Goal: Task Accomplishment & Management: Manage account settings

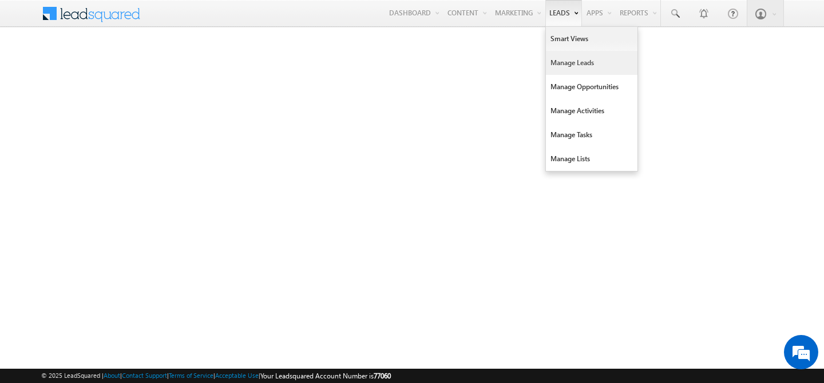
click at [555, 56] on link "Manage Leads" at bounding box center [592, 63] width 92 height 24
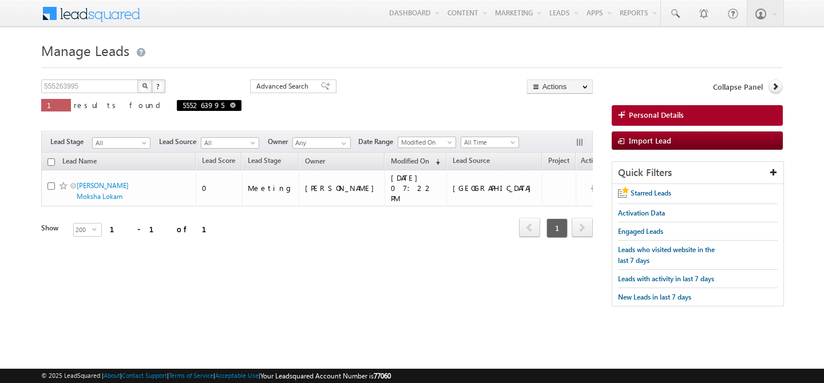
click at [230, 103] on span at bounding box center [233, 105] width 6 height 6
type input "Search Leads"
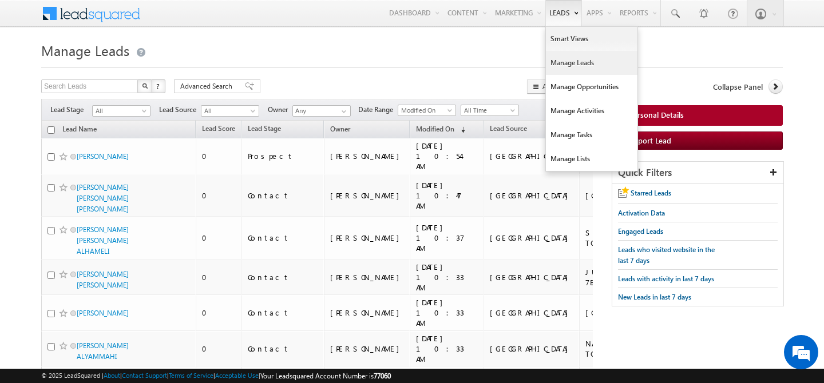
click at [575, 65] on link "Manage Leads" at bounding box center [592, 63] width 92 height 24
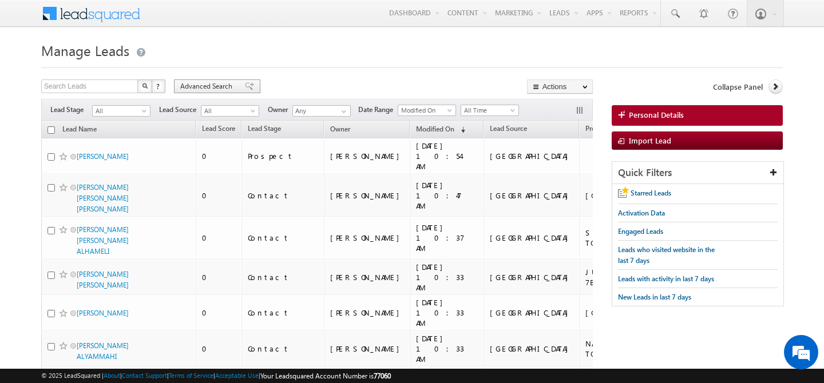
click at [209, 88] on span "Advanced Search" at bounding box center [208, 86] width 56 height 10
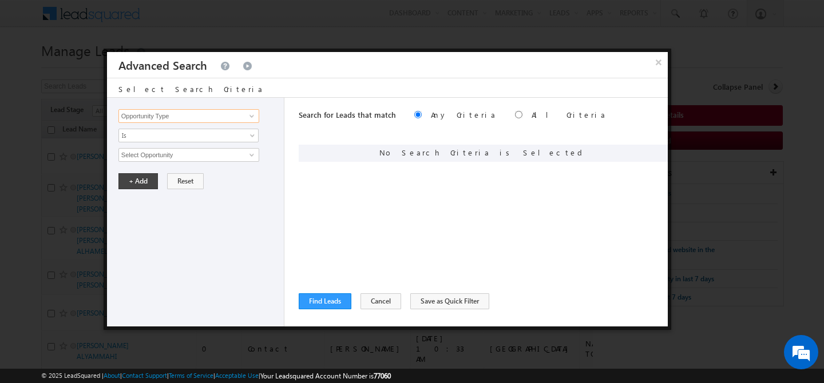
click at [191, 121] on input "Opportunity Type" at bounding box center [188, 116] width 141 height 14
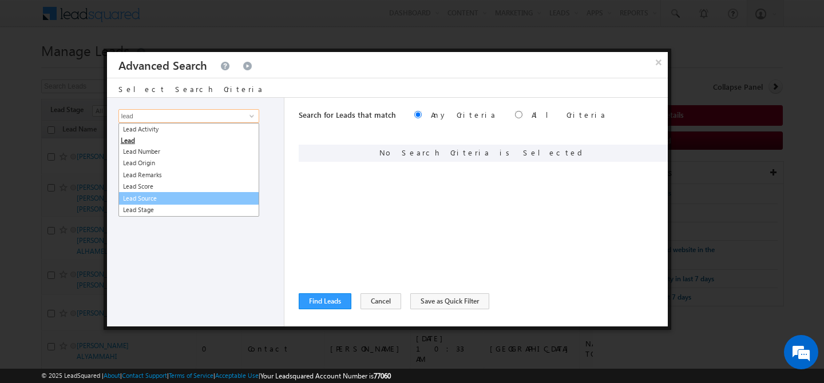
click at [173, 195] on link "Lead Source" at bounding box center [188, 198] width 141 height 13
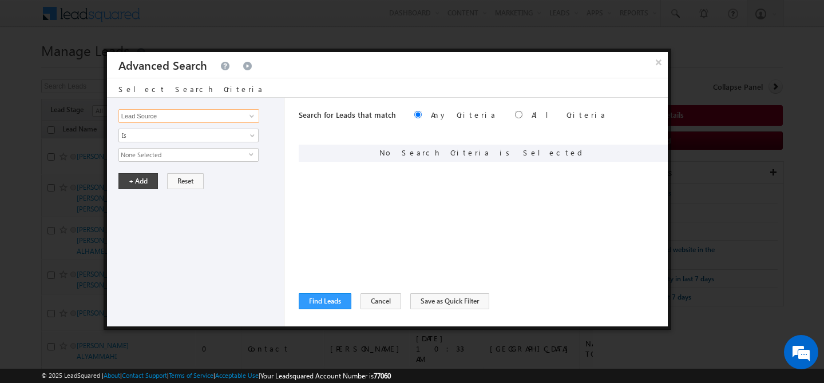
type input "Lead Source"
click at [172, 154] on span "None Selected" at bounding box center [184, 155] width 130 height 13
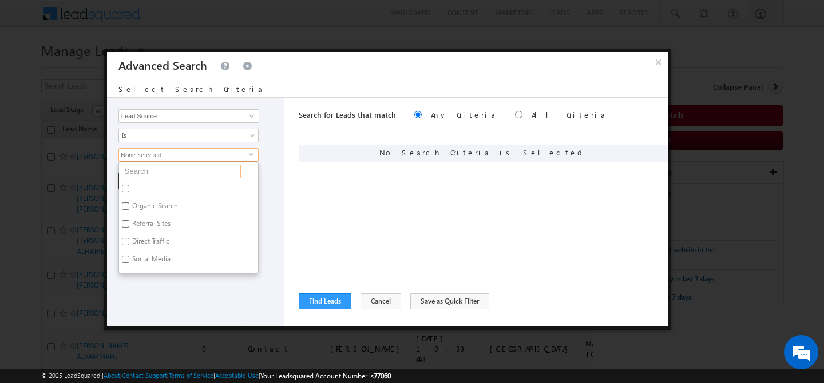
click at [161, 172] on input "text" at bounding box center [181, 172] width 119 height 14
click at [140, 193] on label "Sharjah-Scl" at bounding box center [148, 194] width 58 height 18
click at [129, 193] on input "Sharjah-Scl" at bounding box center [125, 192] width 7 height 7
checkbox input "true"
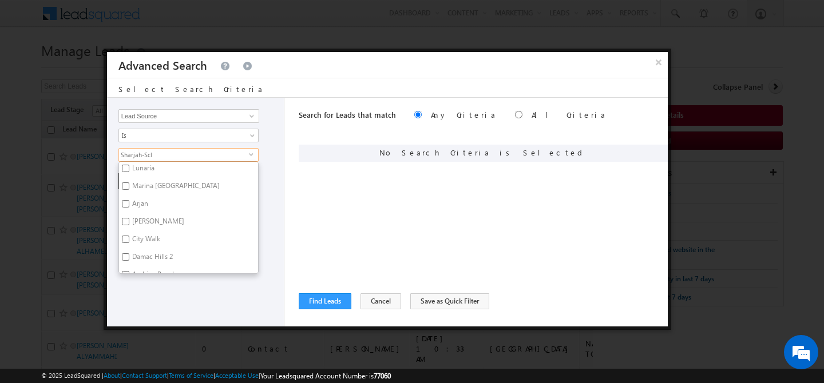
scroll to position [521, 0]
click at [182, 306] on div "Opportunity Type Lead Activity Task Sales Group Prospect Id Address 1 Address 2…" at bounding box center [195, 212] width 177 height 229
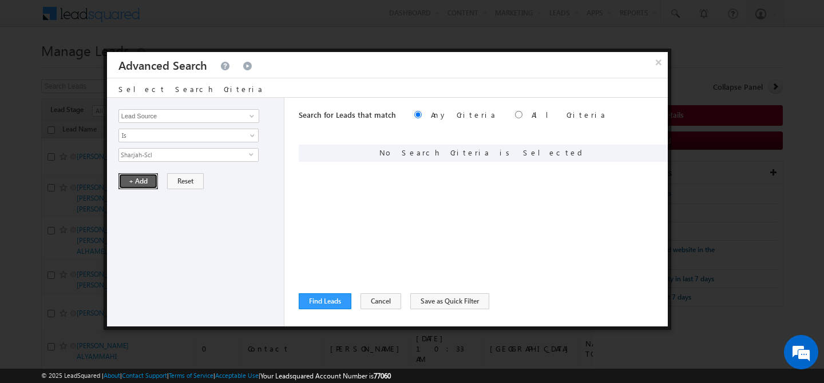
click at [140, 188] on button "+ Add" at bounding box center [137, 181] width 39 height 16
click at [324, 300] on button "Find Leads" at bounding box center [325, 302] width 53 height 16
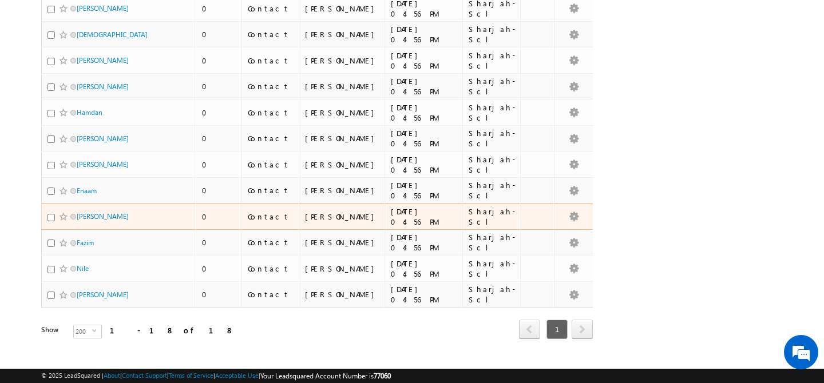
scroll to position [0, 0]
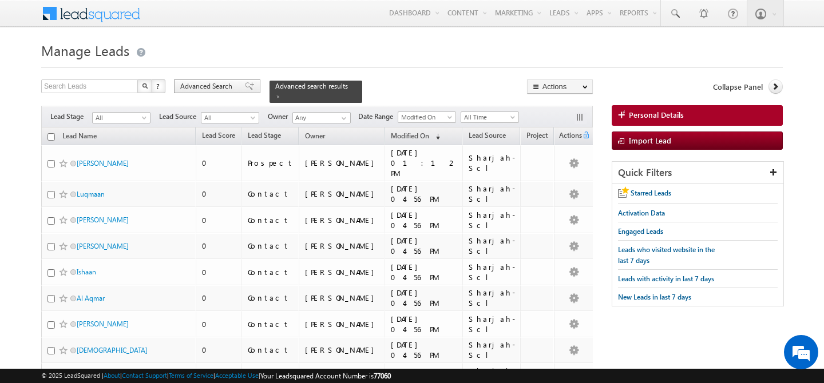
click at [216, 85] on span "Advanced Search" at bounding box center [208, 86] width 56 height 10
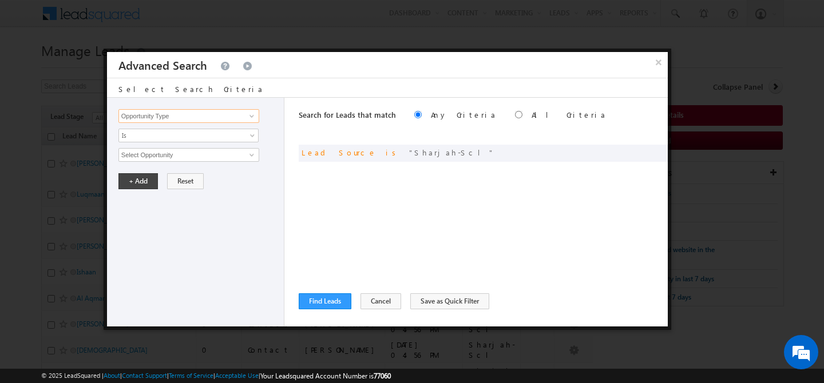
click at [193, 119] on input "Opportunity Type" at bounding box center [188, 116] width 141 height 14
click at [638, 153] on span at bounding box center [642, 152] width 8 height 8
click at [196, 156] on span "Sharjah-Scl" at bounding box center [184, 155] width 130 height 13
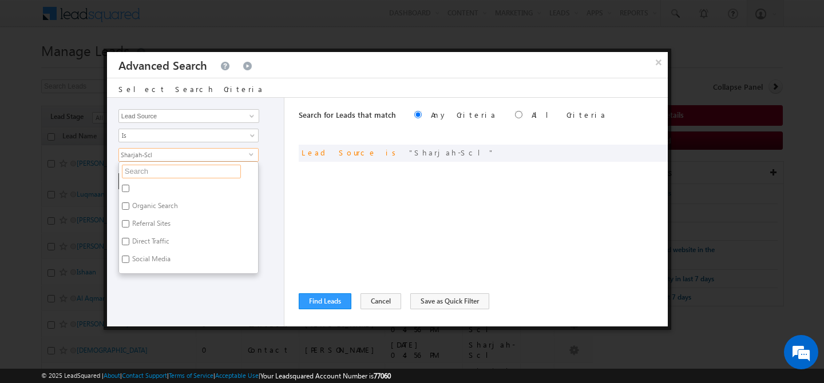
click at [173, 175] on input "text" at bounding box center [181, 172] width 119 height 14
type input "shar"
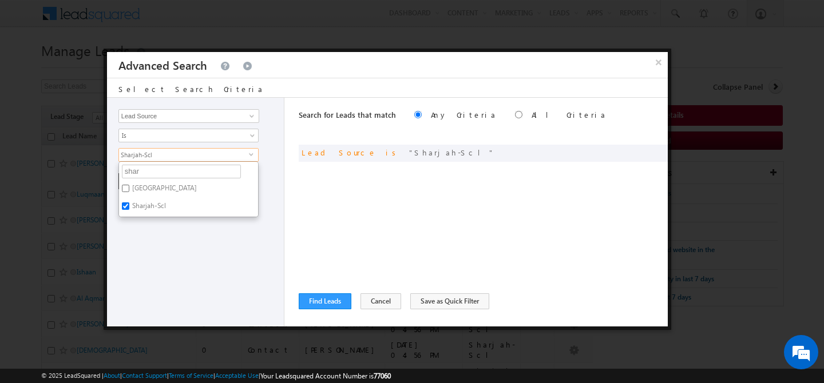
click at [149, 190] on label "[GEOGRAPHIC_DATA]" at bounding box center [163, 190] width 89 height 18
click at [129, 190] on input "[GEOGRAPHIC_DATA]" at bounding box center [125, 188] width 7 height 7
checkbox input "true"
click at [159, 242] on div "Opportunity Type Lead Activity Task Sales Group Prospect Id Address 1 Address 2…" at bounding box center [195, 212] width 177 height 229
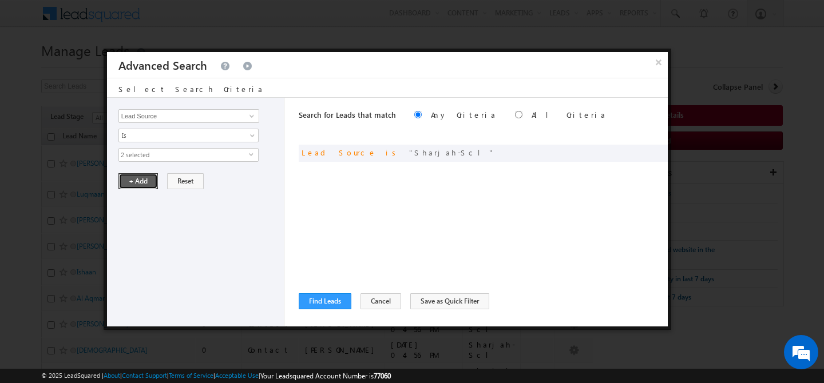
click at [138, 176] on button "+ Add" at bounding box center [137, 181] width 39 height 16
click at [315, 296] on button "Find Leads" at bounding box center [325, 302] width 53 height 16
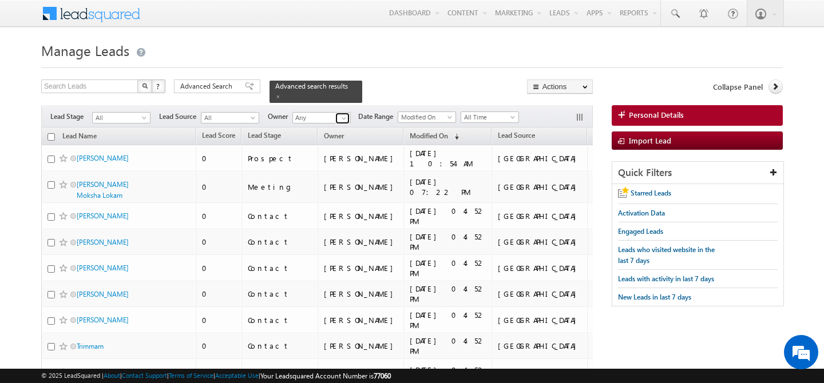
click at [345, 114] on span at bounding box center [343, 118] width 9 height 9
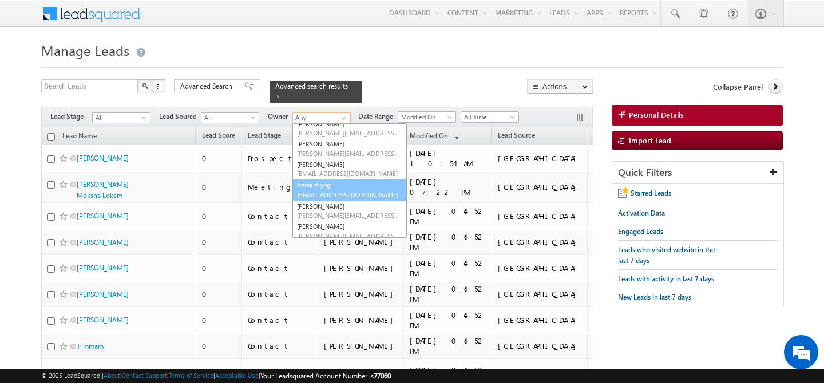
scroll to position [112, 0]
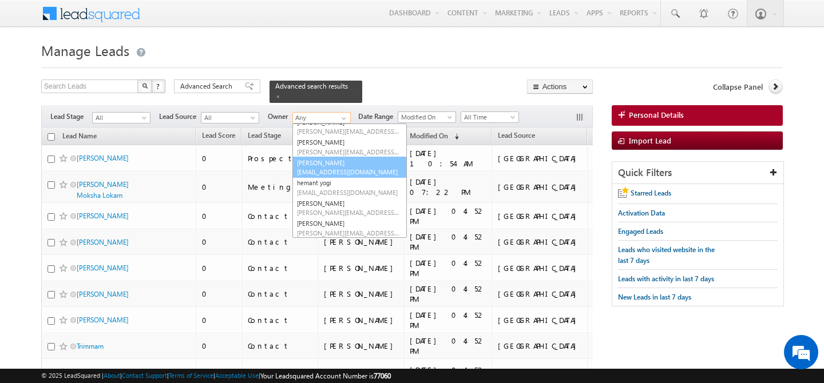
click at [338, 159] on link "[PERSON_NAME] [PERSON_NAME][EMAIL_ADDRESS][DOMAIN_NAME]" at bounding box center [349, 168] width 114 height 22
type input "[PERSON_NAME]"
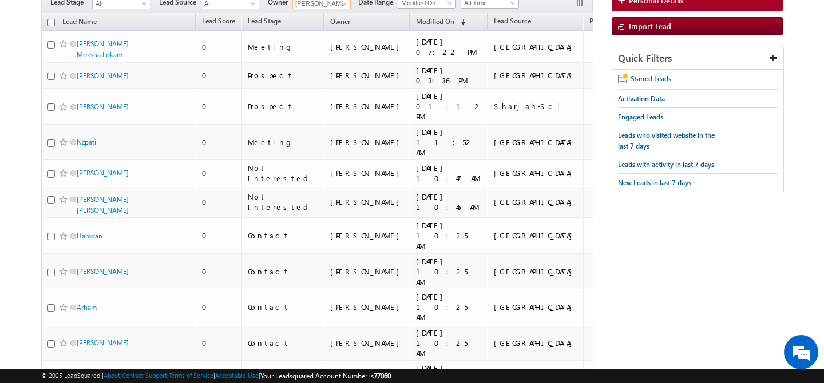
scroll to position [0, 0]
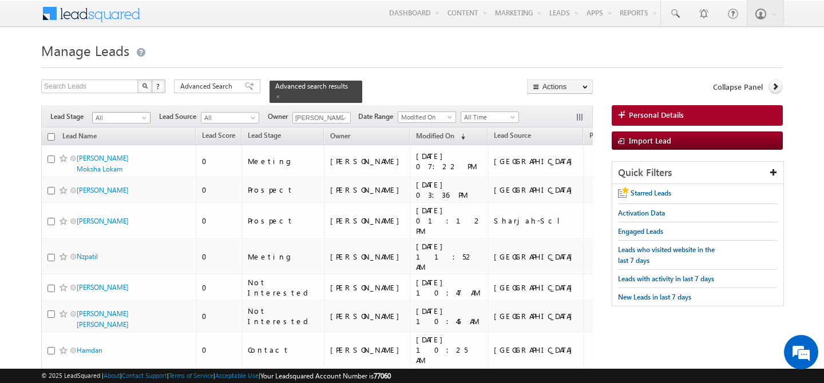
click at [144, 116] on span at bounding box center [145, 120] width 9 height 9
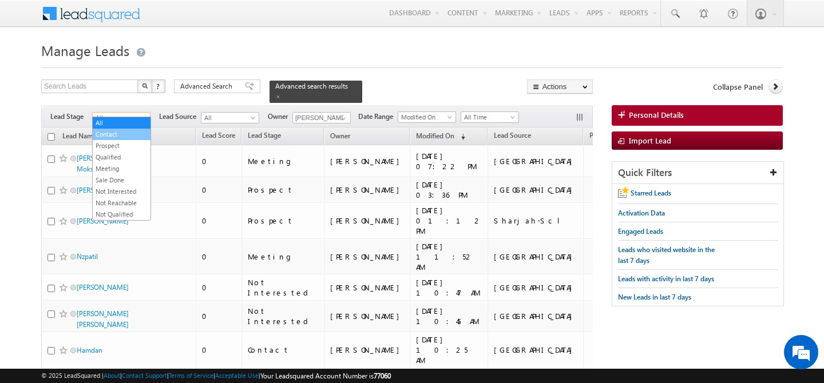
click at [132, 136] on link "Contact" at bounding box center [122, 134] width 58 height 10
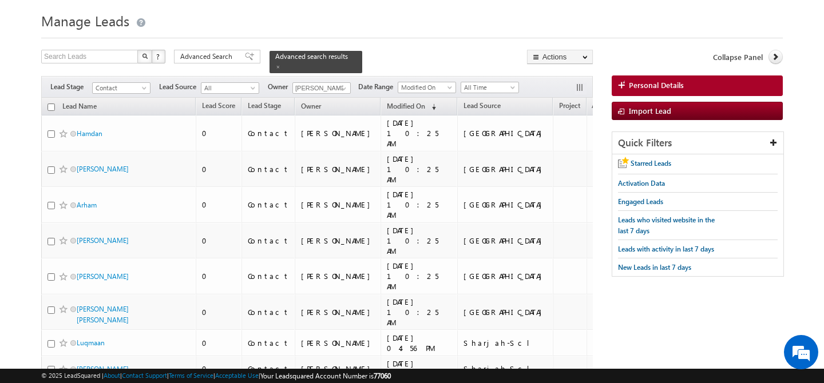
scroll to position [21, 0]
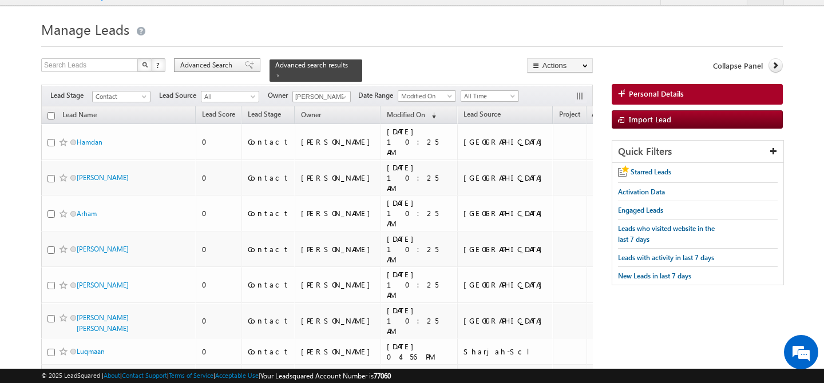
click at [212, 69] on span "Advanced Search" at bounding box center [208, 65] width 56 height 10
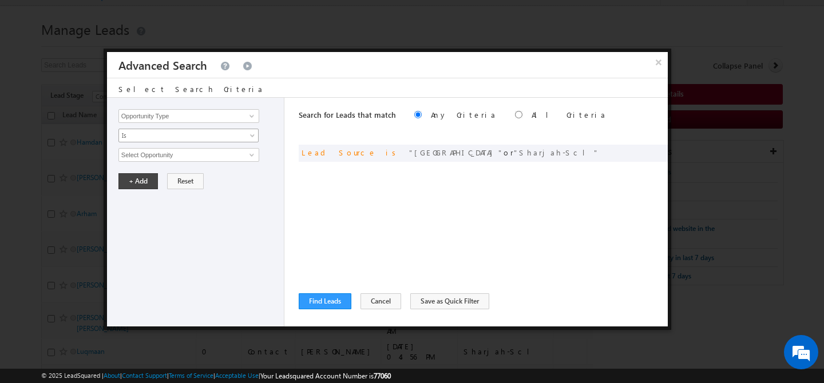
click at [192, 137] on span "Is" at bounding box center [181, 135] width 124 height 10
click at [186, 116] on input "Opportunity Type" at bounding box center [188, 116] width 141 height 14
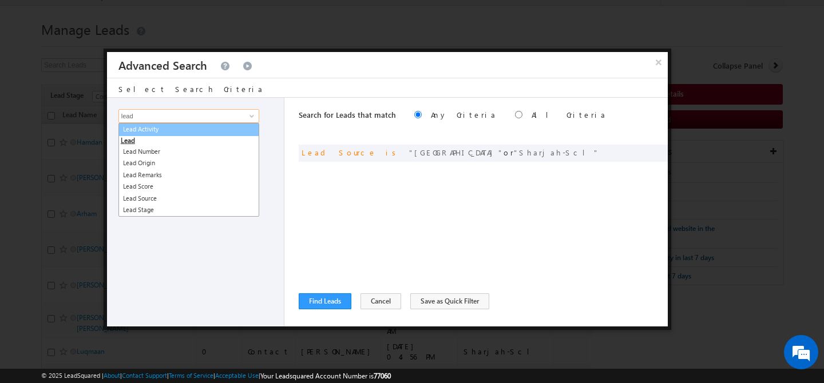
click at [187, 126] on link "Lead Activity" at bounding box center [188, 129] width 141 height 13
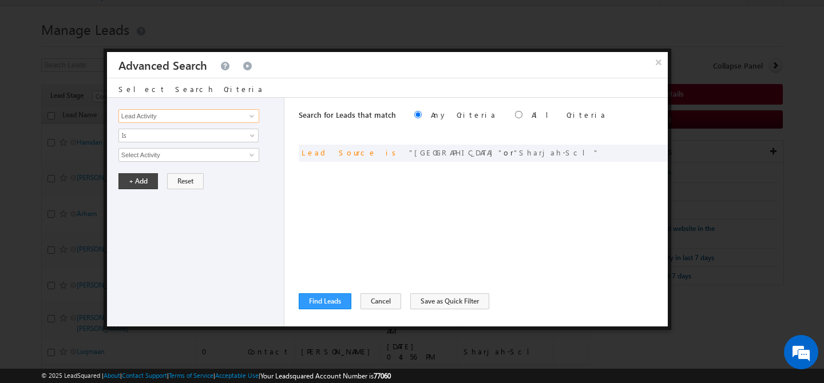
type input "Lead Activity"
click at [180, 153] on input "Select Activity" at bounding box center [188, 155] width 141 height 14
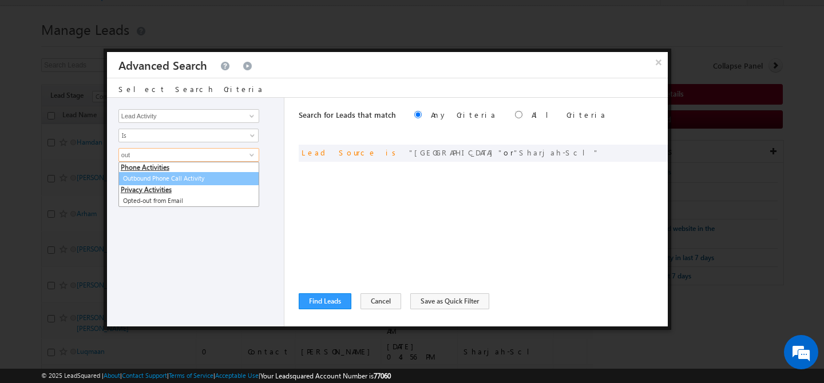
click at [199, 183] on link "Outbound Phone Call Activity" at bounding box center [188, 178] width 141 height 13
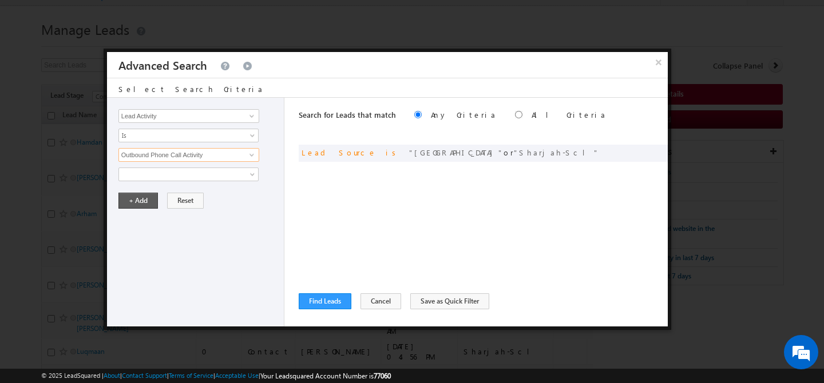
type input "Outbound Phone Call Activity"
click at [140, 199] on button "+ Add" at bounding box center [137, 201] width 39 height 16
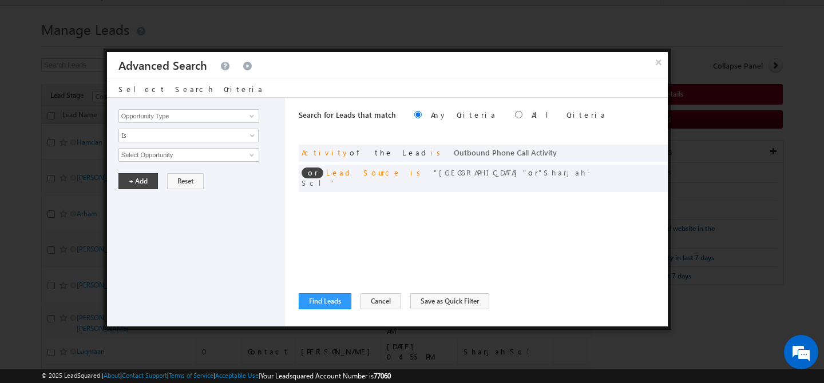
click at [532, 110] on label "All Criteria" at bounding box center [569, 115] width 75 height 10
radio input "true"
click at [320, 303] on button "Find Leads" at bounding box center [325, 302] width 53 height 16
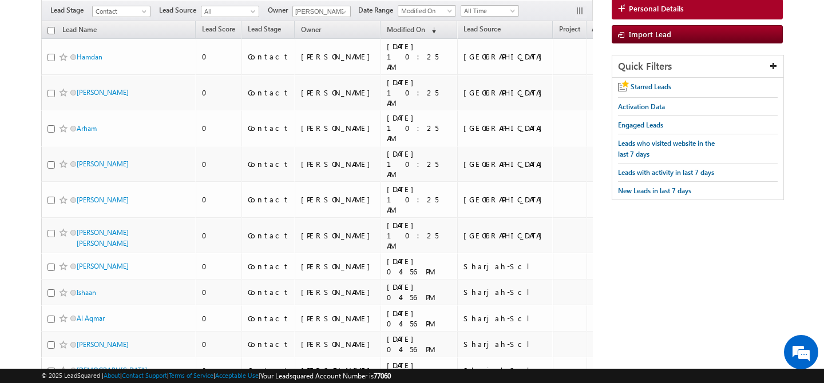
scroll to position [0, 0]
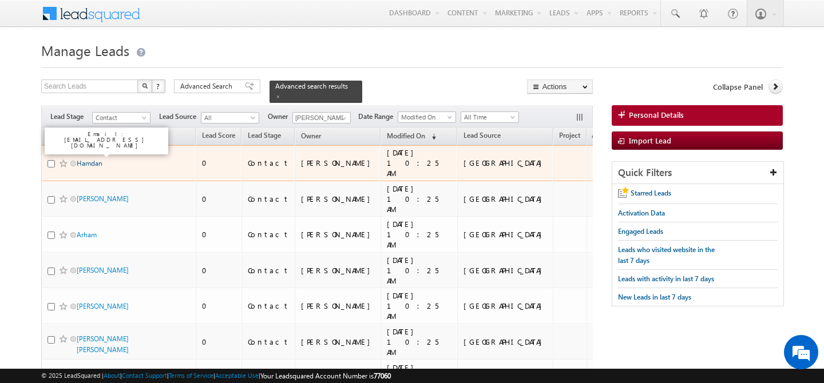
click at [91, 159] on link "Hamdan" at bounding box center [90, 163] width 26 height 9
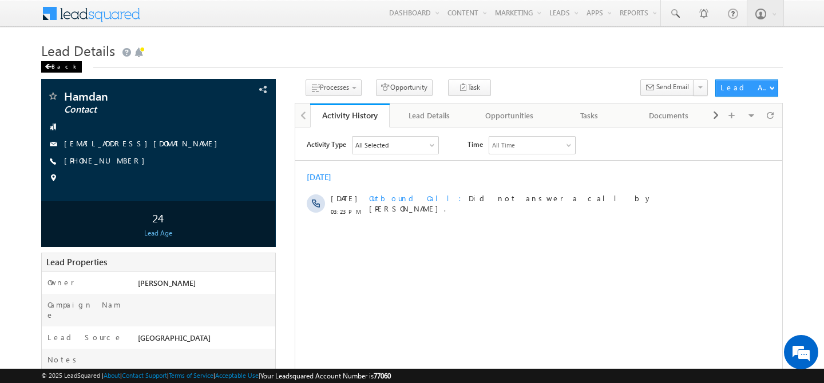
click at [53, 69] on div "Back" at bounding box center [61, 66] width 41 height 11
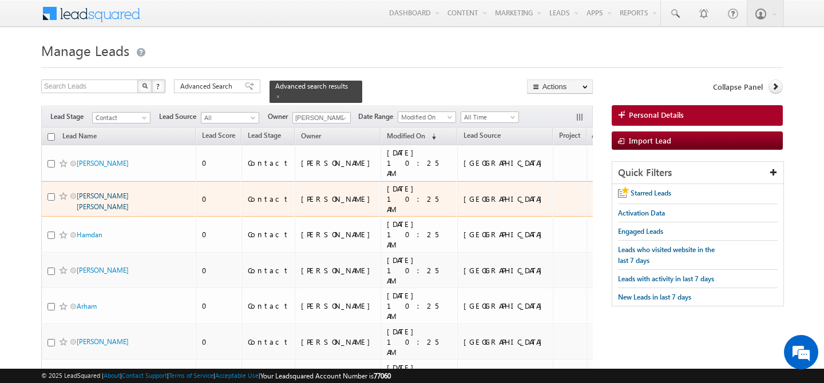
click at [101, 192] on link "Aryan Subhash" at bounding box center [103, 201] width 52 height 19
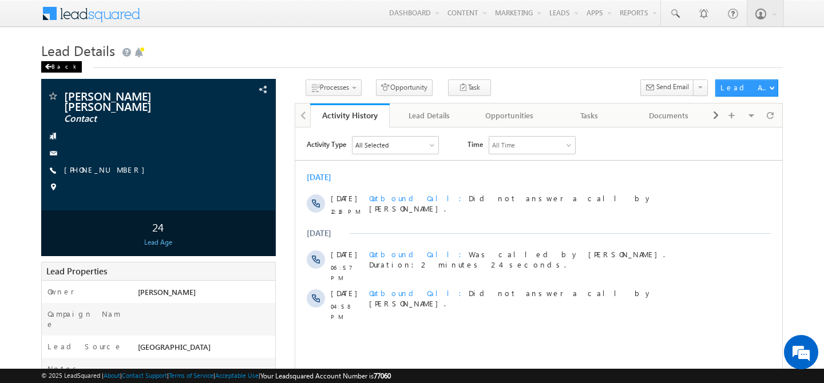
click at [53, 66] on div "Back" at bounding box center [61, 66] width 41 height 11
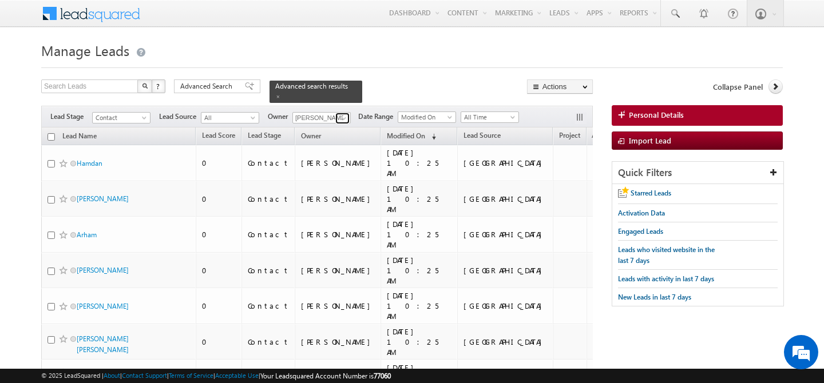
click at [346, 114] on span at bounding box center [343, 118] width 9 height 9
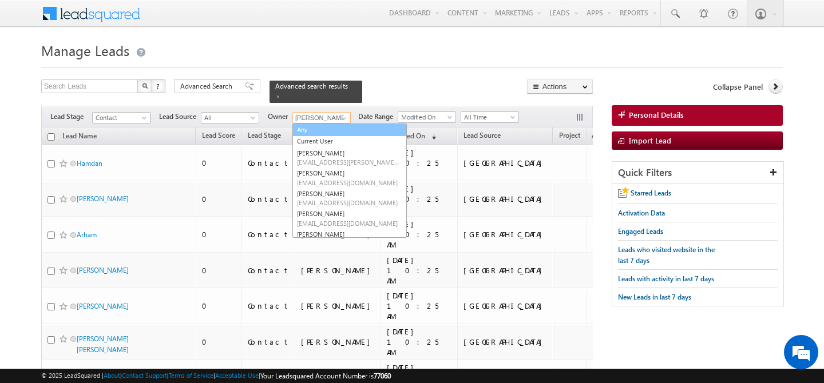
click at [326, 127] on link "Any" at bounding box center [349, 130] width 114 height 13
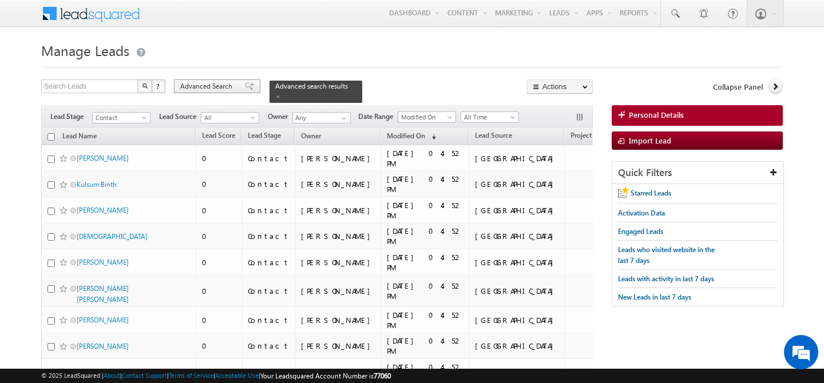
click at [221, 91] on span "Advanced Search" at bounding box center [208, 86] width 56 height 10
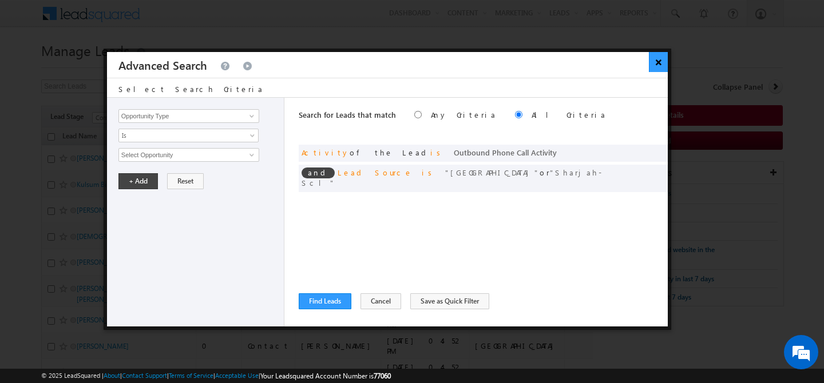
click at [656, 66] on button "×" at bounding box center [658, 62] width 19 height 20
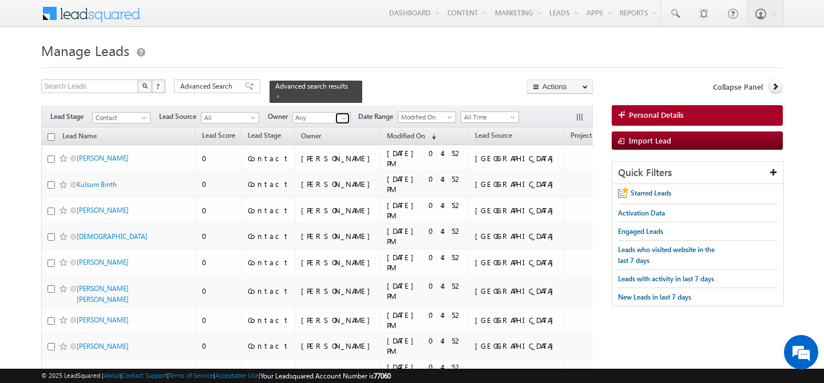
click at [345, 114] on span at bounding box center [343, 118] width 9 height 9
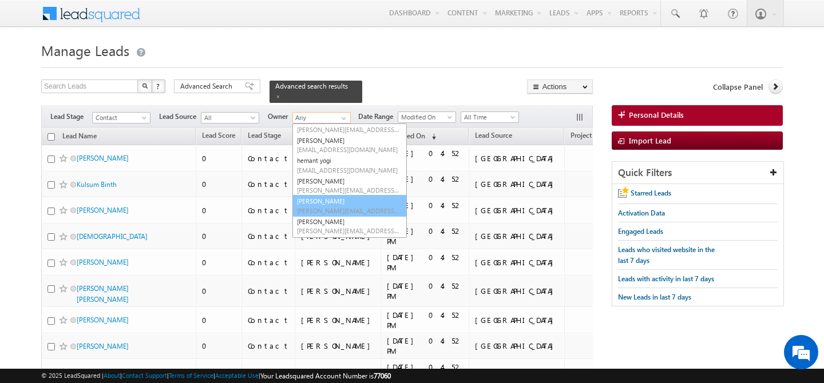
scroll to position [144, 0]
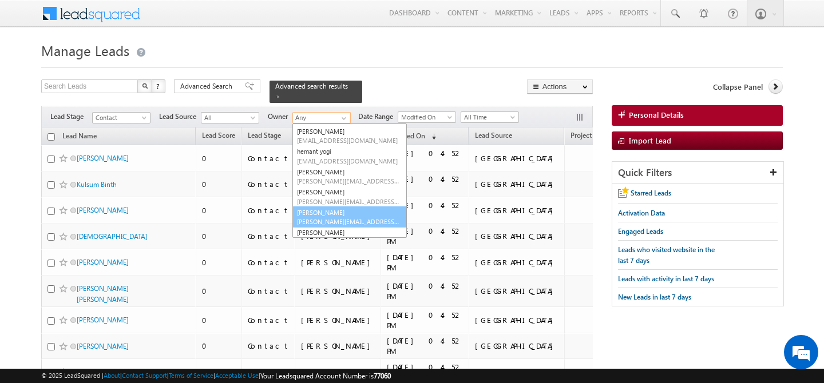
click at [341, 209] on link "Manpreet Singh manpreet.singh@indglobal.ae" at bounding box center [349, 218] width 114 height 22
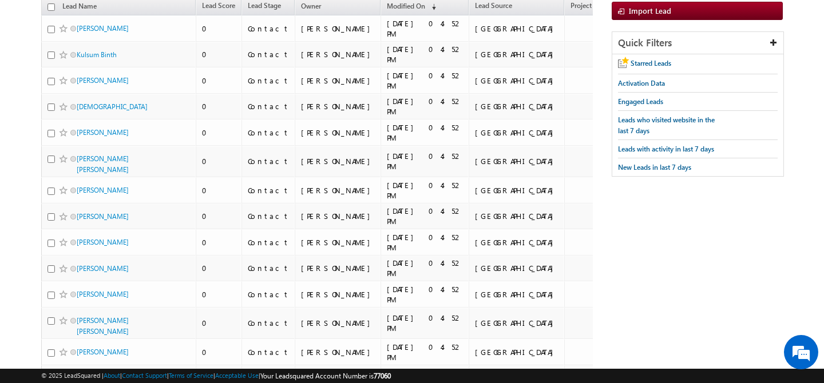
scroll to position [0, 0]
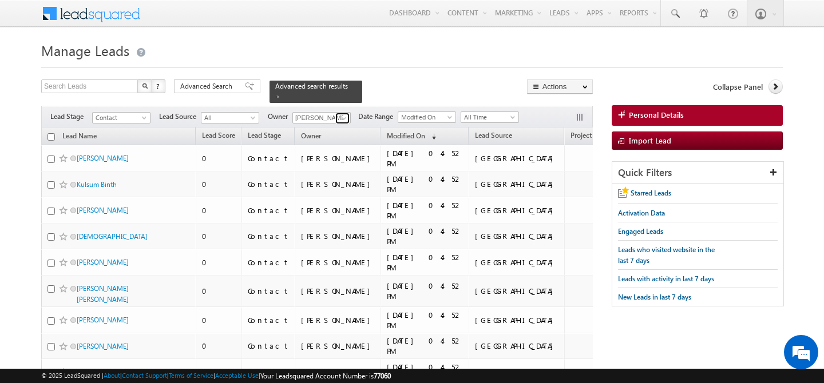
click at [346, 114] on span at bounding box center [343, 118] width 9 height 9
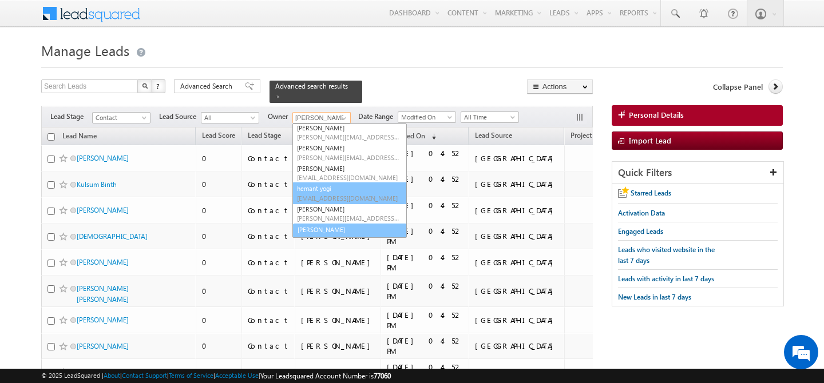
scroll to position [112, 0]
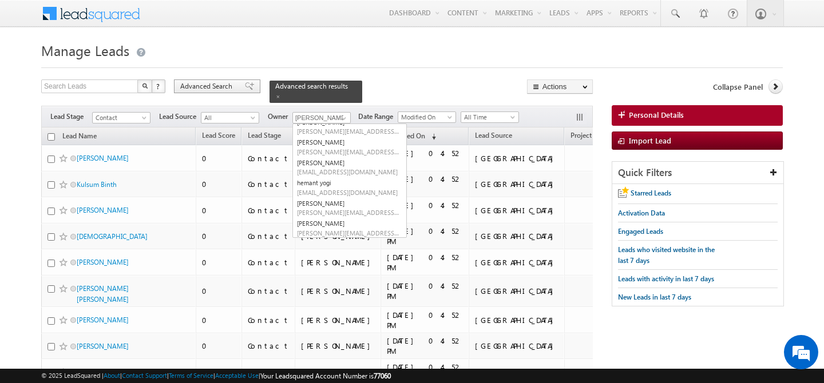
click at [209, 87] on span "Advanced Search" at bounding box center [208, 86] width 56 height 10
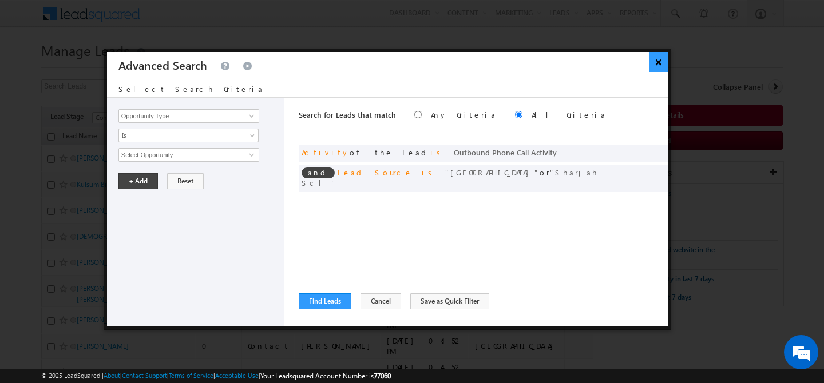
click at [660, 65] on button "×" at bounding box center [658, 62] width 19 height 20
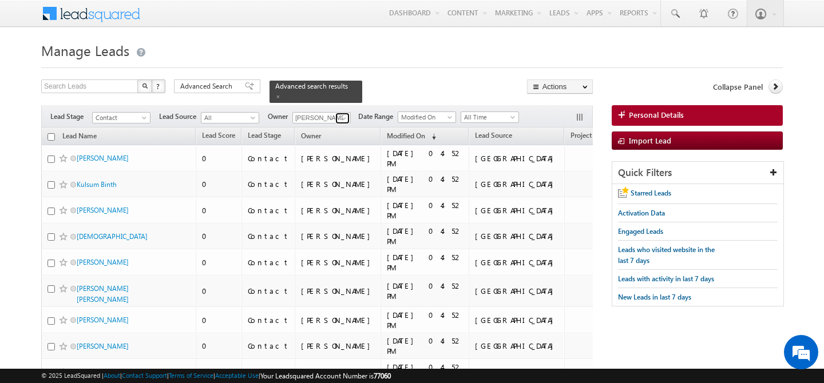
click at [342, 116] on span at bounding box center [343, 118] width 9 height 9
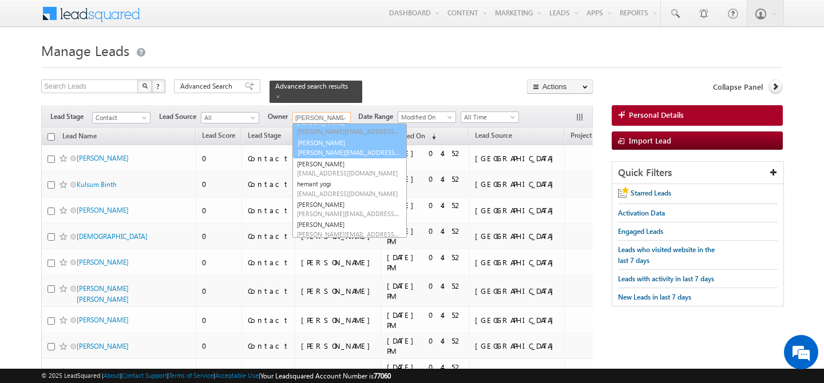
scroll to position [105, 0]
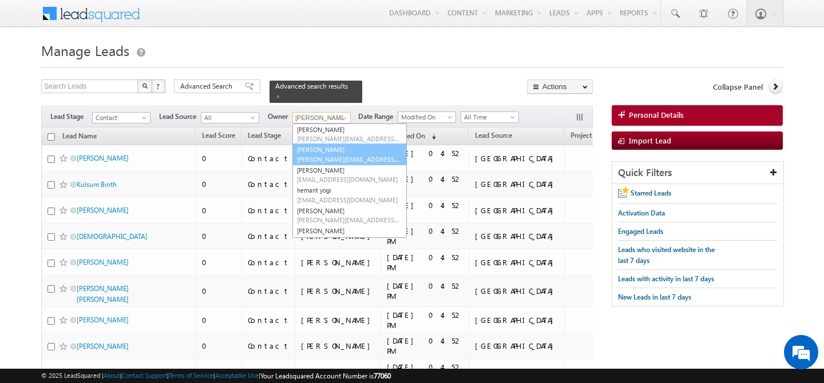
click at [339, 155] on span "[PERSON_NAME][EMAIL_ADDRESS][PERSON_NAME][DOMAIN_NAME]" at bounding box center [348, 159] width 103 height 9
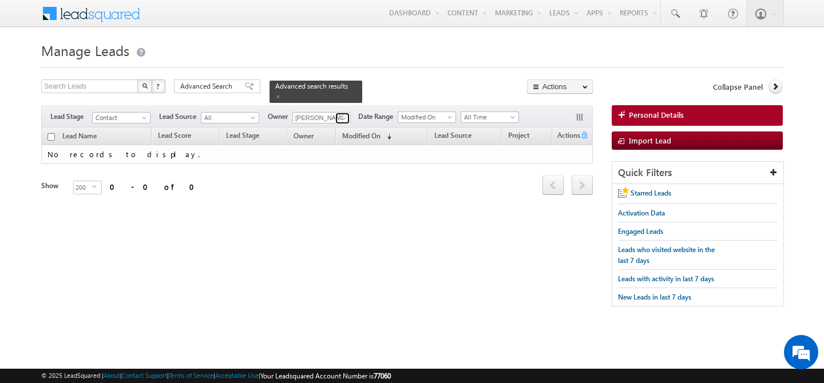
click at [343, 114] on span at bounding box center [343, 118] width 9 height 9
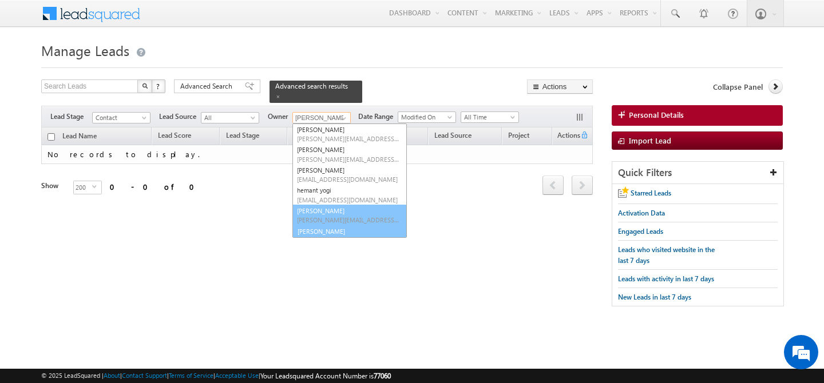
scroll to position [114, 0]
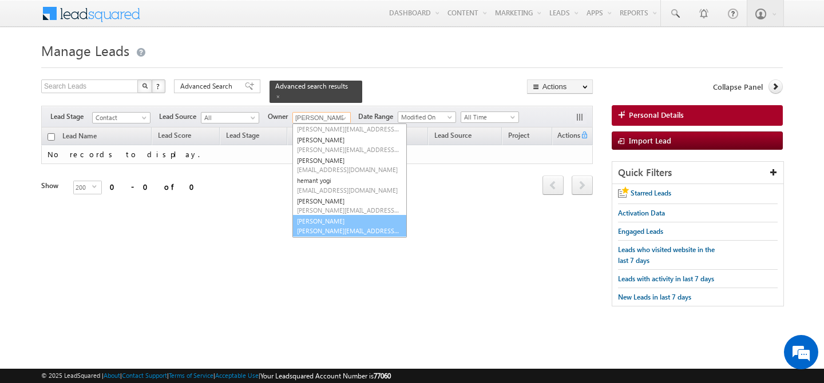
click at [341, 227] on span "[PERSON_NAME][EMAIL_ADDRESS][PERSON_NAME][DOMAIN_NAME]" at bounding box center [348, 231] width 103 height 9
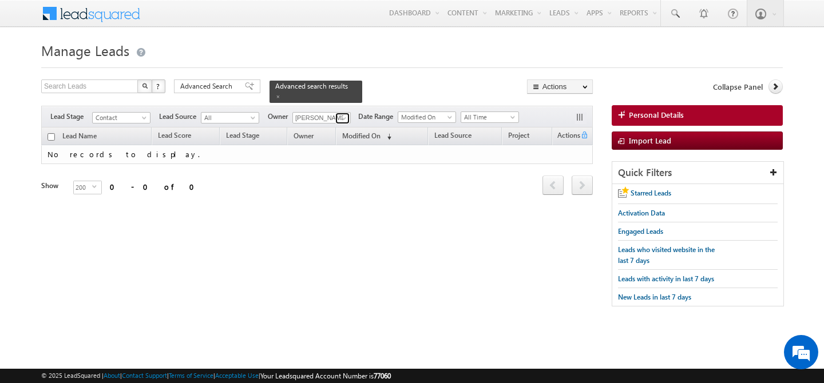
click at [345, 114] on span at bounding box center [343, 118] width 9 height 9
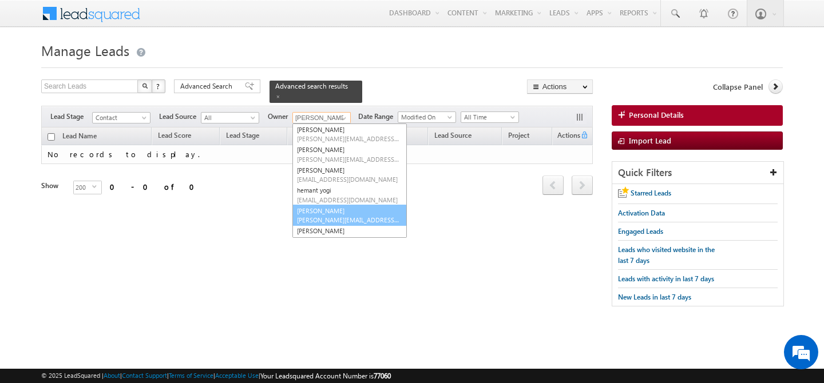
click at [353, 207] on link "keshav Jaiswal keshav.jaiswal@indglobal.ae" at bounding box center [349, 216] width 114 height 22
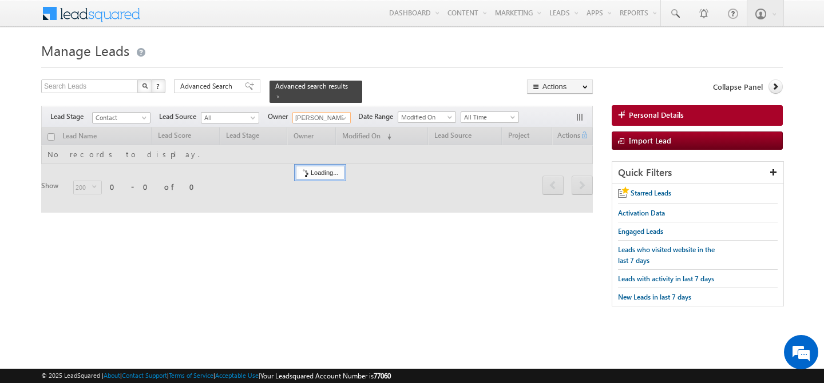
type input "[PERSON_NAME]"
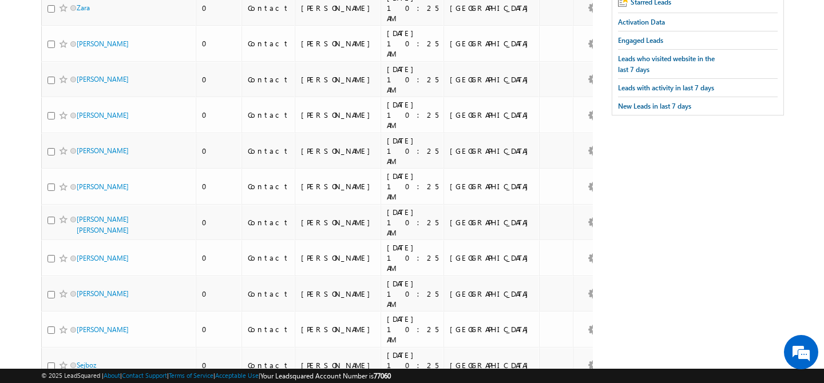
scroll to position [0, 0]
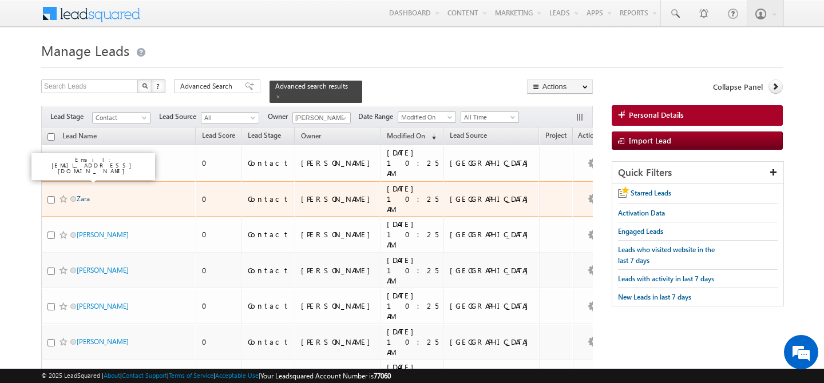
click at [87, 195] on link "Zara" at bounding box center [83, 199] width 13 height 9
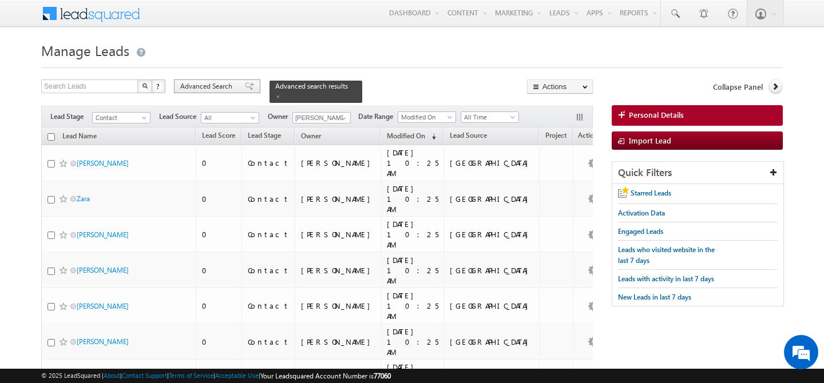
click at [211, 90] on span "Advanced Search" at bounding box center [208, 86] width 56 height 10
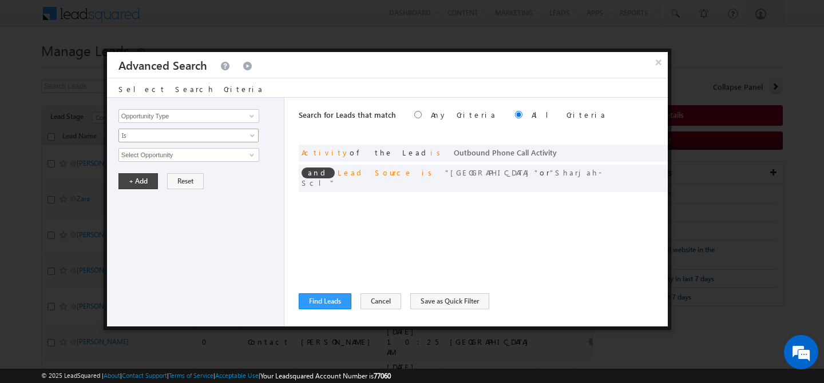
click at [208, 137] on span "Is" at bounding box center [181, 135] width 124 height 10
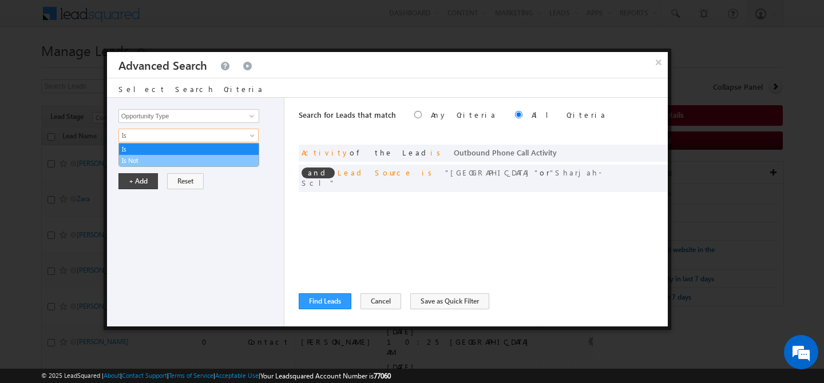
click at [182, 164] on link "Is Not" at bounding box center [189, 161] width 140 height 10
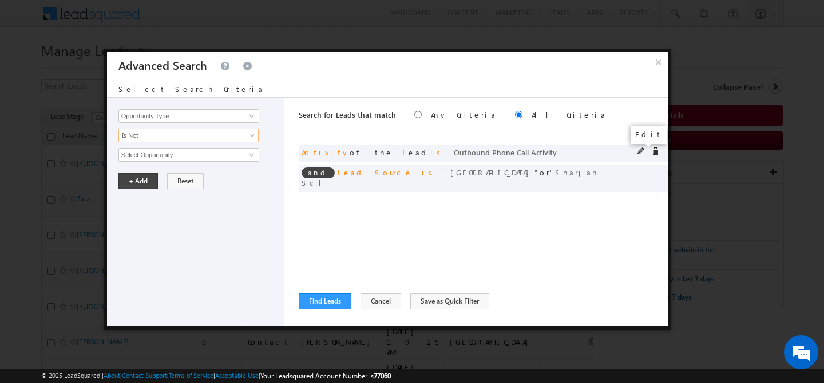
click at [641, 152] on span at bounding box center [642, 152] width 8 height 8
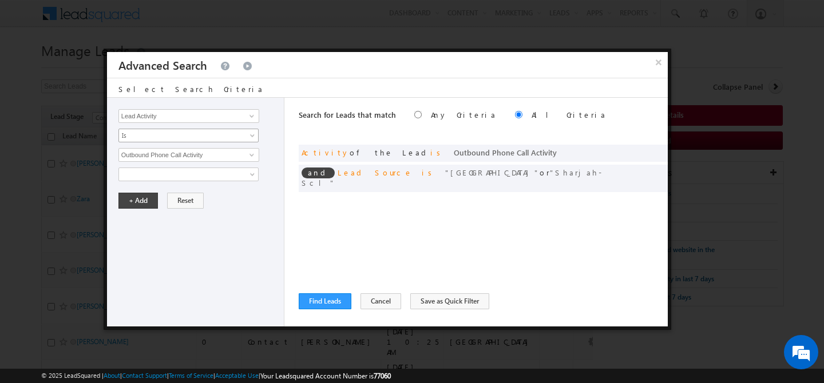
click at [196, 138] on span "Is" at bounding box center [181, 135] width 124 height 10
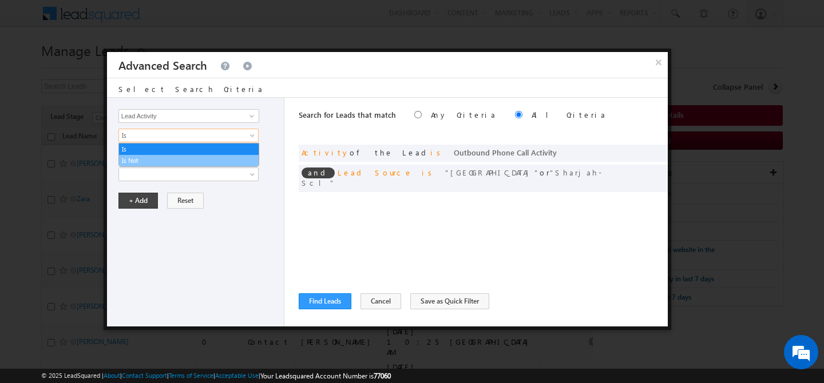
click at [168, 160] on link "Is Not" at bounding box center [189, 161] width 140 height 10
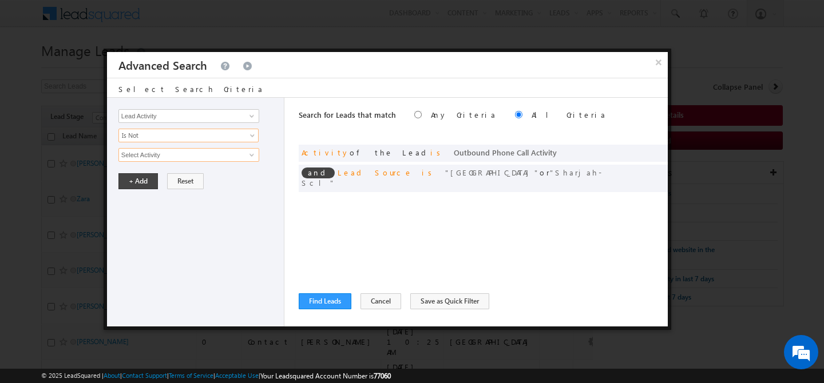
click at [173, 158] on input "Select Activity" at bounding box center [188, 155] width 141 height 14
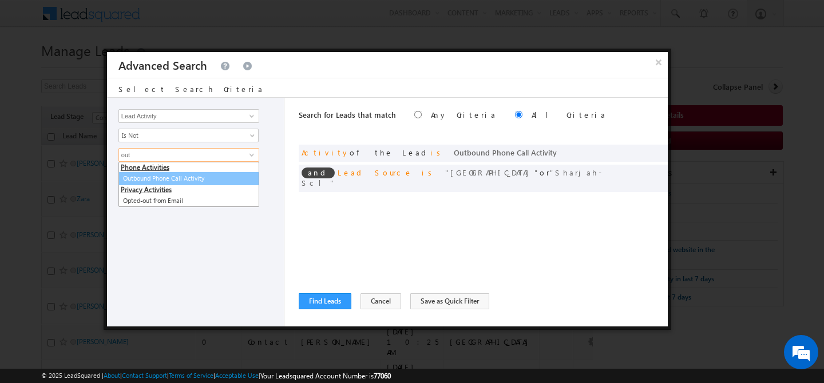
click at [182, 177] on link "Outbound Phone Call Activity" at bounding box center [188, 178] width 141 height 13
type input "Outbound Phone Call Activity"
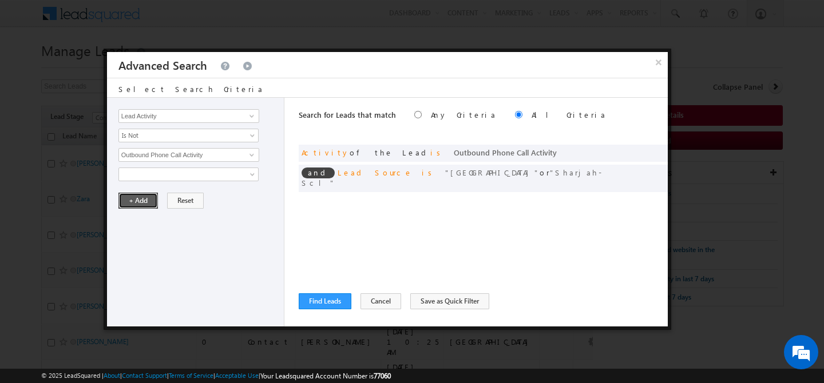
click at [141, 209] on button "+ Add" at bounding box center [137, 201] width 39 height 16
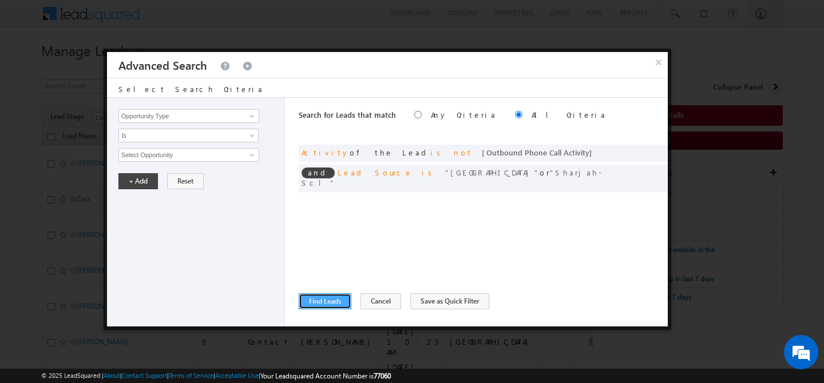
click at [331, 302] on button "Find Leads" at bounding box center [325, 302] width 53 height 16
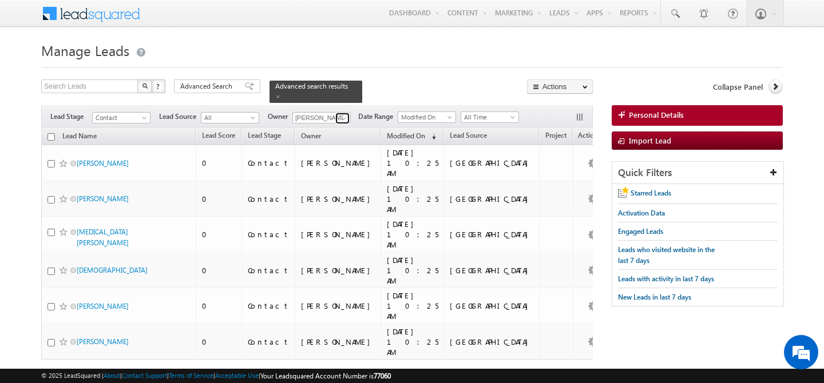
click at [343, 114] on span at bounding box center [343, 118] width 9 height 9
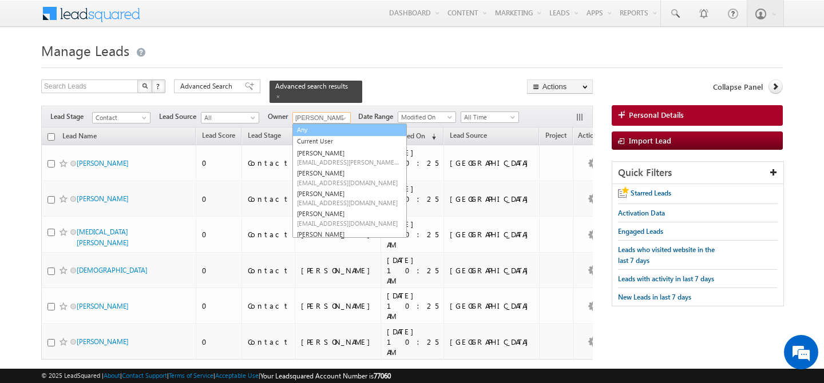
click at [335, 126] on link "Any" at bounding box center [349, 130] width 114 height 13
type input "Any"
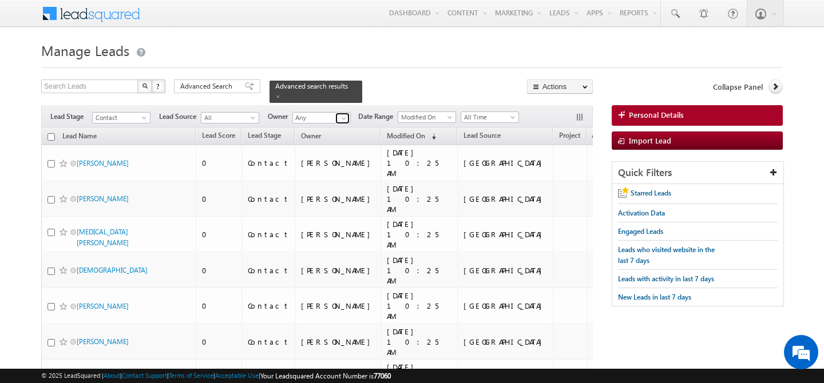
click at [340, 114] on span at bounding box center [343, 118] width 9 height 9
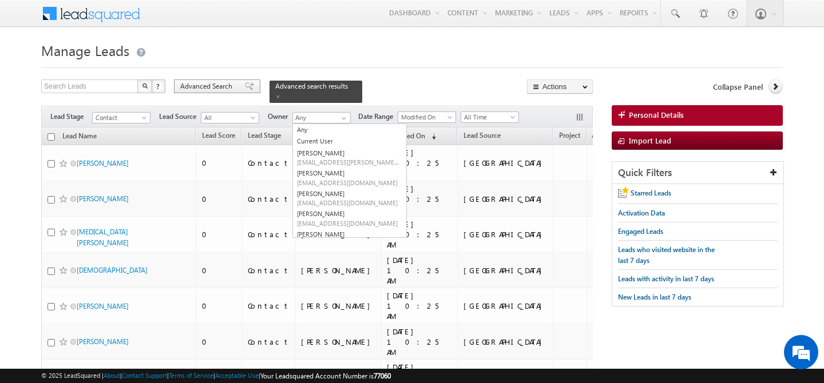
click at [219, 86] on span "Advanced Search" at bounding box center [208, 86] width 56 height 10
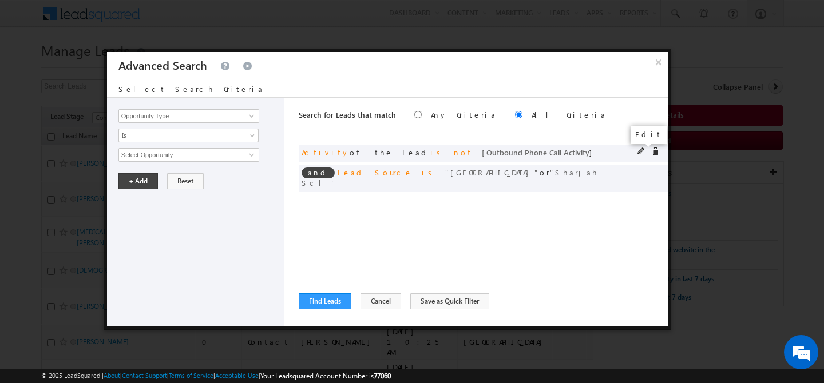
click at [640, 149] on span at bounding box center [642, 152] width 8 height 8
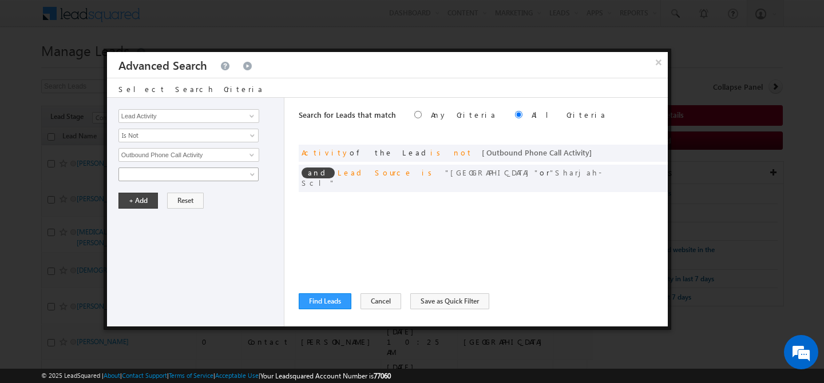
click at [232, 171] on span at bounding box center [181, 174] width 124 height 10
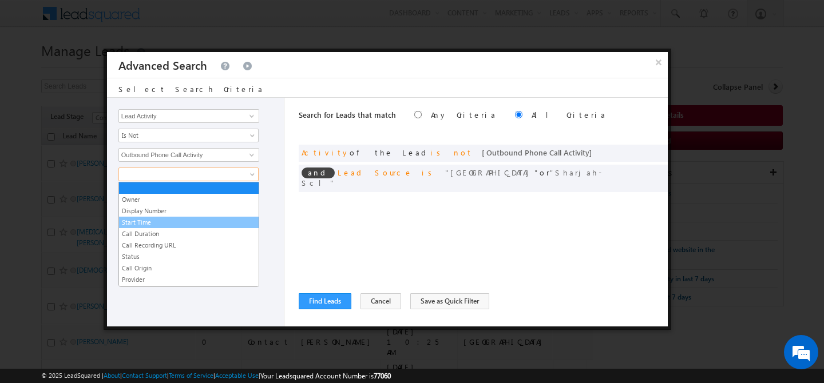
click at [200, 219] on link "Start Time" at bounding box center [189, 222] width 140 height 10
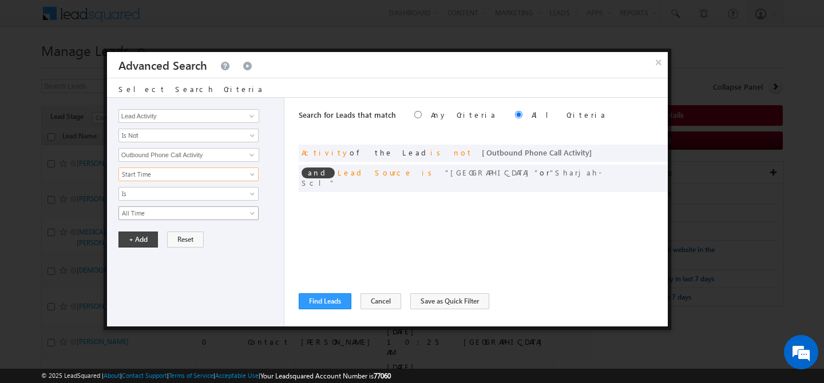
click at [195, 211] on span "All Time" at bounding box center [181, 213] width 124 height 10
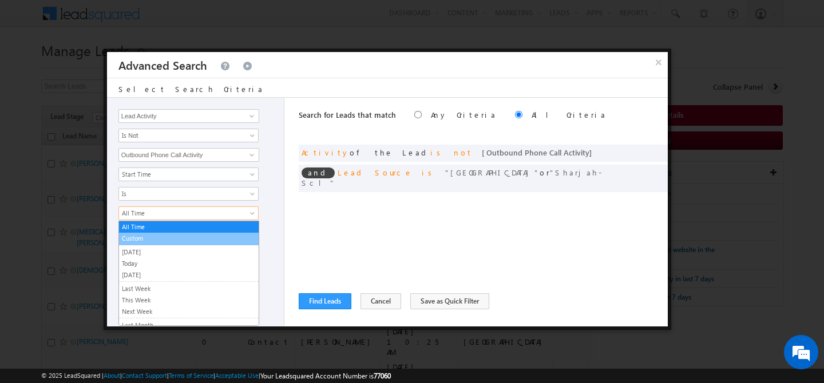
click at [175, 237] on link "Custom" at bounding box center [189, 238] width 140 height 10
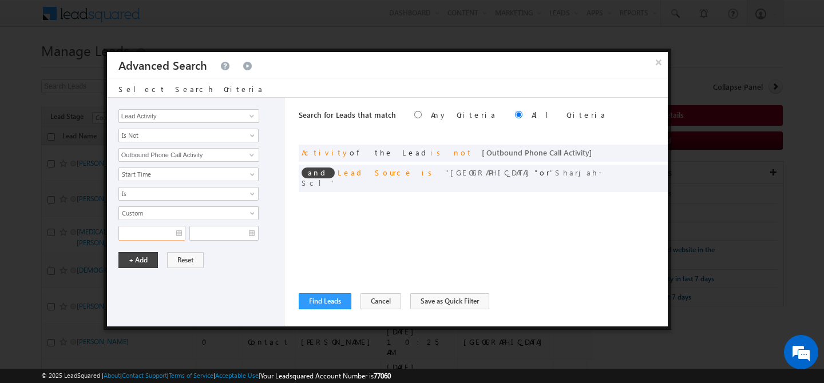
click at [177, 236] on input "text" at bounding box center [151, 233] width 67 height 15
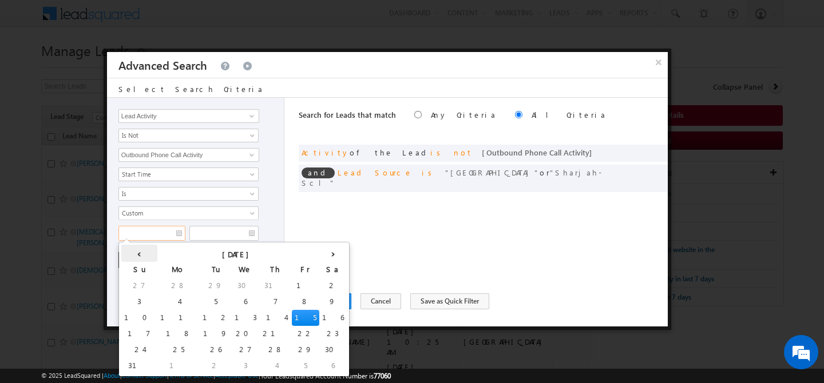
click at [134, 251] on th "‹" at bounding box center [139, 253] width 36 height 17
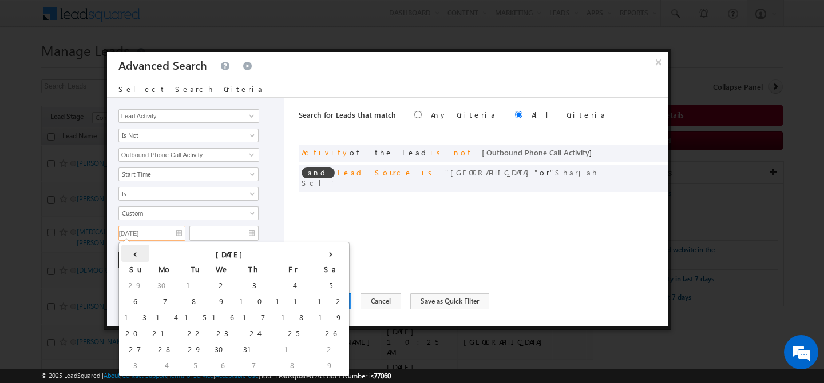
click at [132, 257] on th "‹" at bounding box center [135, 253] width 28 height 17
click at [134, 337] on td "15" at bounding box center [134, 334] width 27 height 16
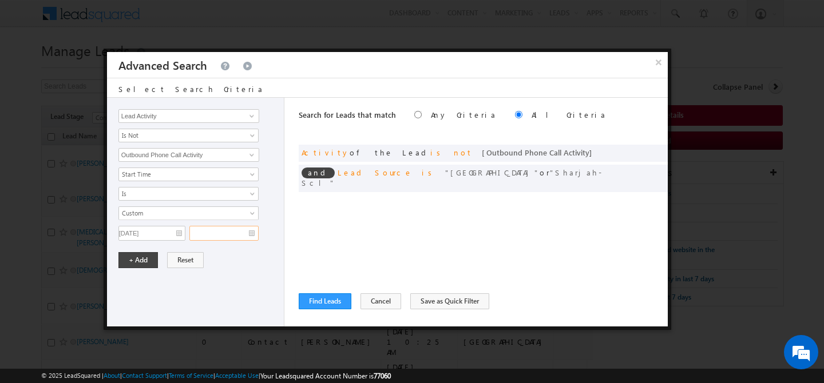
click at [252, 236] on input "text" at bounding box center [223, 233] width 69 height 15
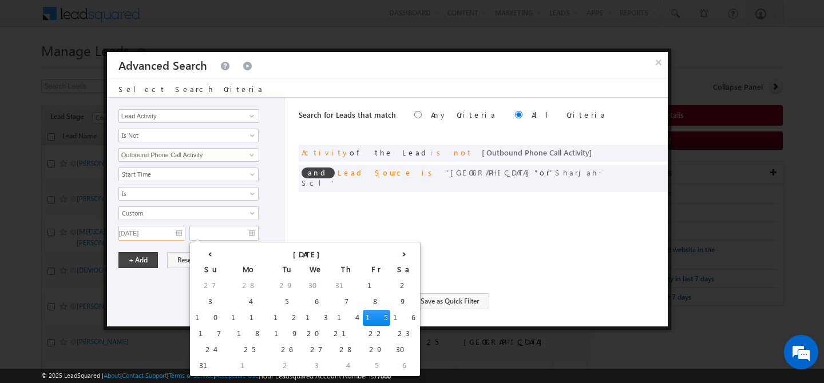
click at [181, 232] on input "[DATE]" at bounding box center [151, 233] width 67 height 15
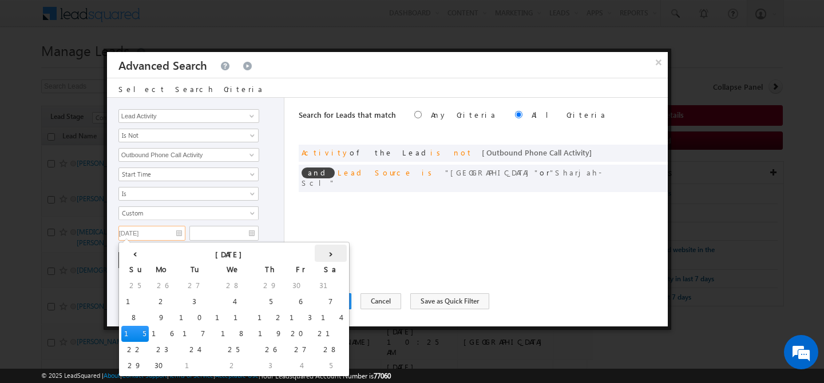
click at [315, 248] on th "›" at bounding box center [331, 253] width 32 height 17
click at [181, 283] on td "1" at bounding box center [194, 286] width 27 height 16
type input "[DATE]"
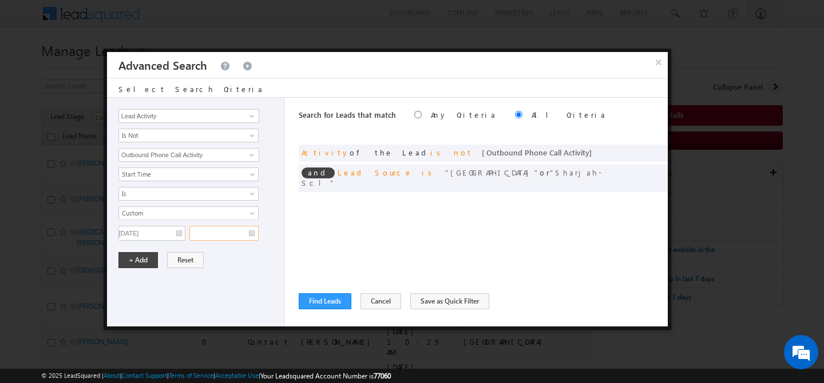
click at [250, 236] on input "text" at bounding box center [223, 233] width 69 height 15
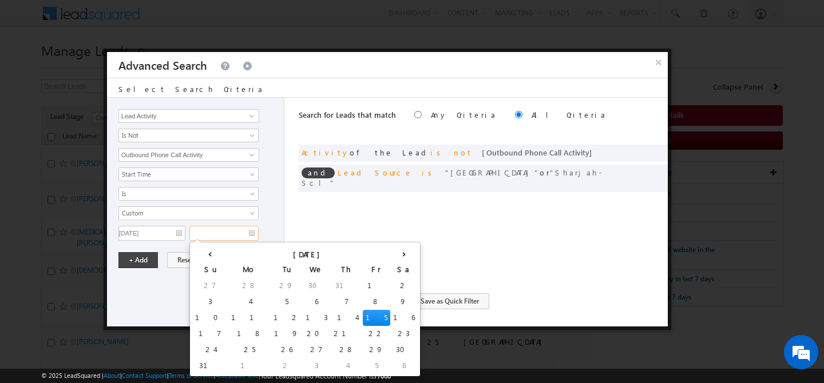
click at [363, 312] on td "15" at bounding box center [376, 318] width 27 height 16
type input "[DATE]"
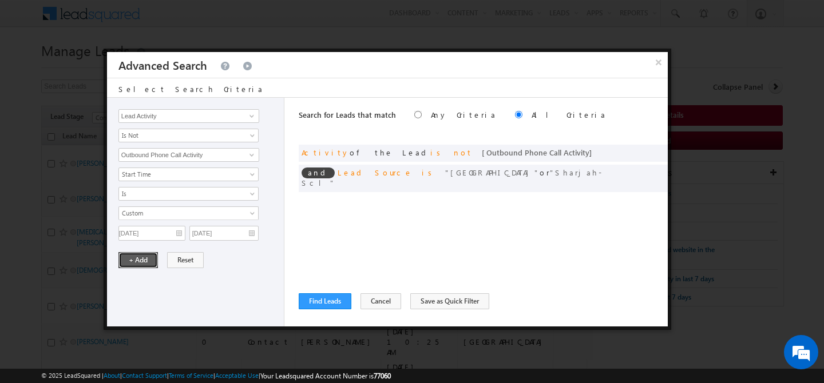
click at [141, 265] on button "+ Add" at bounding box center [137, 260] width 39 height 16
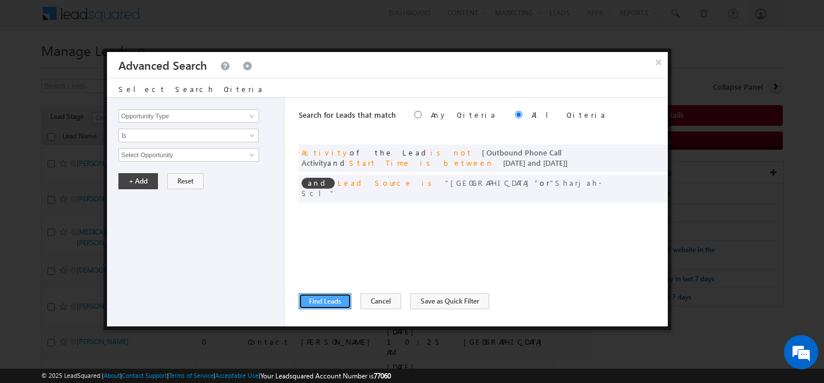
click at [320, 303] on button "Find Leads" at bounding box center [325, 302] width 53 height 16
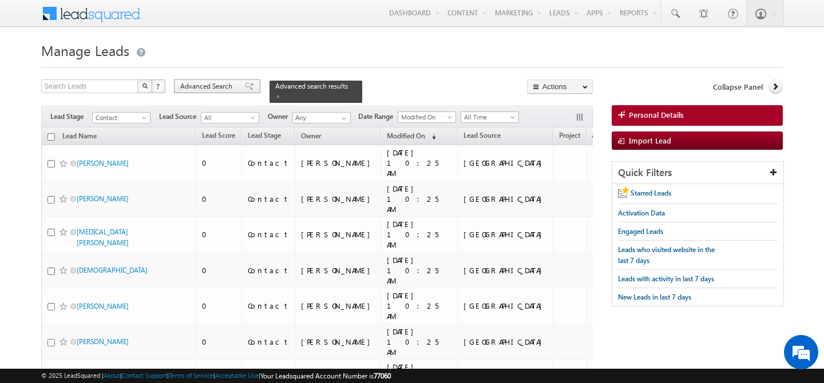
click at [215, 85] on span "Advanced Search" at bounding box center [208, 86] width 56 height 10
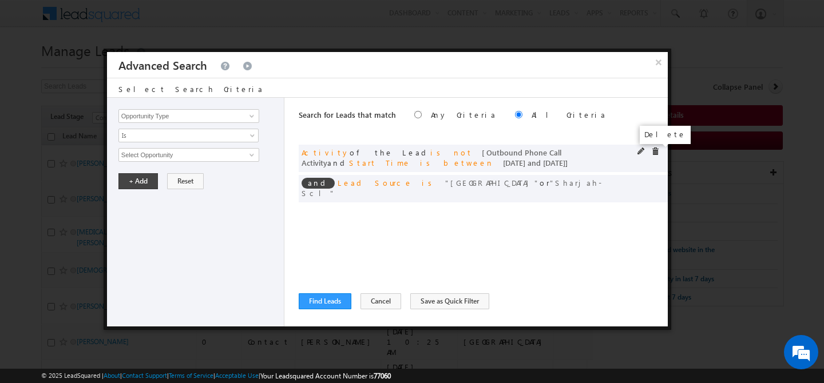
click at [652, 151] on span at bounding box center [655, 152] width 8 height 8
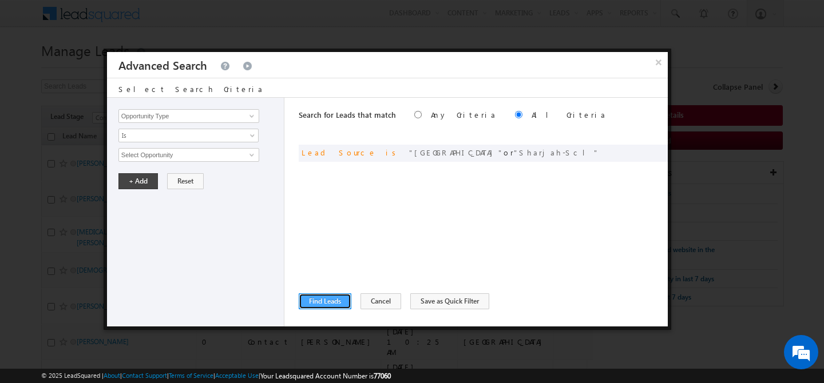
click at [318, 304] on button "Find Leads" at bounding box center [325, 302] width 53 height 16
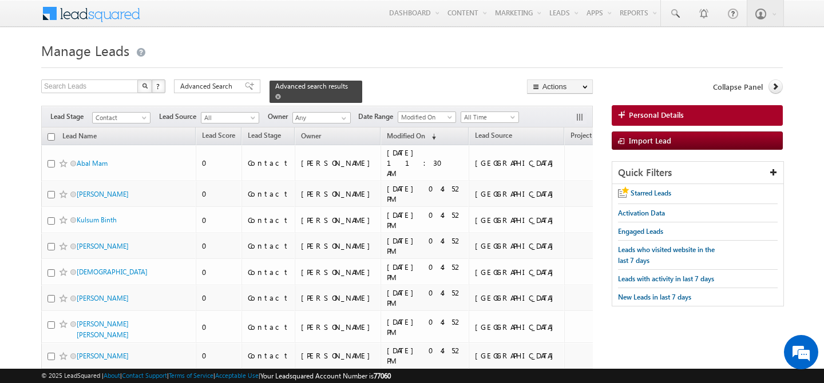
click at [281, 94] on span at bounding box center [278, 97] width 6 height 6
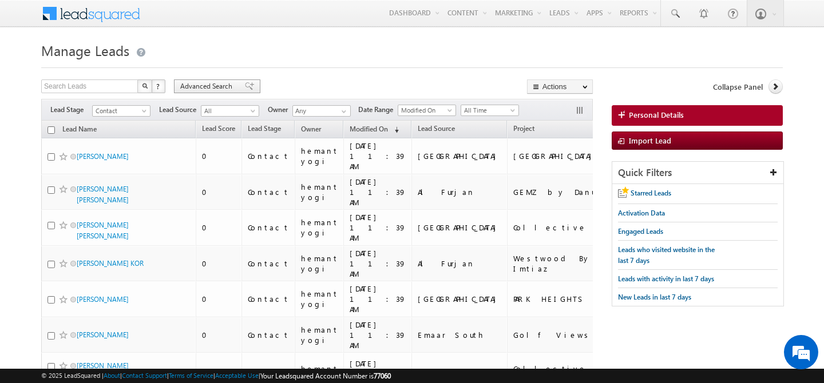
click at [208, 84] on span "Advanced Search" at bounding box center [208, 86] width 56 height 10
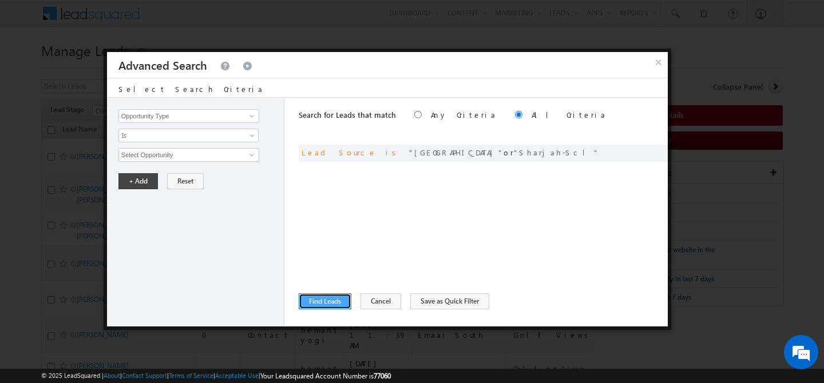
click at [335, 302] on button "Find Leads" at bounding box center [325, 302] width 53 height 16
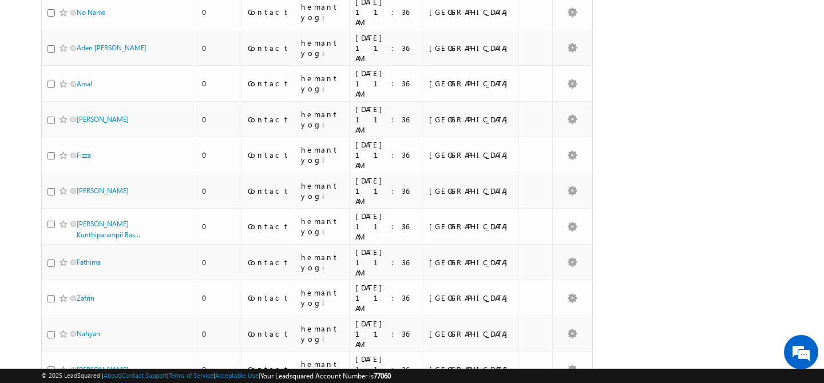
scroll to position [5111, 0]
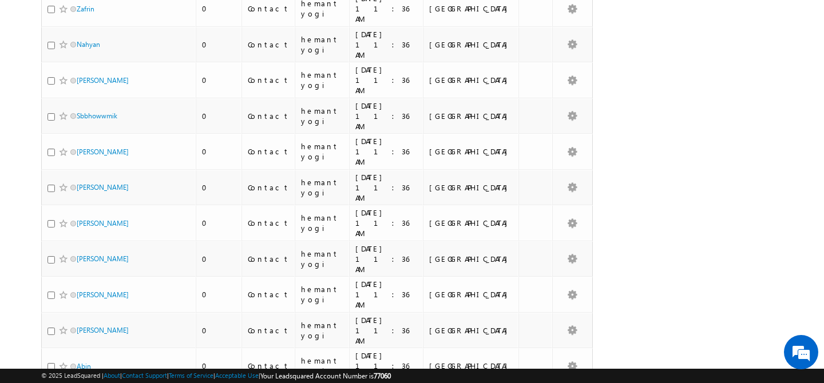
click at [76, 361] on li "100" at bounding box center [80, 362] width 27 height 11
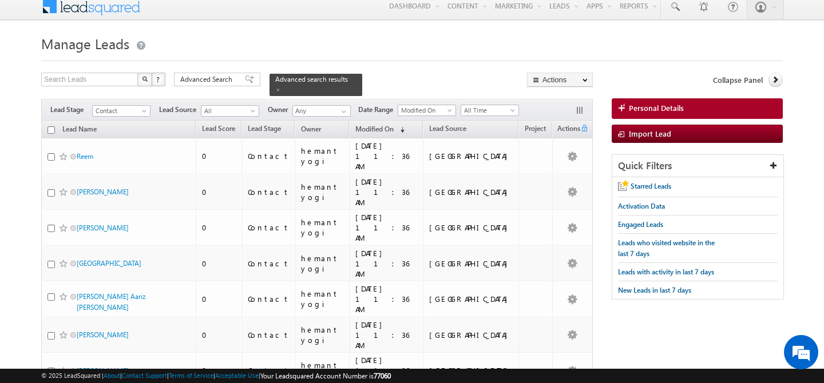
scroll to position [0, 0]
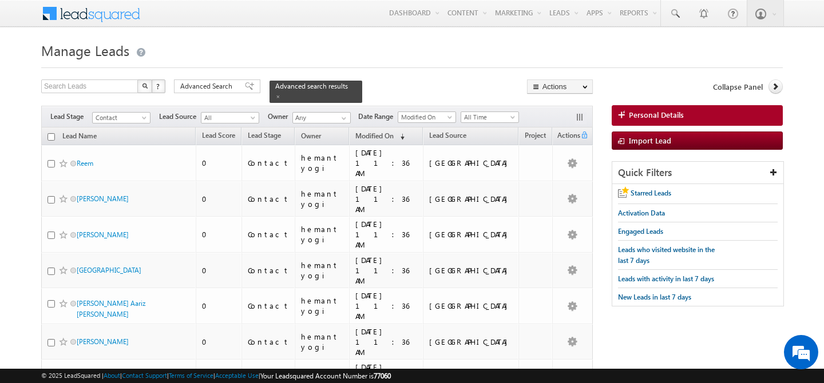
click at [52, 133] on input "checkbox" at bounding box center [51, 136] width 7 height 7
checkbox input "true"
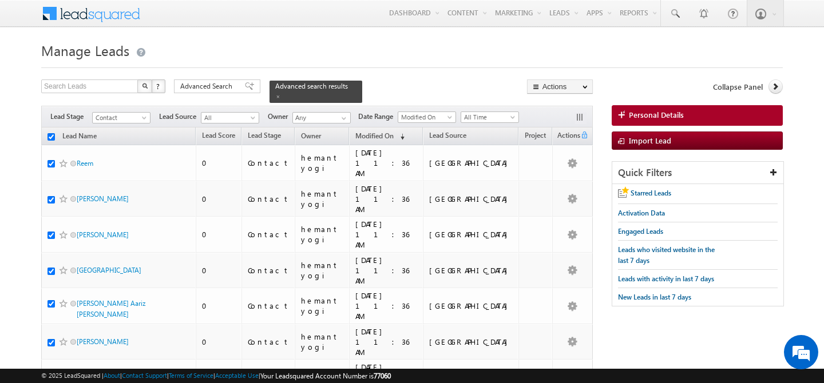
checkbox input "true"
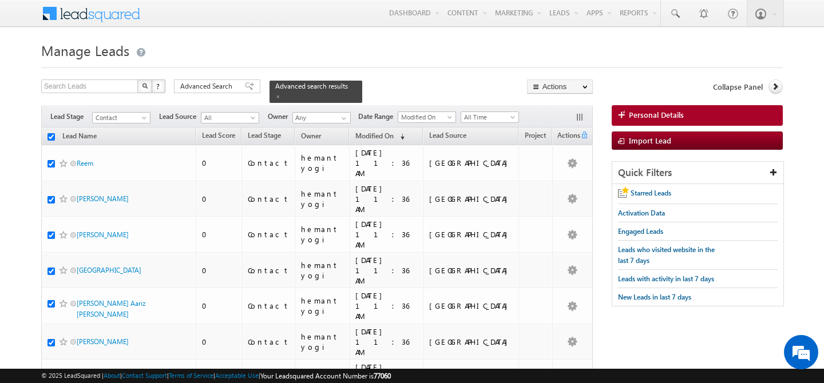
checkbox input "true"
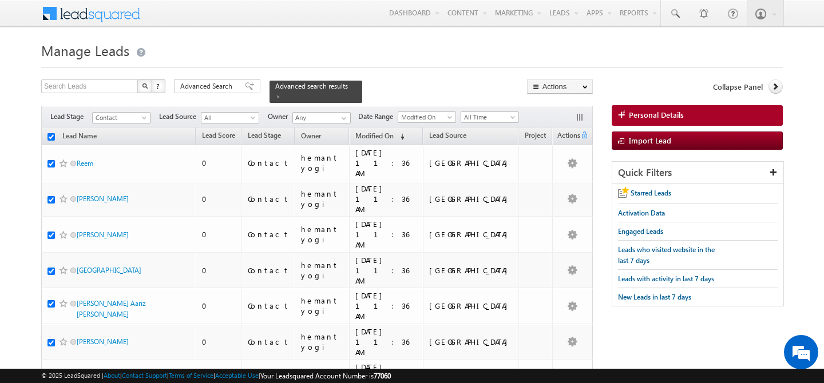
checkbox input "true"
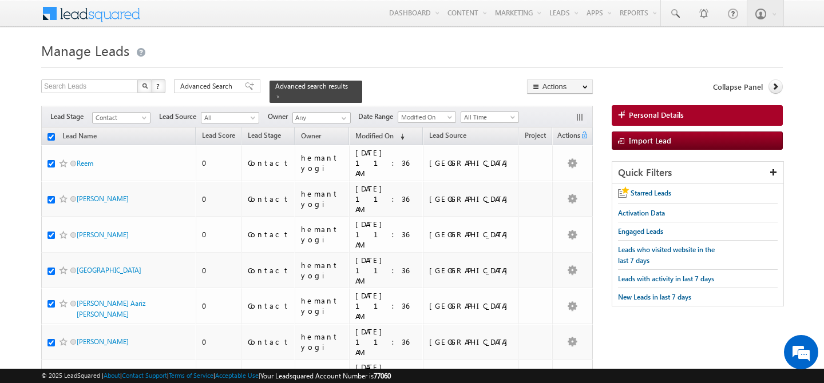
checkbox input "true"
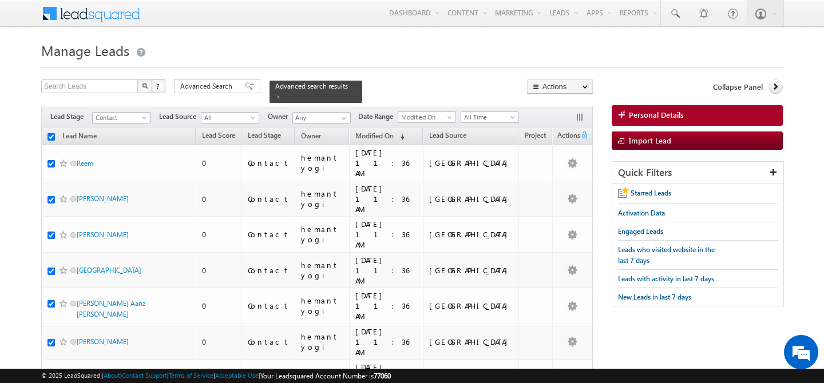
checkbox input "true"
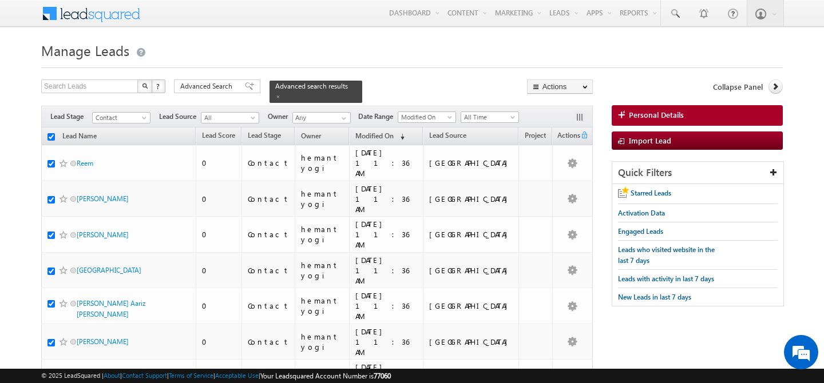
checkbox input "true"
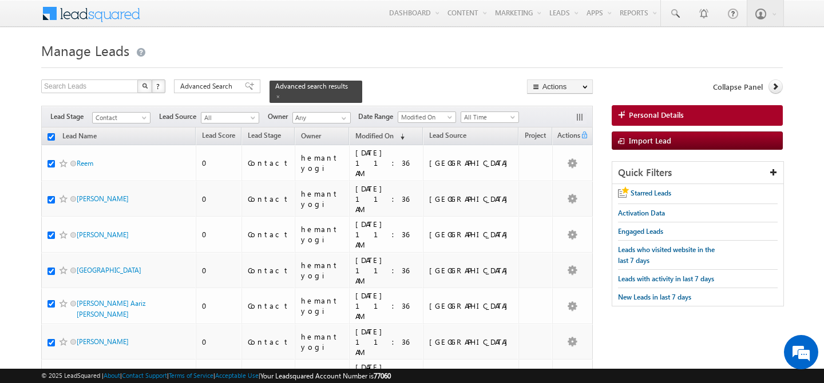
checkbox input "true"
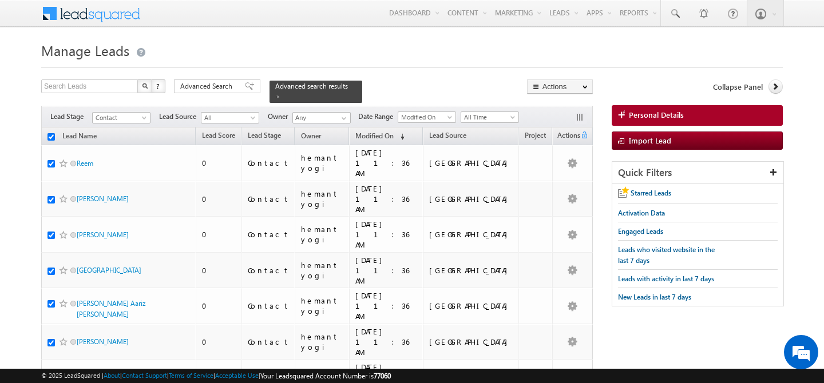
checkbox input "true"
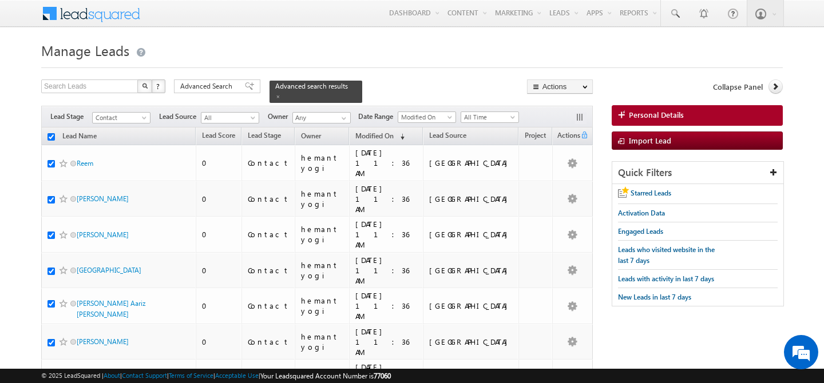
checkbox input "true"
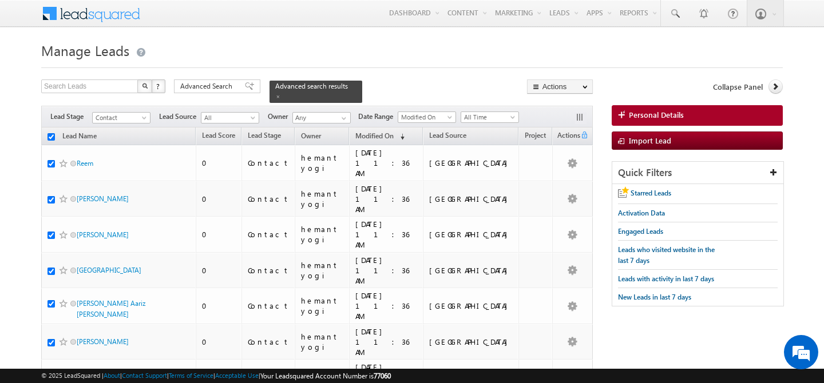
checkbox input "true"
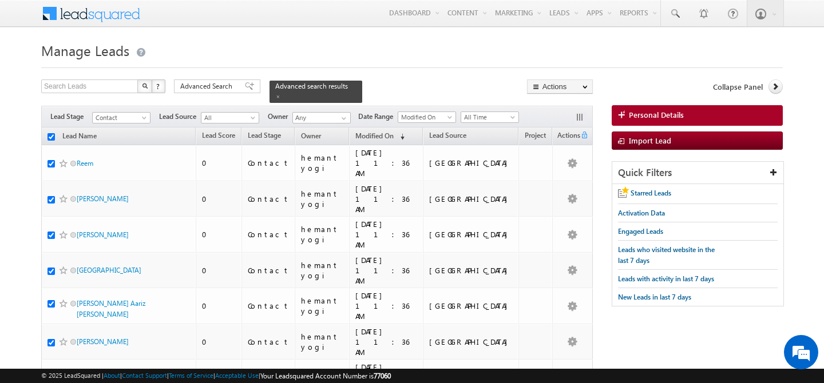
checkbox input "true"
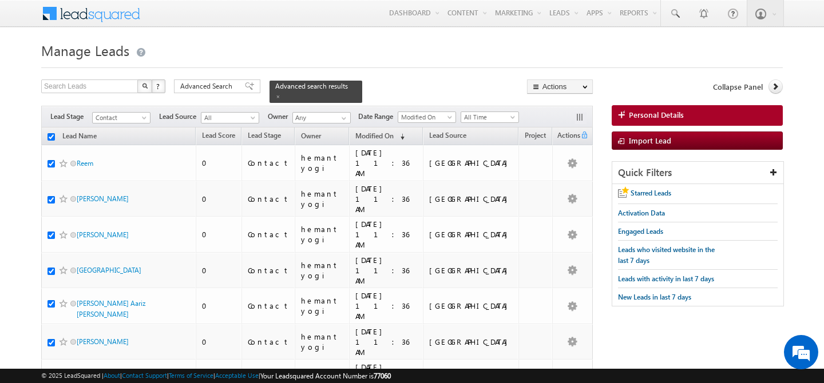
checkbox input "true"
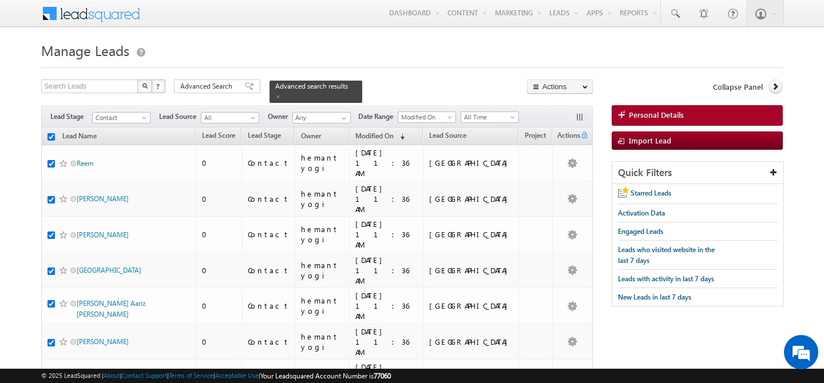
checkbox input "true"
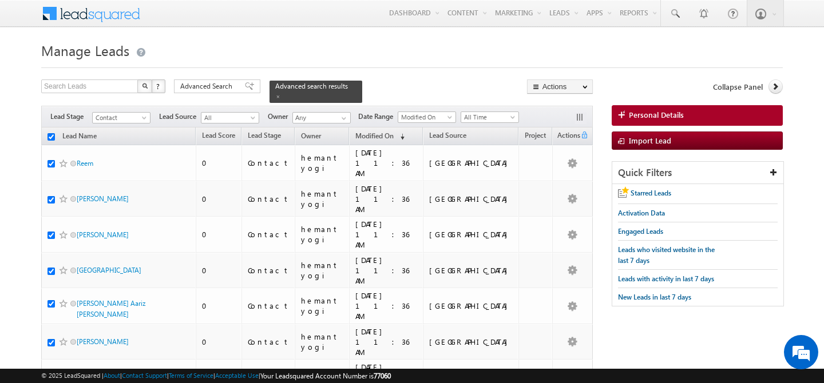
checkbox input "true"
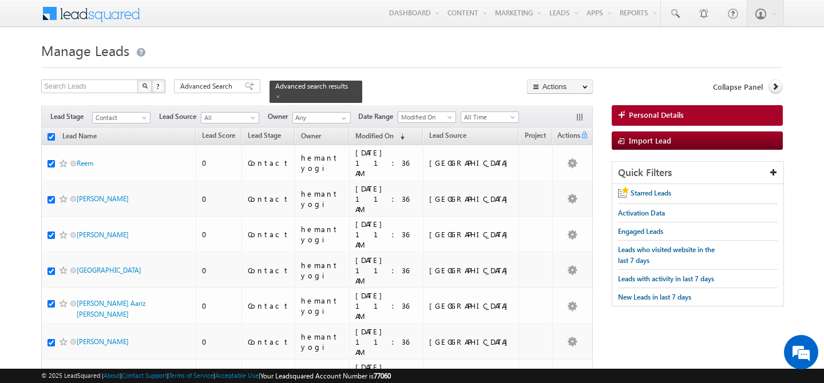
checkbox input "true"
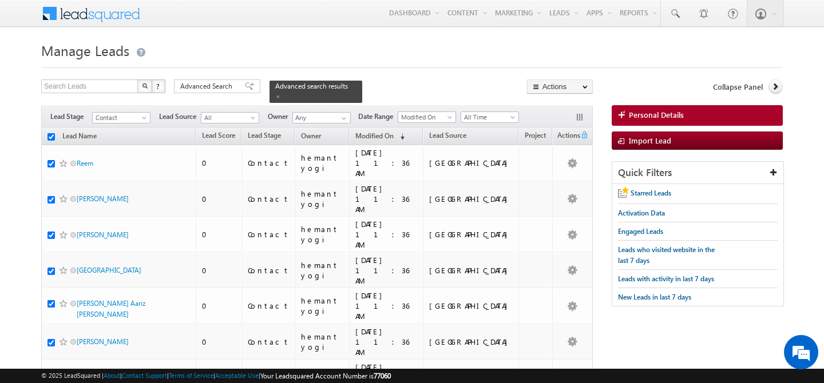
checkbox input "true"
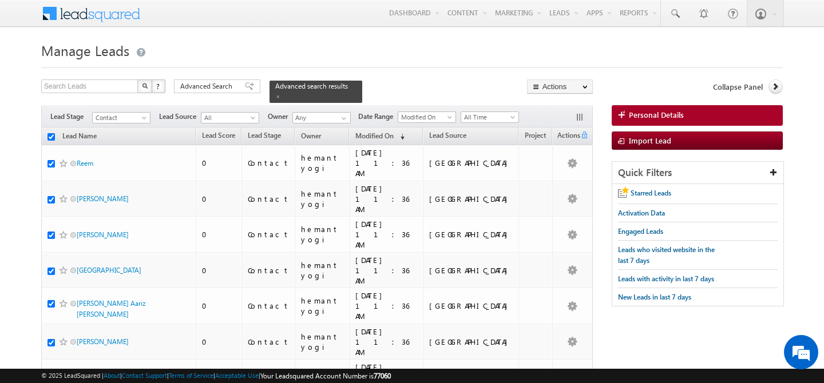
checkbox input "true"
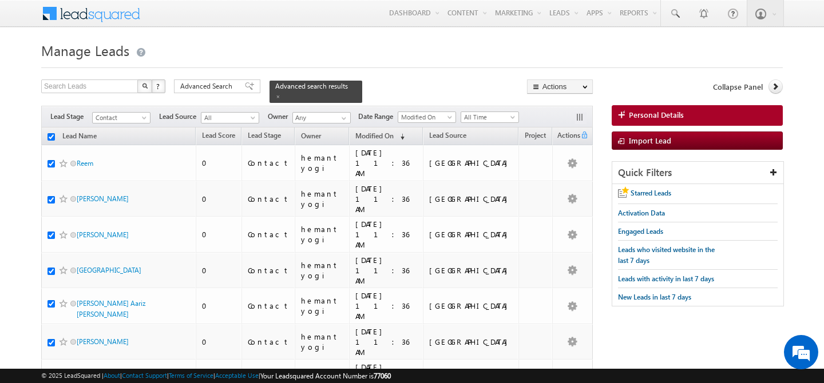
checkbox input "true"
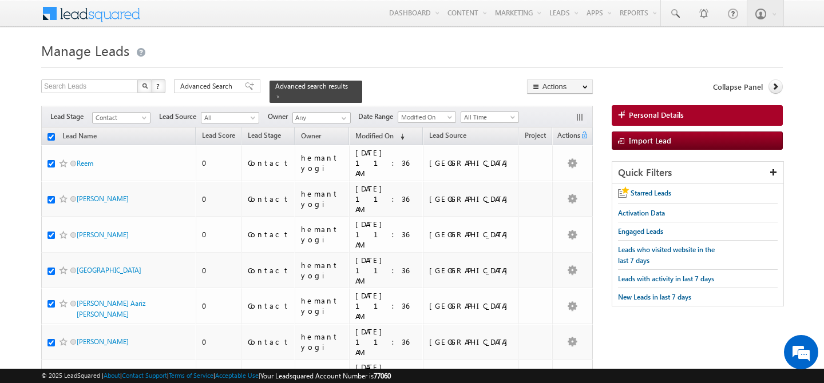
checkbox input "true"
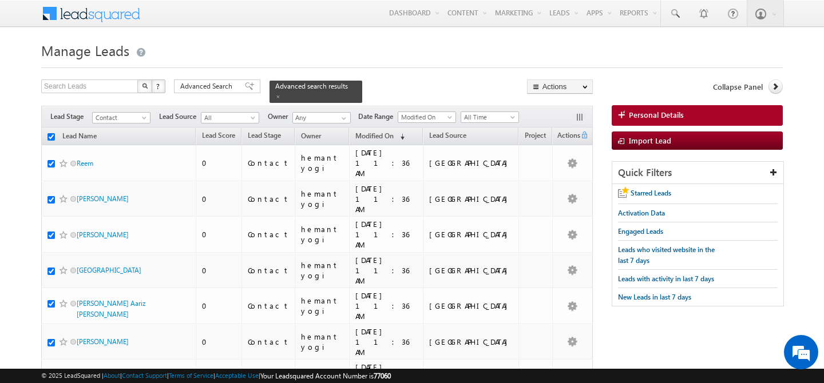
checkbox input "true"
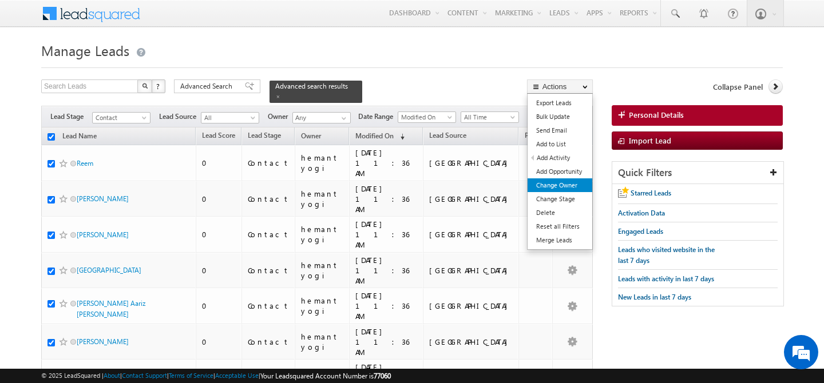
click at [580, 185] on link "Change Owner" at bounding box center [560, 186] width 65 height 14
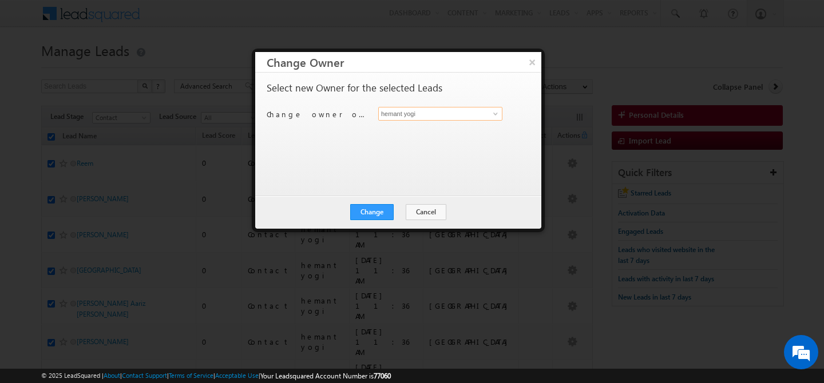
click at [423, 115] on input "hemant yogi" at bounding box center [440, 114] width 124 height 14
click at [495, 112] on span at bounding box center [495, 113] width 9 height 9
click at [434, 128] on link "[PERSON_NAME] [PERSON_NAME][EMAIL_ADDRESS][DOMAIN_NAME]" at bounding box center [440, 132] width 124 height 22
type input "[PERSON_NAME]"
click at [374, 212] on button "Change" at bounding box center [371, 212] width 43 height 16
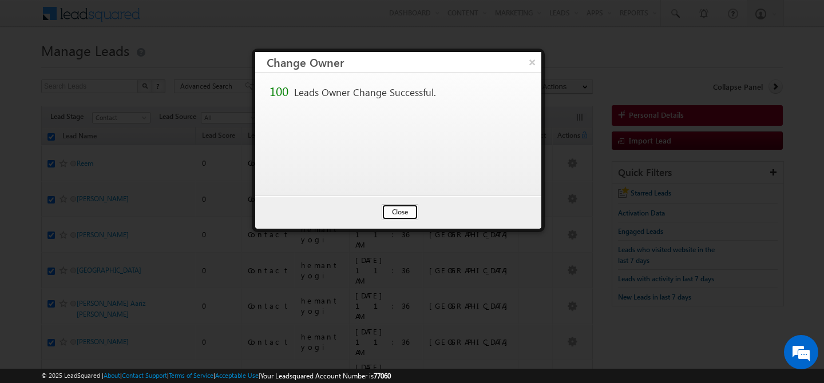
click at [390, 213] on button "Close" at bounding box center [400, 212] width 37 height 16
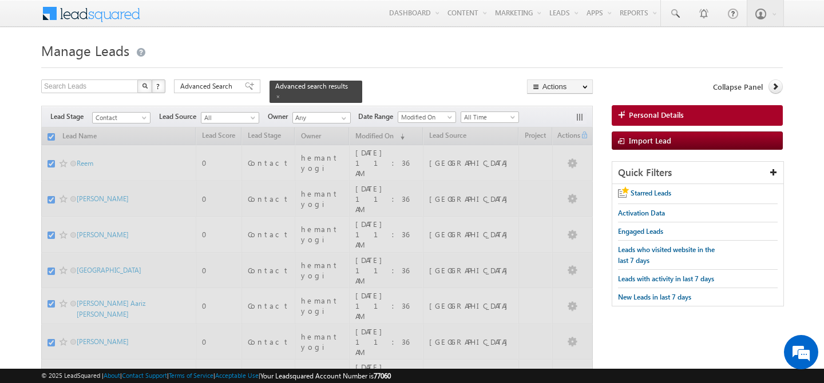
checkbox input "false"
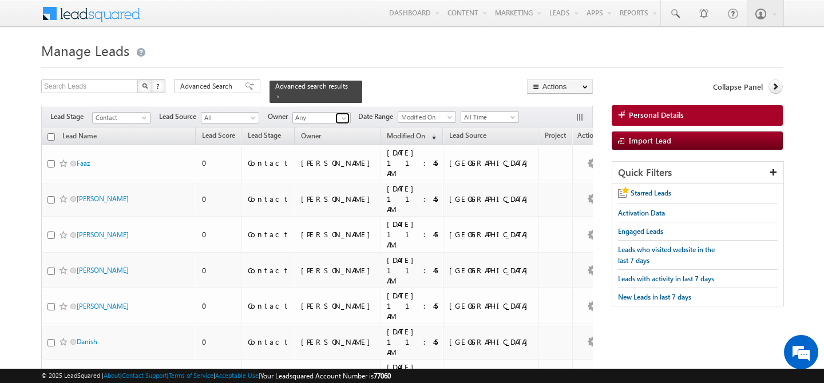
click at [343, 114] on span at bounding box center [343, 118] width 9 height 9
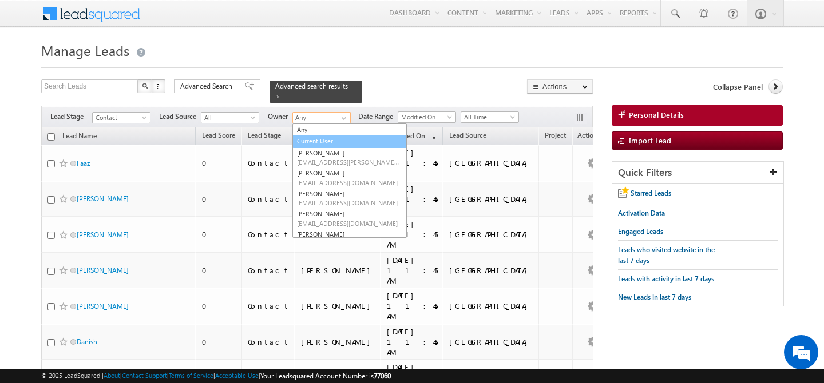
click at [330, 135] on link "Current User" at bounding box center [349, 141] width 114 height 13
type input "Current User"
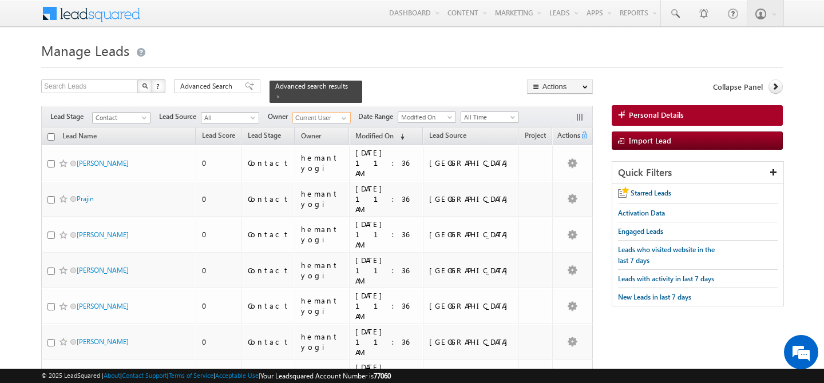
click at [52, 133] on input "checkbox" at bounding box center [51, 136] width 7 height 7
checkbox input "true"
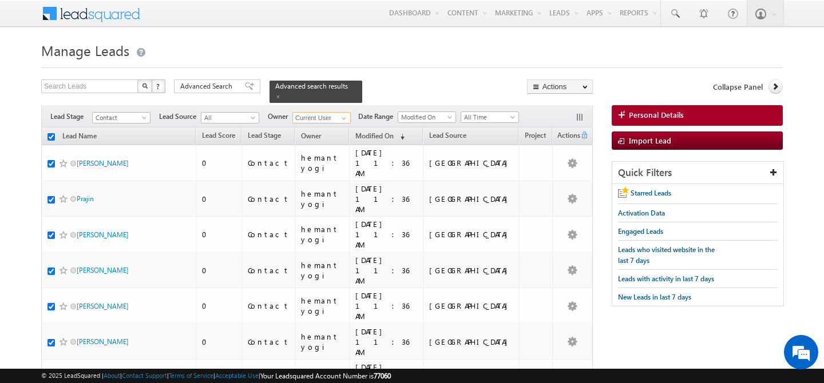
checkbox input "true"
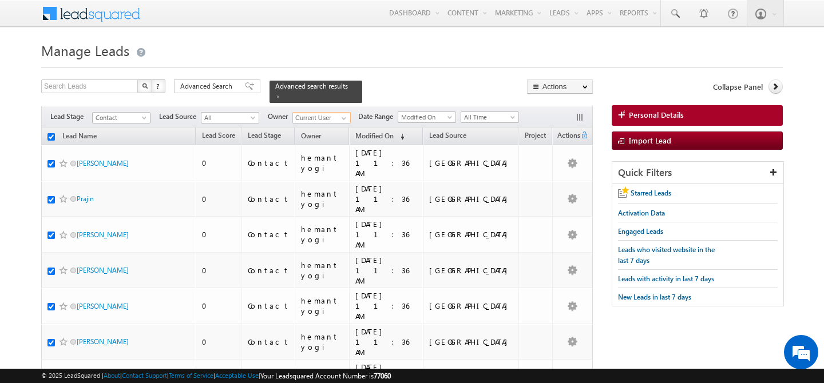
checkbox input "true"
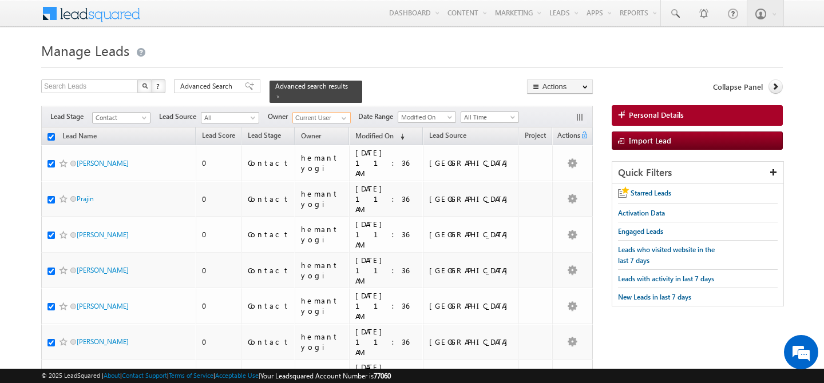
checkbox input "true"
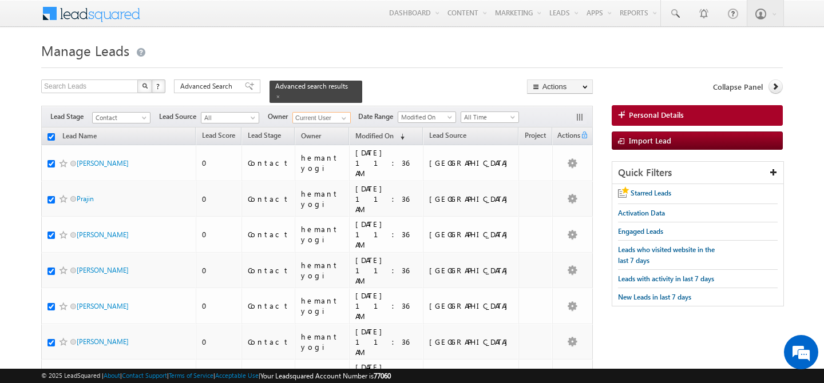
checkbox input "true"
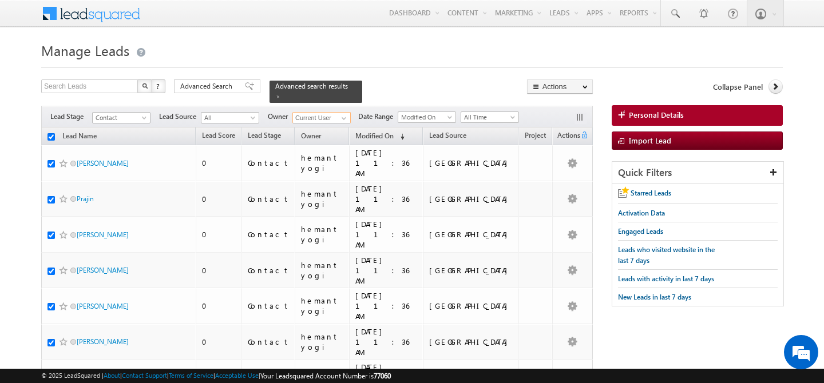
checkbox input "true"
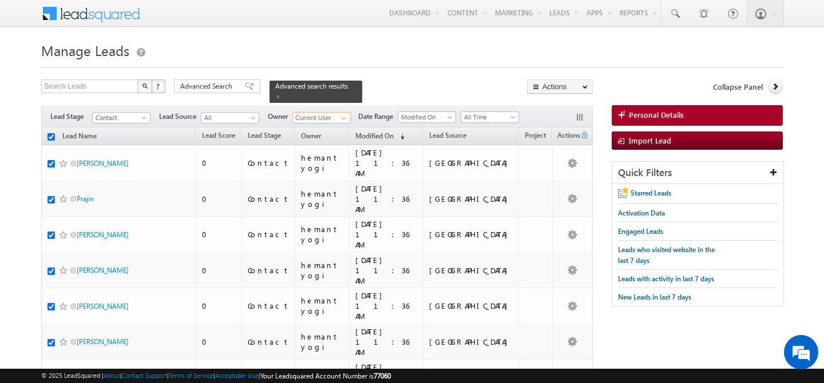
checkbox input "true"
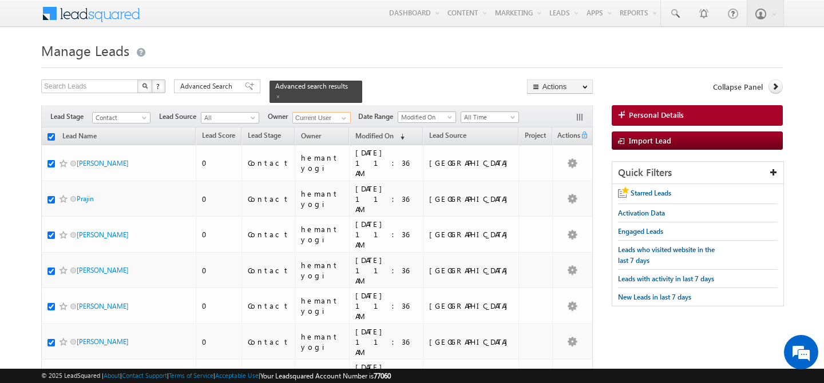
checkbox input "true"
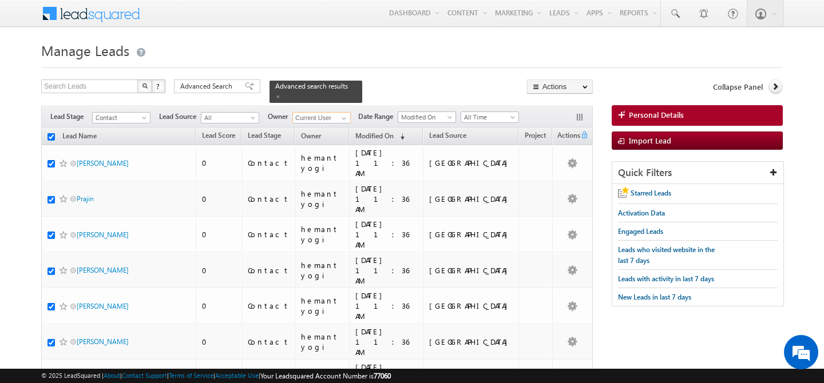
checkbox input "true"
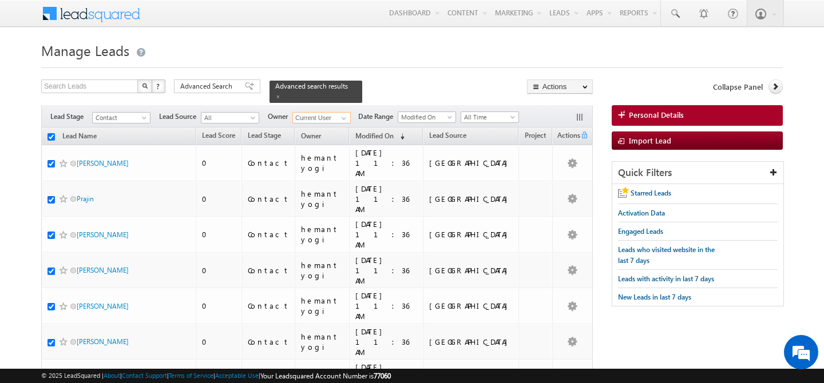
checkbox input "true"
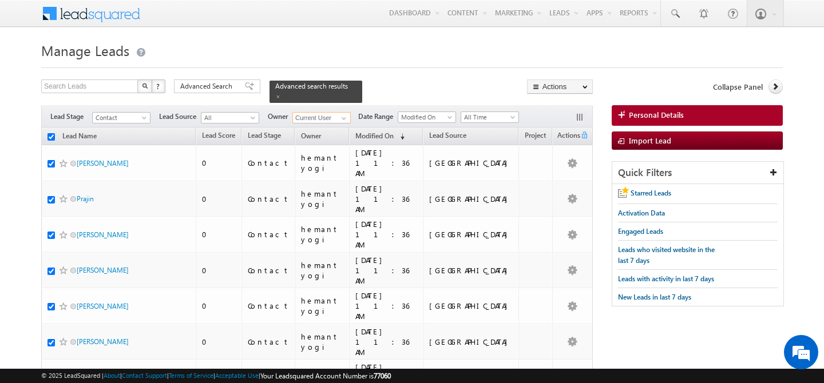
checkbox input "true"
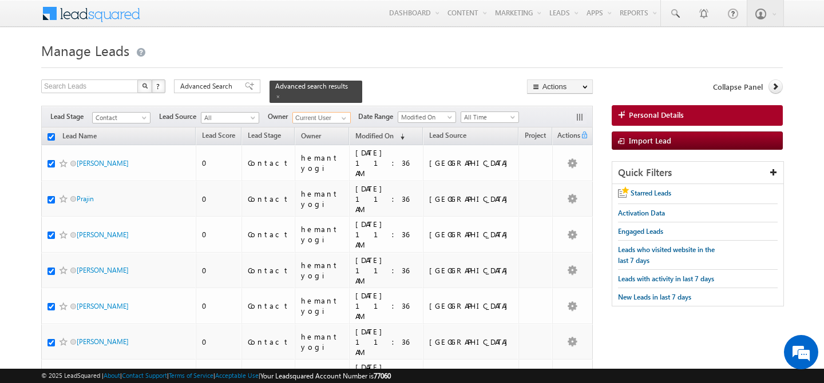
checkbox input "true"
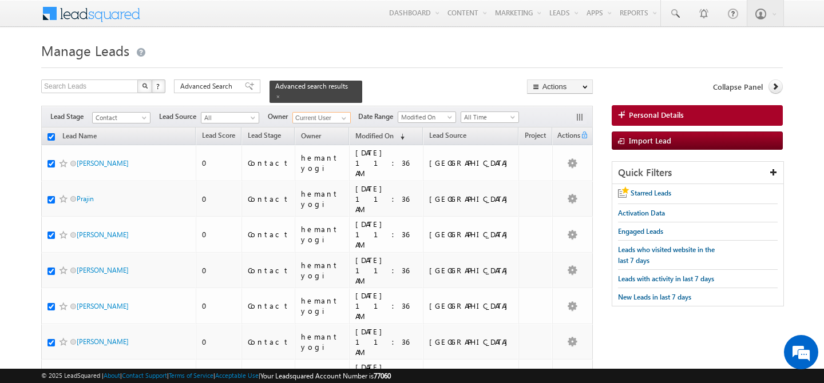
checkbox input "true"
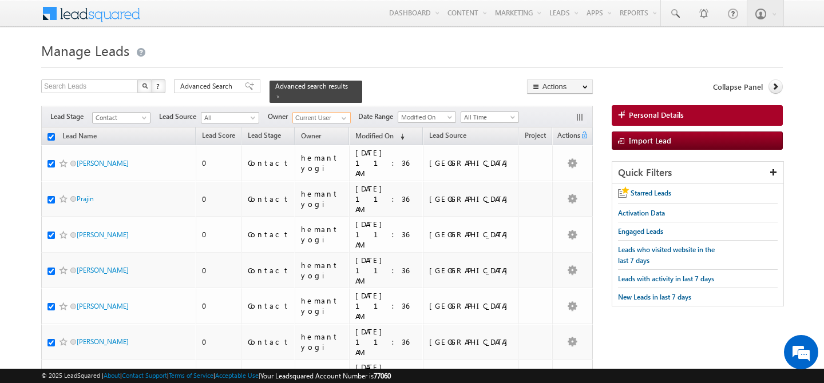
checkbox input "true"
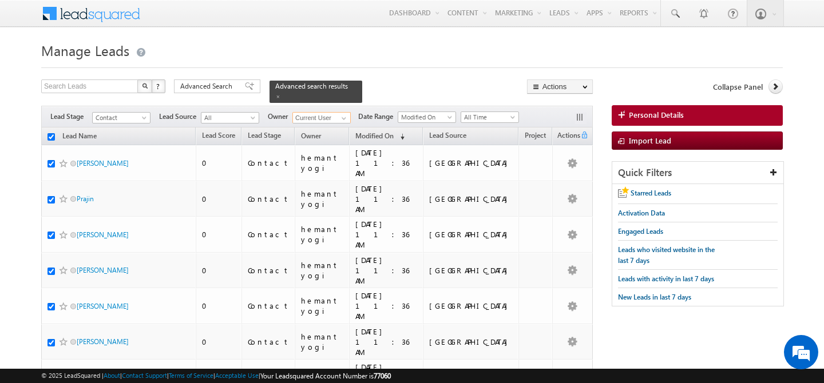
checkbox input "true"
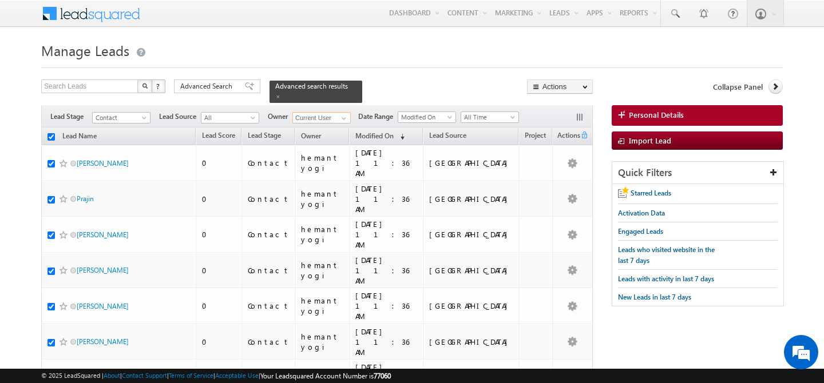
checkbox input "true"
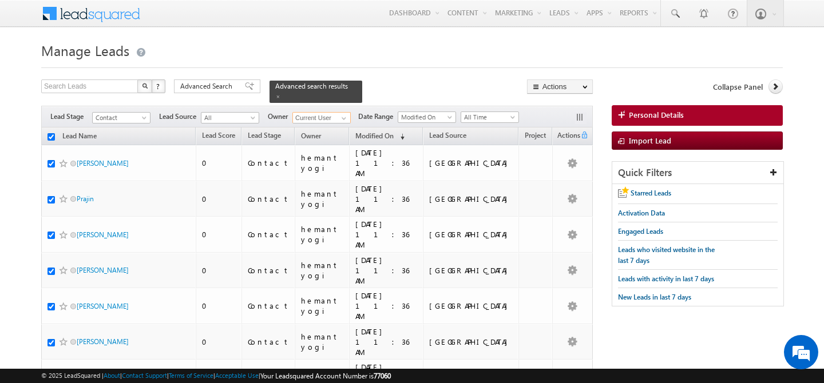
checkbox input "true"
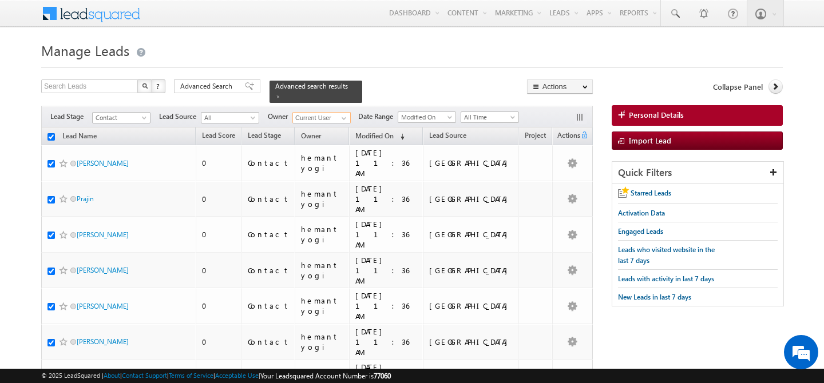
checkbox input "true"
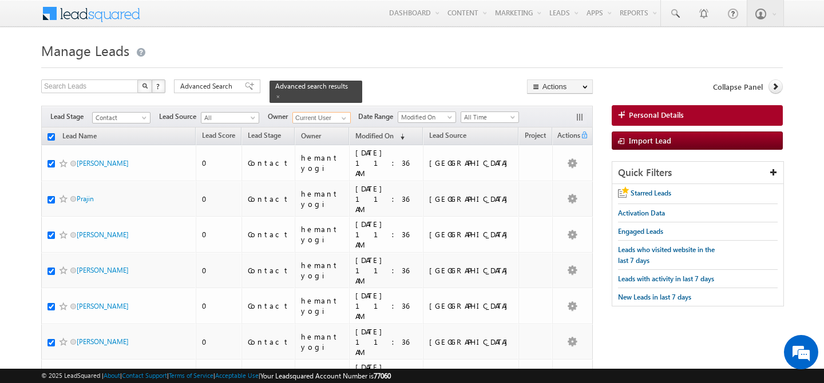
checkbox input "true"
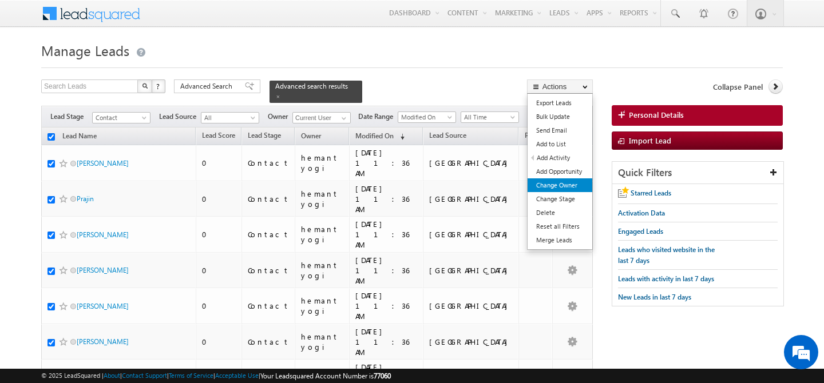
click at [575, 183] on link "Change Owner" at bounding box center [560, 186] width 65 height 14
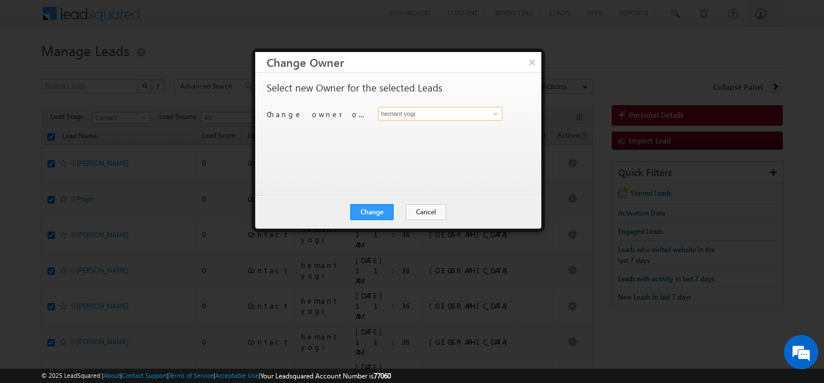
click at [473, 117] on input "hemant yogi" at bounding box center [440, 114] width 124 height 14
click at [492, 114] on span at bounding box center [495, 113] width 9 height 9
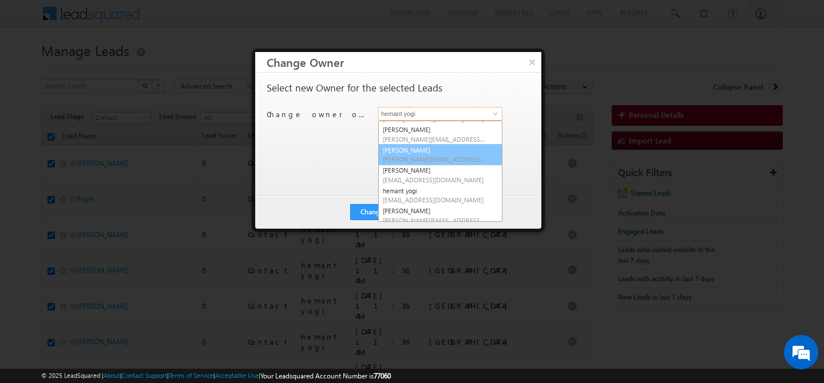
scroll to position [83, 0]
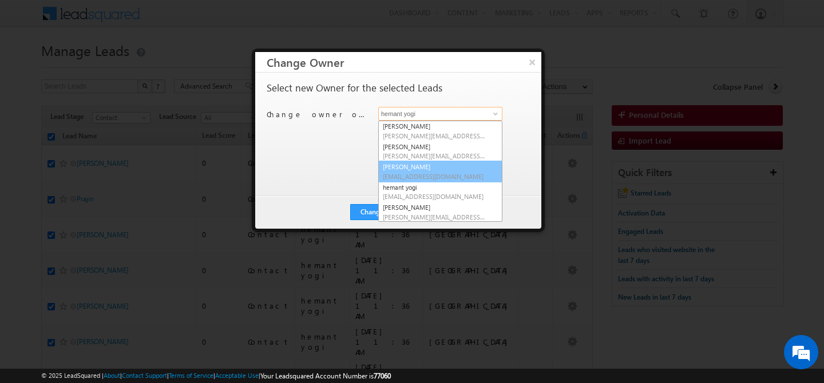
click at [413, 172] on span "[EMAIL_ADDRESS][DOMAIN_NAME]" at bounding box center [434, 176] width 103 height 9
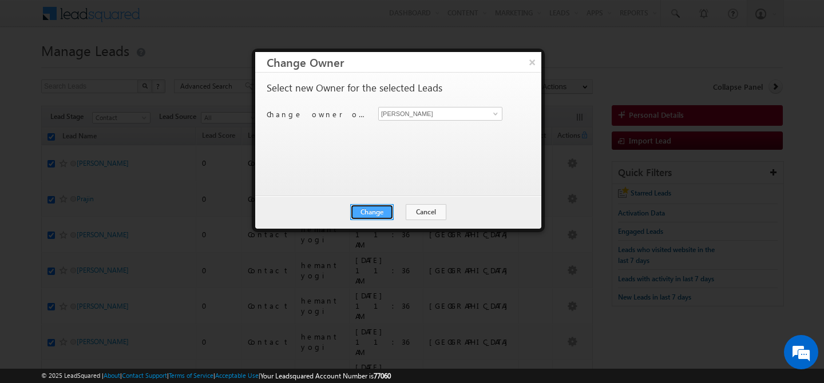
click at [377, 213] on button "Change" at bounding box center [371, 212] width 43 height 16
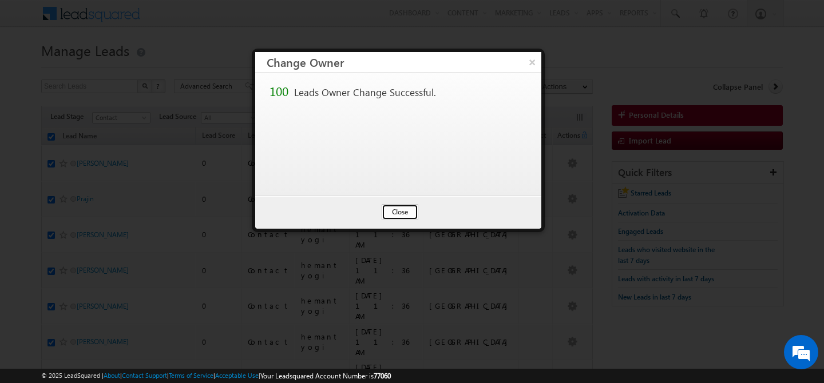
click at [411, 212] on button "Close" at bounding box center [400, 212] width 37 height 16
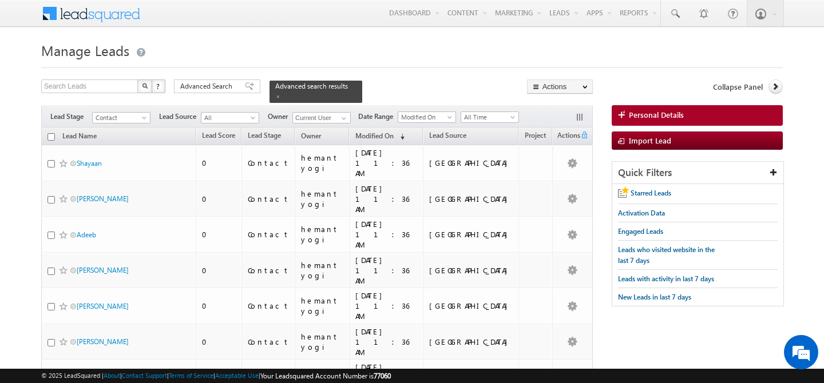
click at [49, 133] on input "checkbox" at bounding box center [51, 136] width 7 height 7
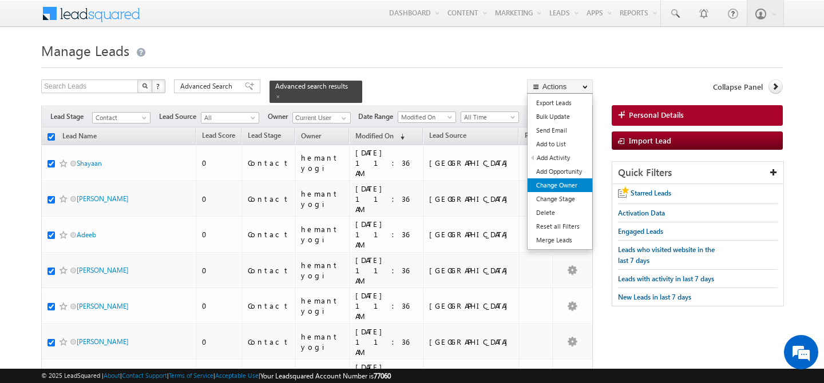
click at [573, 185] on link "Change Owner" at bounding box center [560, 186] width 65 height 14
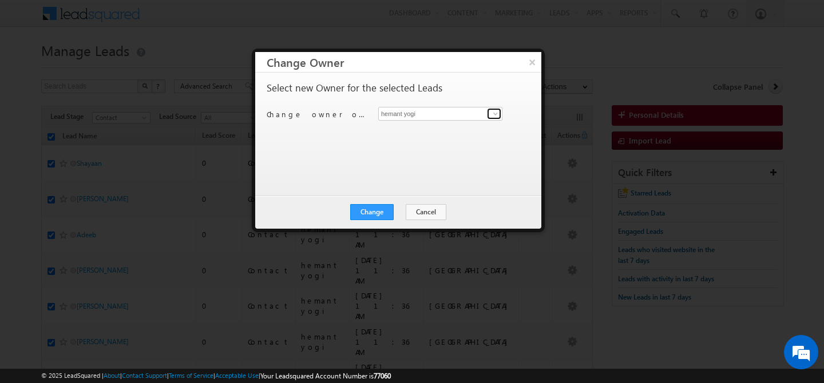
click at [497, 114] on span at bounding box center [495, 113] width 9 height 9
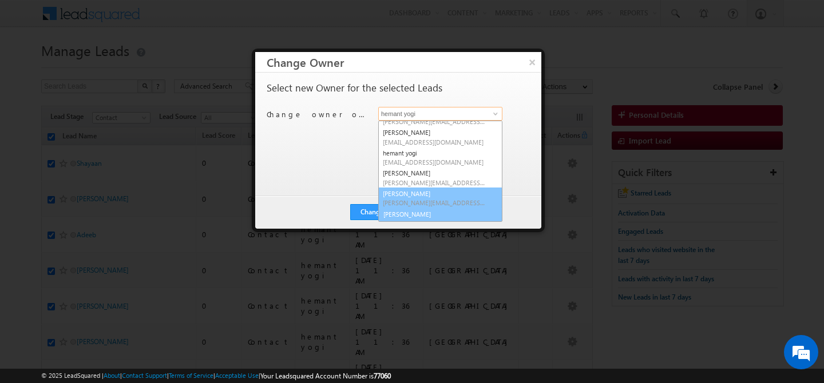
scroll to position [125, 0]
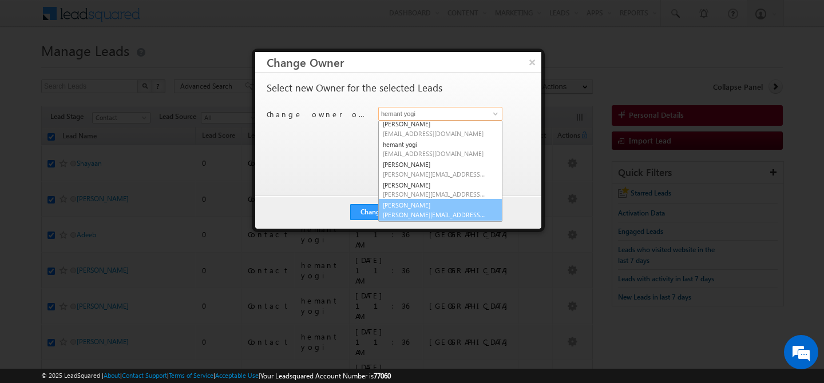
click at [431, 213] on span "[PERSON_NAME][EMAIL_ADDRESS][PERSON_NAME][DOMAIN_NAME]" at bounding box center [434, 215] width 103 height 9
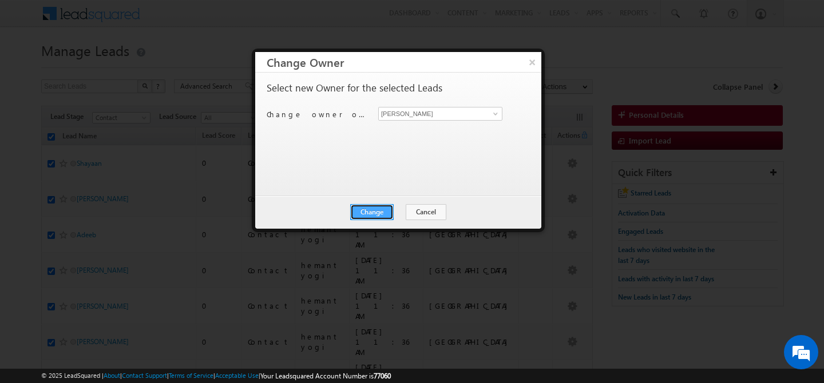
click at [369, 207] on button "Change" at bounding box center [371, 212] width 43 height 16
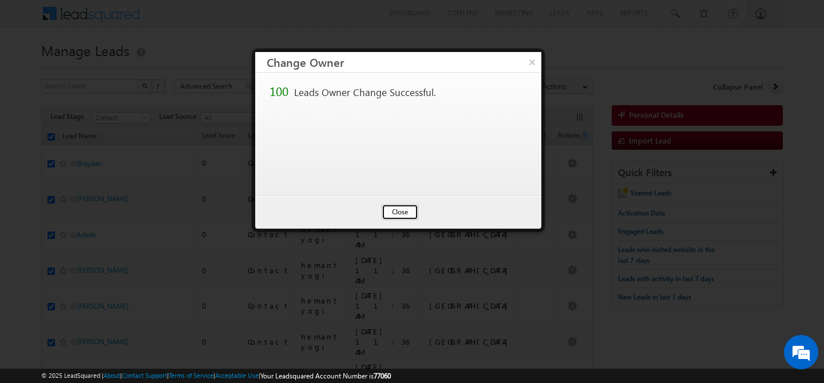
click at [402, 207] on button "Close" at bounding box center [400, 212] width 37 height 16
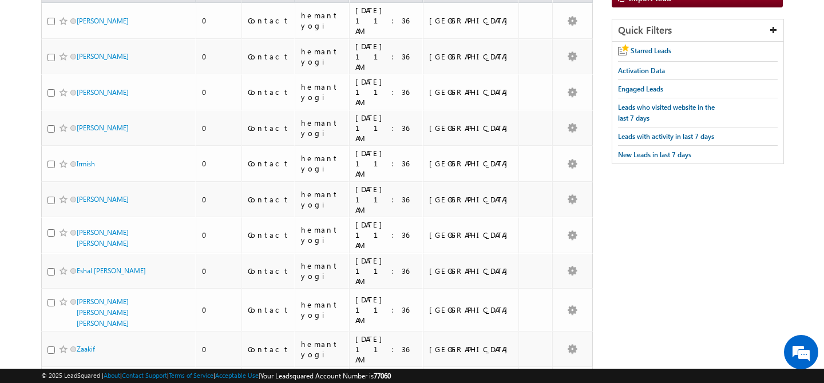
scroll to position [101, 0]
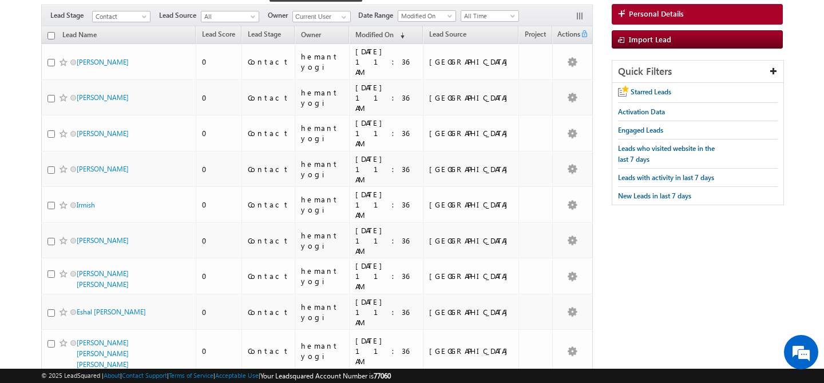
click at [49, 32] on input "checkbox" at bounding box center [51, 35] width 7 height 7
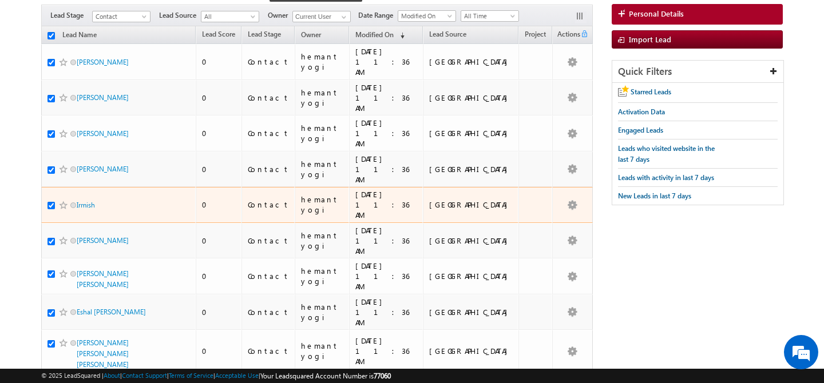
scroll to position [0, 0]
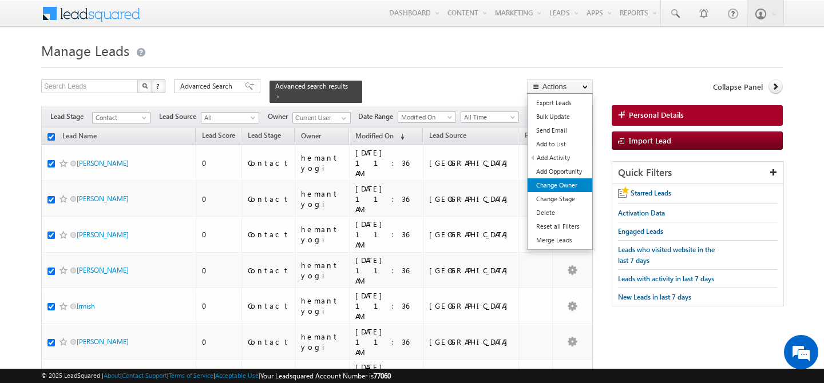
click at [569, 186] on link "Change Owner" at bounding box center [560, 186] width 65 height 14
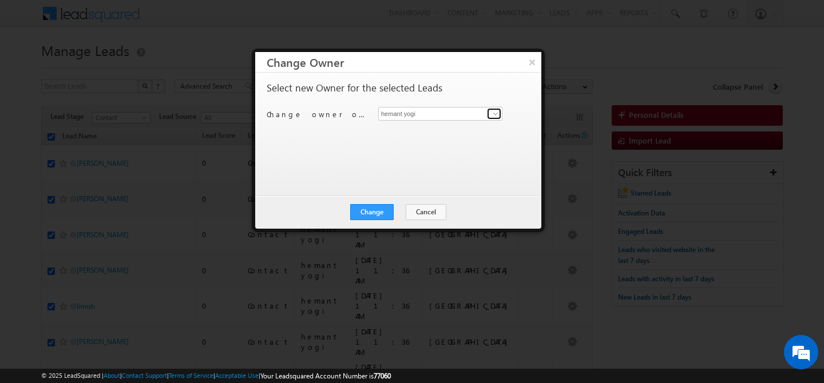
click at [494, 117] on span at bounding box center [495, 113] width 9 height 9
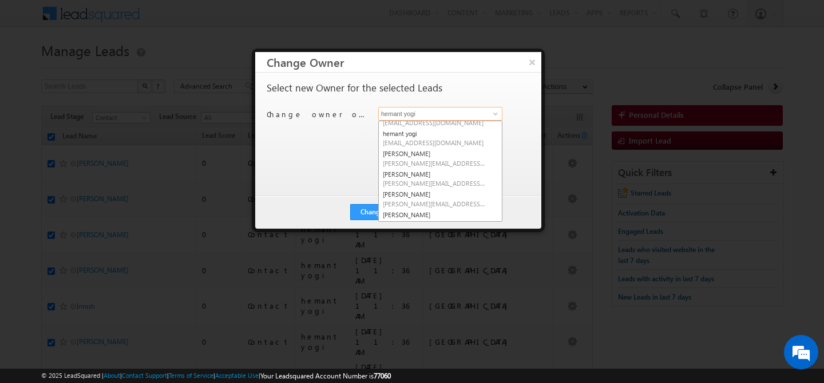
scroll to position [139, 0]
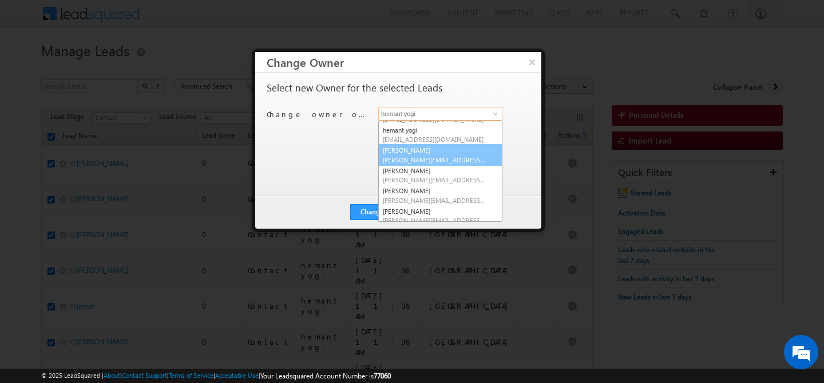
click at [437, 159] on span "[PERSON_NAME][EMAIL_ADDRESS][DOMAIN_NAME]" at bounding box center [434, 160] width 103 height 9
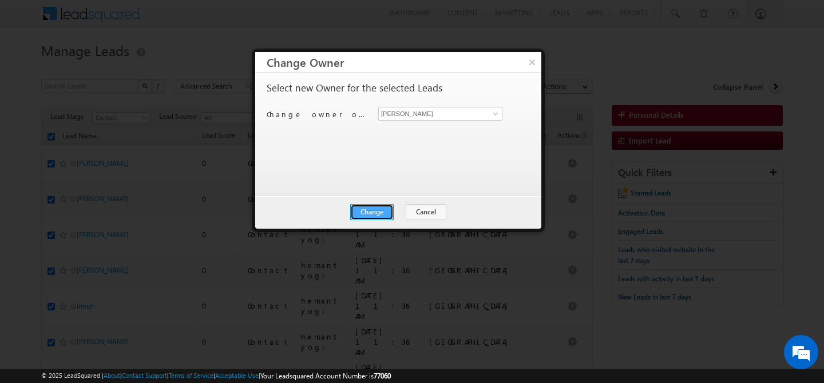
click at [373, 213] on button "Change" at bounding box center [371, 212] width 43 height 16
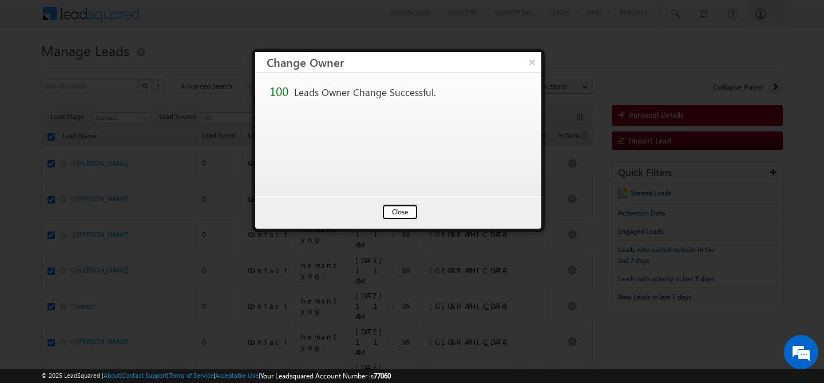
click at [397, 212] on button "Close" at bounding box center [400, 212] width 37 height 16
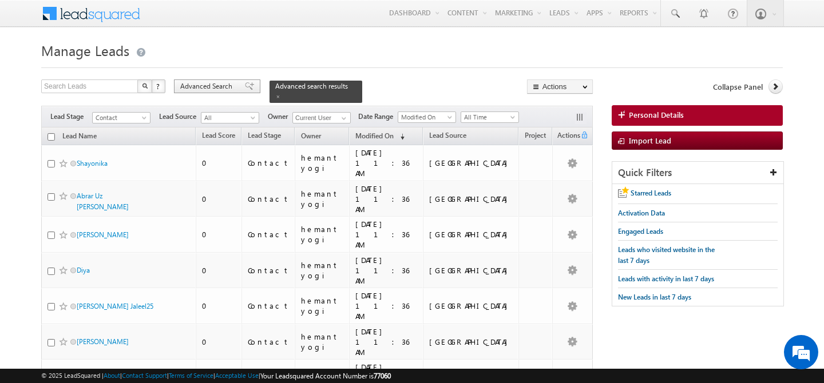
click at [206, 88] on span "Advanced Search" at bounding box center [208, 86] width 56 height 10
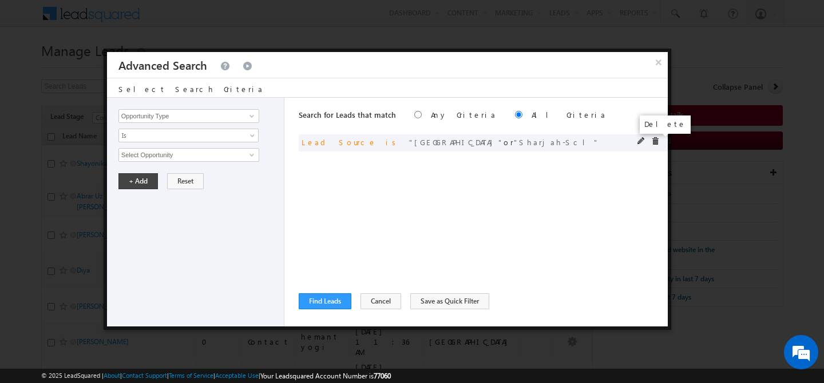
click at [654, 144] on span at bounding box center [655, 141] width 8 height 8
click at [196, 118] on input "Opportunity Type" at bounding box center [188, 116] width 141 height 14
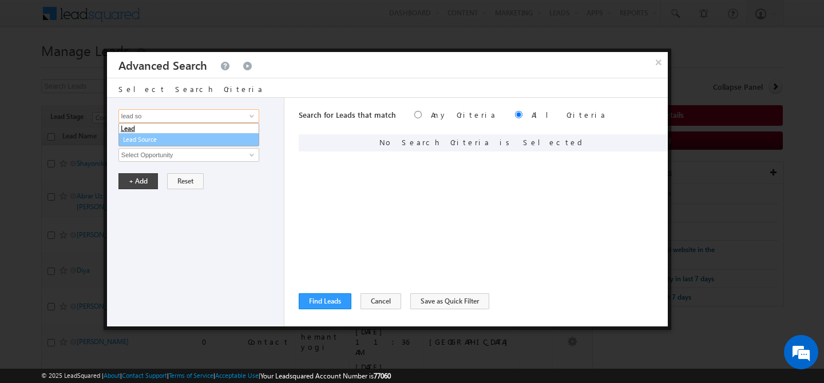
click at [176, 139] on link "Lead Source" at bounding box center [188, 139] width 141 height 13
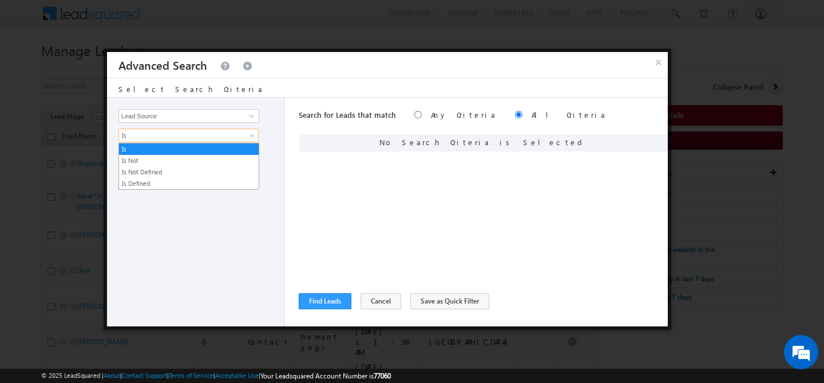
click at [177, 137] on span "Is" at bounding box center [181, 135] width 124 height 10
click at [212, 210] on div "Opportunity Type Lead Activity Task Sales Group Prospect Id Address 1 Address 2…" at bounding box center [195, 212] width 177 height 229
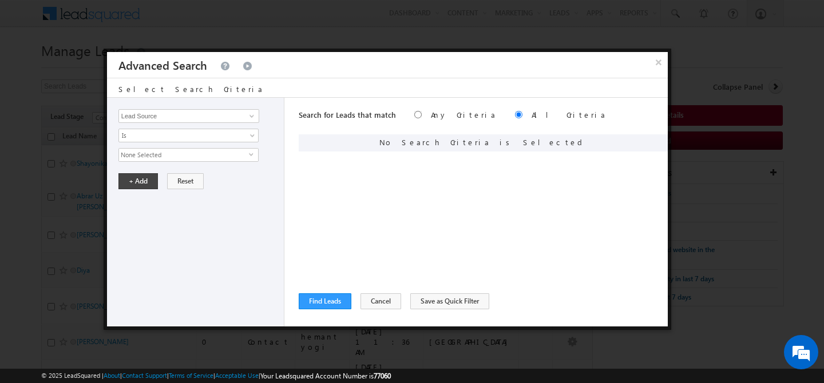
click at [197, 160] on span "None Selected" at bounding box center [184, 155] width 130 height 13
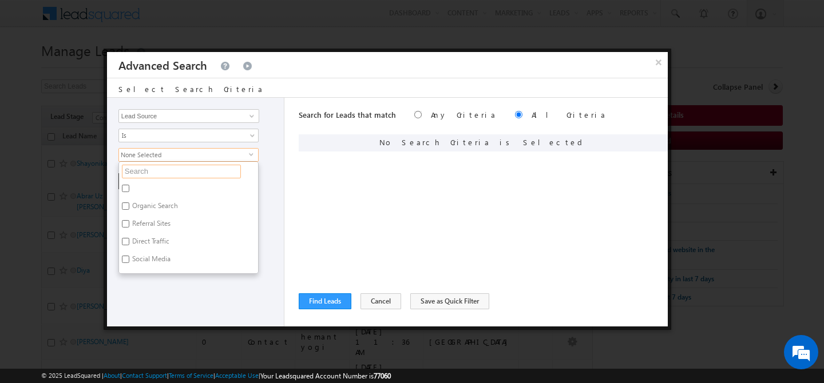
click at [184, 169] on input "text" at bounding box center [181, 172] width 119 height 14
click at [157, 177] on label "[GEOGRAPHIC_DATA]" at bounding box center [163, 178] width 89 height 18
click at [129, 177] on input "[GEOGRAPHIC_DATA]" at bounding box center [125, 176] width 7 height 7
click at [156, 189] on label "Nad al Shiba" at bounding box center [150, 196] width 62 height 18
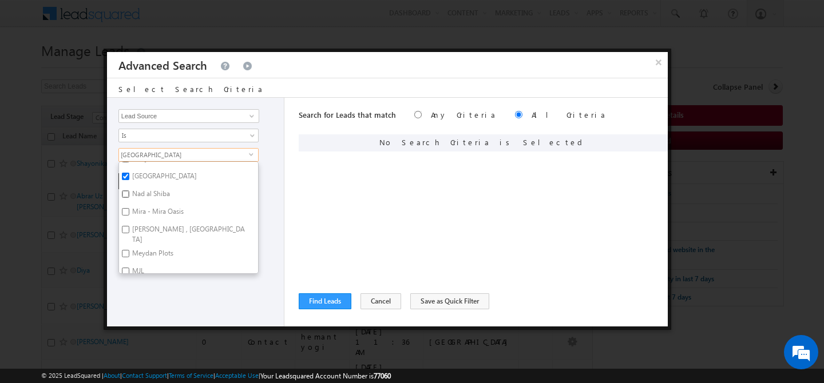
click at [129, 191] on input "Nad al Shiba" at bounding box center [125, 194] width 7 height 7
click at [156, 209] on label "Mira - Mira Oasis" at bounding box center [157, 214] width 76 height 18
click at [129, 209] on input "Mira - Mira Oasis" at bounding box center [125, 211] width 7 height 7
click at [158, 227] on label "[PERSON_NAME] , [GEOGRAPHIC_DATA]" at bounding box center [188, 235] width 139 height 24
click at [129, 227] on input "[PERSON_NAME] , [GEOGRAPHIC_DATA]" at bounding box center [125, 229] width 7 height 7
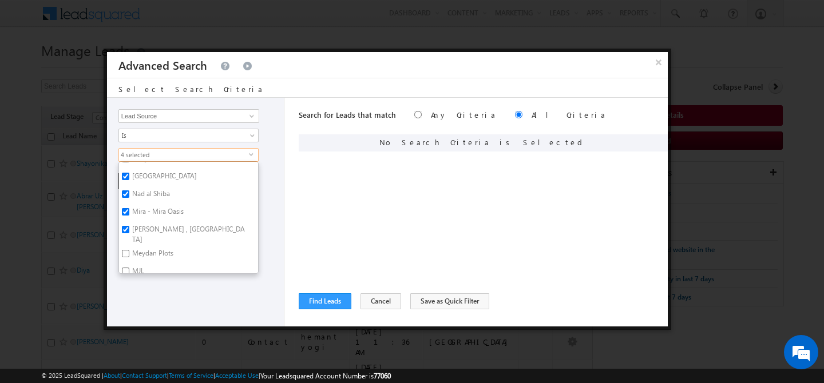
click at [156, 247] on label "Meydan Plots" at bounding box center [152, 256] width 66 height 18
click at [129, 250] on input "Meydan Plots" at bounding box center [125, 253] width 7 height 7
click at [147, 203] on label "Motor City" at bounding box center [147, 210] width 57 height 18
click at [129, 204] on input "Motor City" at bounding box center [125, 207] width 7 height 7
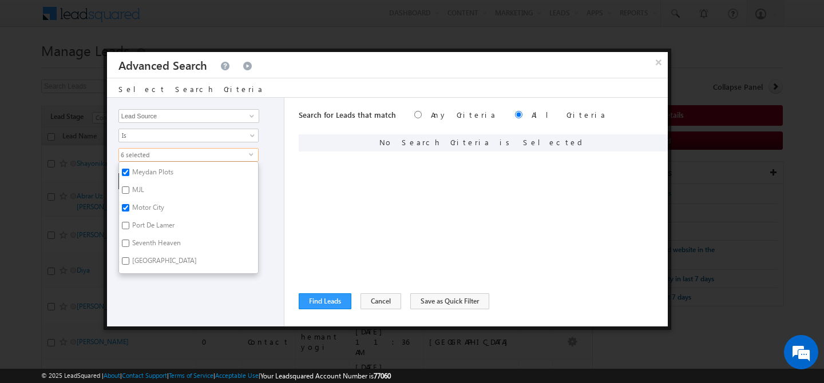
click at [147, 219] on label "Port De Lamer" at bounding box center [152, 228] width 67 height 18
click at [129, 222] on input "Port De Lamer" at bounding box center [125, 225] width 7 height 7
click at [147, 254] on label "[GEOGRAPHIC_DATA]" at bounding box center [163, 263] width 89 height 18
click at [129, 258] on input "[GEOGRAPHIC_DATA]" at bounding box center [125, 261] width 7 height 7
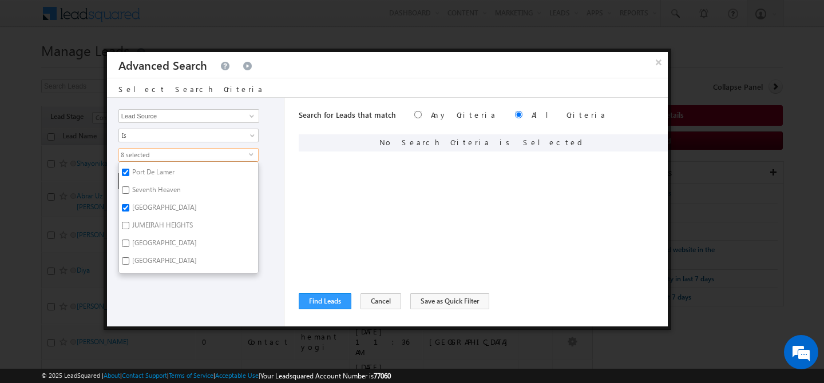
click at [148, 222] on label "JUMEIRAH HEIGHTS" at bounding box center [161, 228] width 85 height 18
click at [129, 222] on input "JUMEIRAH HEIGHTS" at bounding box center [125, 225] width 7 height 7
click at [147, 236] on label "[GEOGRAPHIC_DATA]" at bounding box center [163, 245] width 89 height 18
click at [129, 240] on input "[GEOGRAPHIC_DATA]" at bounding box center [125, 243] width 7 height 7
click at [146, 256] on label "[GEOGRAPHIC_DATA]" at bounding box center [163, 263] width 89 height 18
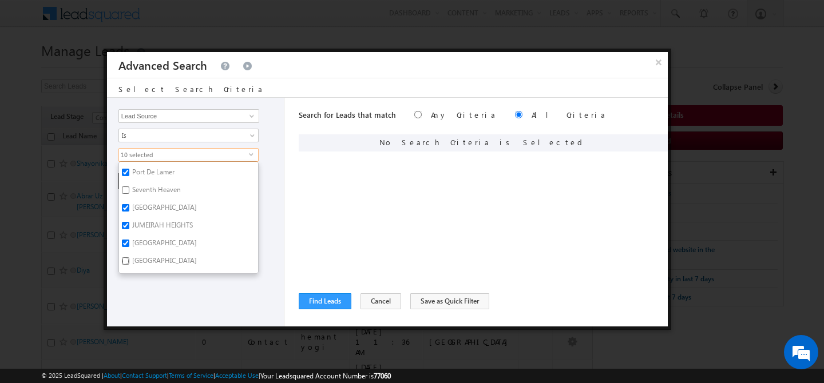
click at [129, 258] on input "[GEOGRAPHIC_DATA]" at bounding box center [125, 261] width 7 height 7
click at [129, 191] on input "JVC" at bounding box center [125, 194] width 7 height 7
click at [127, 208] on input "JVT" at bounding box center [125, 211] width 7 height 7
click at [128, 226] on input "Lakes" at bounding box center [125, 229] width 7 height 7
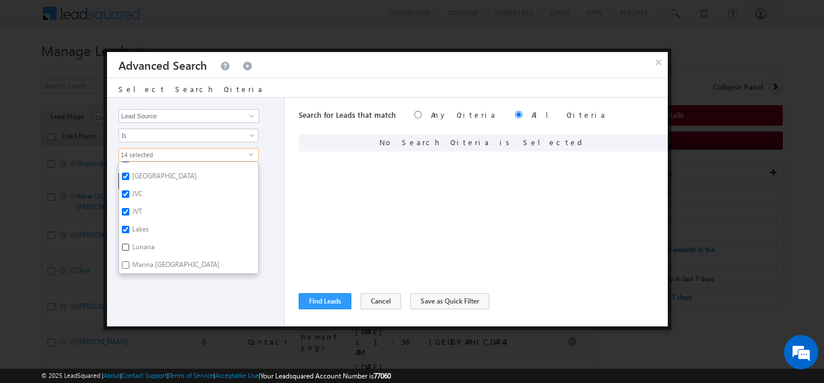
click at [128, 244] on input "Lunaria" at bounding box center [125, 247] width 7 height 7
click at [140, 258] on label "Marina [GEOGRAPHIC_DATA]" at bounding box center [175, 267] width 112 height 18
click at [129, 262] on input "Marina [GEOGRAPHIC_DATA]" at bounding box center [125, 265] width 7 height 7
click at [146, 218] on label "Arjan" at bounding box center [139, 221] width 41 height 18
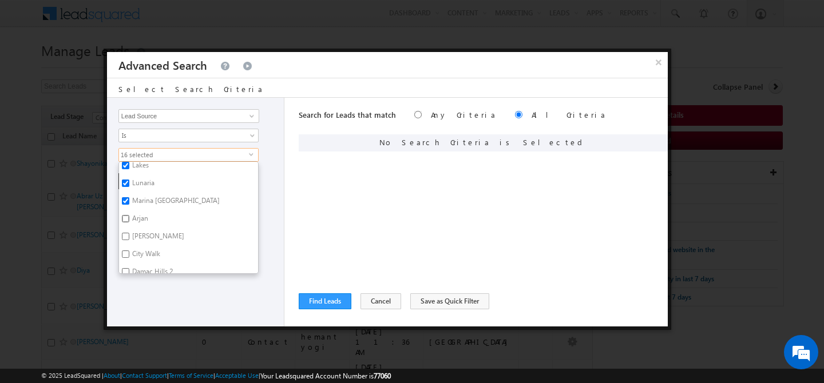
click at [129, 218] on input "Arjan" at bounding box center [125, 218] width 7 height 7
click at [146, 229] on label "[PERSON_NAME]" at bounding box center [157, 238] width 77 height 18
click at [129, 233] on input "[PERSON_NAME]" at bounding box center [125, 236] width 7 height 7
click at [143, 247] on label "City Walk" at bounding box center [145, 256] width 53 height 18
click at [129, 251] on input "City Walk" at bounding box center [125, 254] width 7 height 7
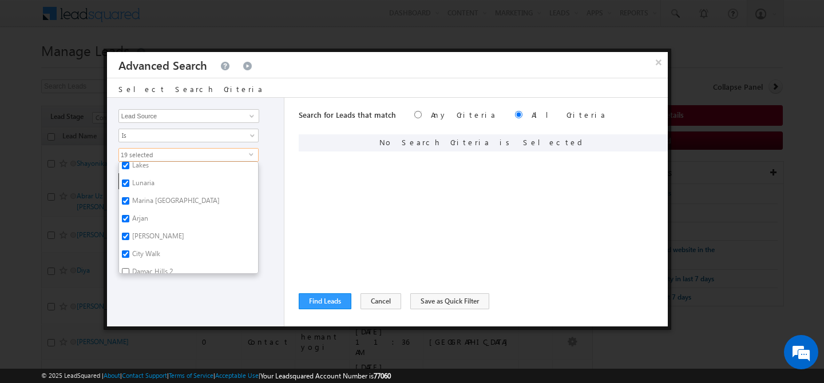
click at [143, 265] on label "Damac Hills 2" at bounding box center [151, 274] width 65 height 18
click at [129, 268] on input "Damac Hills 2" at bounding box center [125, 271] width 7 height 7
click at [144, 213] on label "Arjan" at bounding box center [139, 221] width 41 height 18
click at [129, 215] on input "Arjan" at bounding box center [125, 218] width 7 height 7
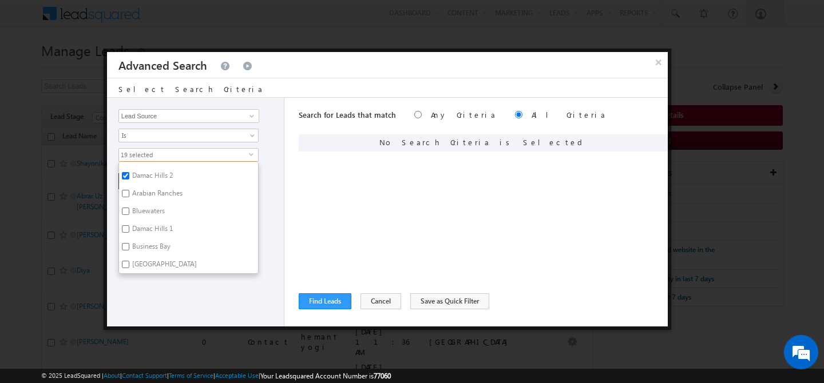
click at [157, 187] on label "Arabian Ranches" at bounding box center [156, 196] width 75 height 18
click at [129, 190] on input "Arabian Ranches" at bounding box center [125, 193] width 7 height 7
click at [146, 204] on label "Bluewaters" at bounding box center [147, 213] width 57 height 18
click at [129, 208] on input "Bluewaters" at bounding box center [125, 211] width 7 height 7
click at [148, 222] on label "Damac Hills 1" at bounding box center [151, 231] width 65 height 18
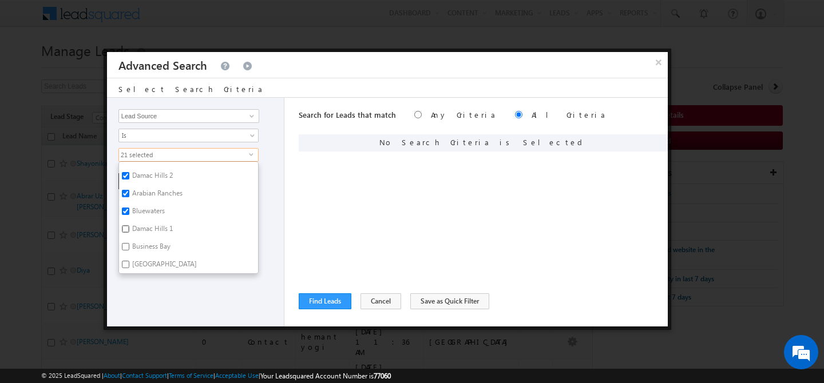
click at [129, 225] on input "Damac Hills 1" at bounding box center [125, 228] width 7 height 7
click at [148, 240] on label "Business Bay" at bounding box center [150, 249] width 63 height 18
click at [129, 243] on input "Business Bay" at bounding box center [125, 246] width 7 height 7
click at [147, 259] on label "[GEOGRAPHIC_DATA]" at bounding box center [163, 267] width 89 height 18
click at [129, 261] on input "[GEOGRAPHIC_DATA]" at bounding box center [125, 264] width 7 height 7
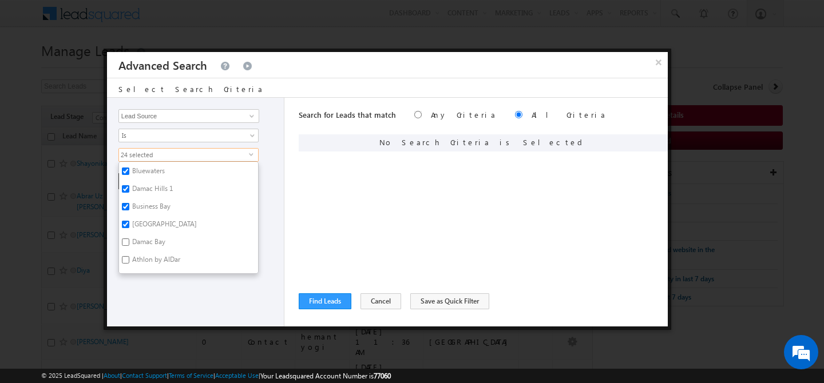
scroll to position [648, 0]
click at [151, 220] on label "Damac Bay" at bounding box center [148, 229] width 58 height 18
click at [129, 224] on input "Damac Bay" at bounding box center [125, 227] width 7 height 7
click at [156, 203] on label "Athlon by AlDar" at bounding box center [155, 211] width 73 height 18
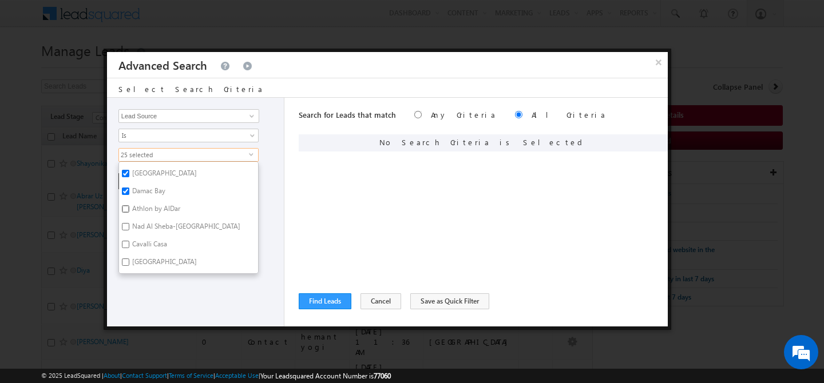
click at [129, 205] on input "Athlon by AlDar" at bounding box center [125, 208] width 7 height 7
click at [153, 220] on label "Nad Al Sheba-[GEOGRAPHIC_DATA]" at bounding box center [185, 229] width 133 height 18
click at [129, 223] on input "Nad Al Sheba-[GEOGRAPHIC_DATA]" at bounding box center [125, 226] width 7 height 7
click at [148, 242] on label "Cavalli Casa" at bounding box center [149, 247] width 60 height 18
click at [129, 242] on input "Cavalli Casa" at bounding box center [125, 244] width 7 height 7
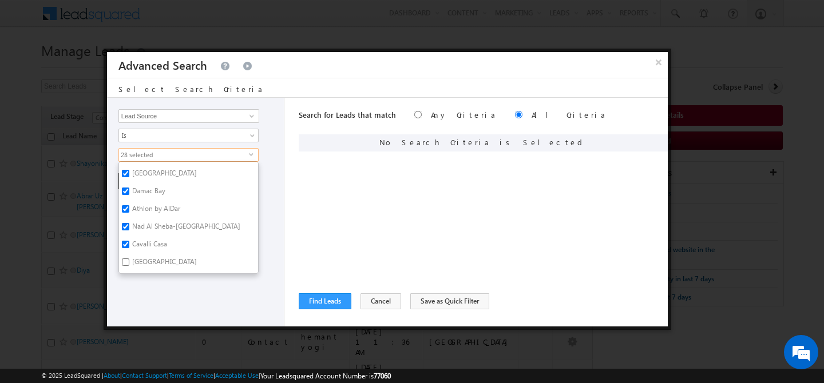
click at [144, 255] on label "[GEOGRAPHIC_DATA]" at bounding box center [163, 264] width 89 height 18
click at [129, 259] on input "[GEOGRAPHIC_DATA]" at bounding box center [125, 262] width 7 height 7
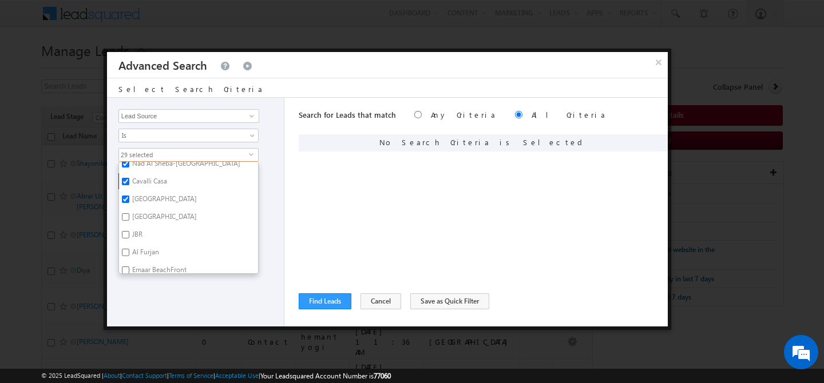
click at [141, 210] on label "[GEOGRAPHIC_DATA]" at bounding box center [163, 219] width 89 height 18
click at [129, 213] on input "[GEOGRAPHIC_DATA]" at bounding box center [125, 216] width 7 height 7
click at [133, 228] on label "JBR" at bounding box center [136, 237] width 35 height 18
click at [129, 231] on input "JBR" at bounding box center [125, 234] width 7 height 7
click at [136, 246] on label "Al Furjan" at bounding box center [145, 255] width 52 height 18
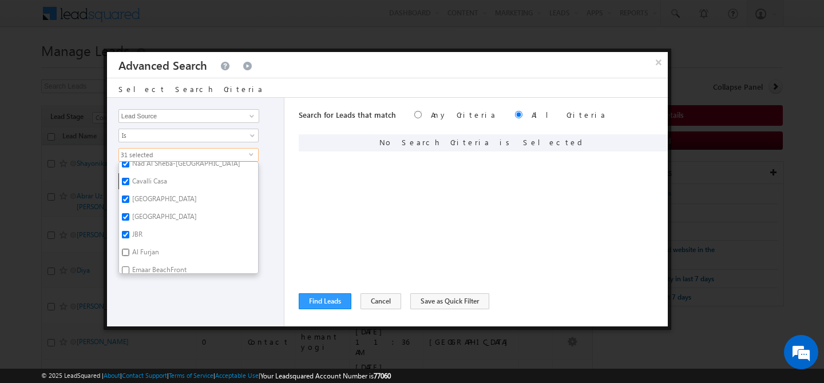
click at [129, 249] on input "Al Furjan" at bounding box center [125, 252] width 7 height 7
click at [143, 263] on label "Emaar BeachFront" at bounding box center [158, 272] width 79 height 18
click at [129, 267] on input "Emaar BeachFront" at bounding box center [125, 270] width 7 height 7
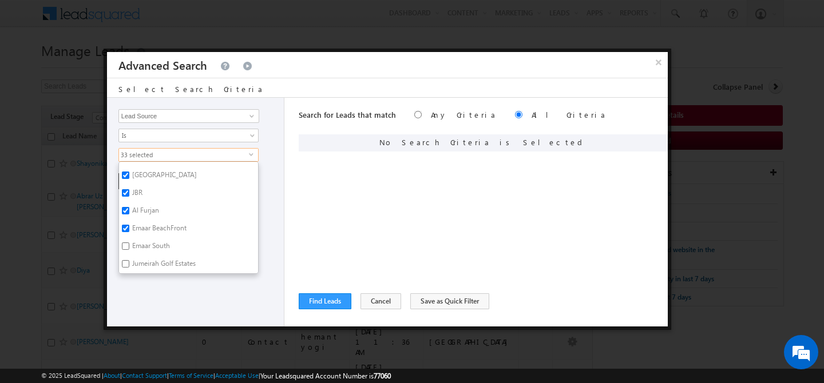
scroll to position [789, 0]
click at [142, 205] on label "Al Furjan" at bounding box center [145, 212] width 52 height 18
click at [129, 207] on input "Al Furjan" at bounding box center [125, 210] width 7 height 7
click at [135, 186] on label "JBR" at bounding box center [136, 194] width 35 height 18
click at [129, 189] on input "JBR" at bounding box center [125, 192] width 7 height 7
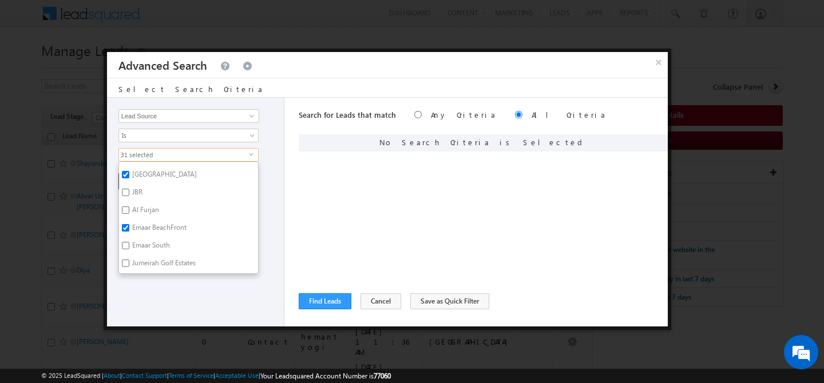
click at [152, 239] on label "Emaar South" at bounding box center [150, 248] width 62 height 18
click at [129, 242] on input "Emaar South" at bounding box center [125, 245] width 7 height 7
click at [153, 256] on label "Jumeirah Golf Estates" at bounding box center [163, 265] width 88 height 18
click at [129, 260] on input "Jumeirah Golf Estates" at bounding box center [125, 263] width 7 height 7
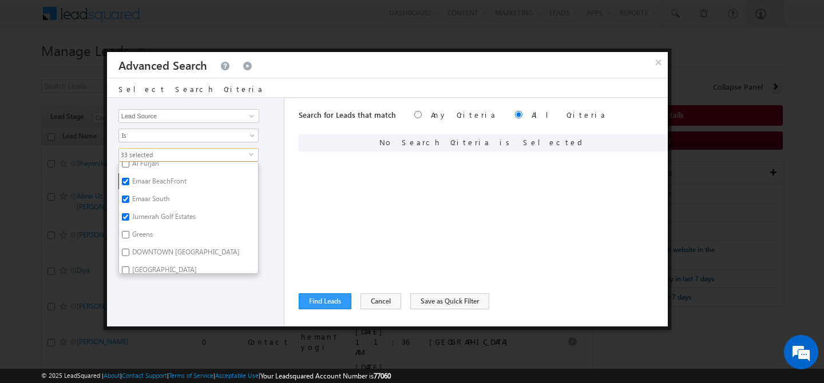
click at [145, 229] on label "Greens" at bounding box center [141, 237] width 45 height 18
click at [129, 231] on input "Greens" at bounding box center [125, 234] width 7 height 7
click at [148, 246] on label "DOWNTOWN [GEOGRAPHIC_DATA]" at bounding box center [185, 255] width 132 height 18
click at [129, 249] on input "DOWNTOWN [GEOGRAPHIC_DATA]" at bounding box center [125, 252] width 7 height 7
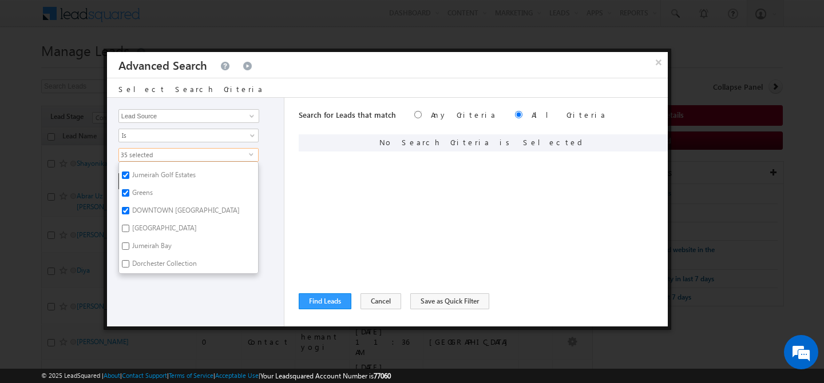
scroll to position [883, 0]
click at [151, 219] on label "[GEOGRAPHIC_DATA]" at bounding box center [163, 225] width 89 height 18
click at [129, 219] on input "[GEOGRAPHIC_DATA]" at bounding box center [125, 222] width 7 height 7
click at [147, 235] on label "Jumeirah Bay" at bounding box center [151, 242] width 64 height 18
click at [129, 237] on input "Jumeirah Bay" at bounding box center [125, 240] width 7 height 7
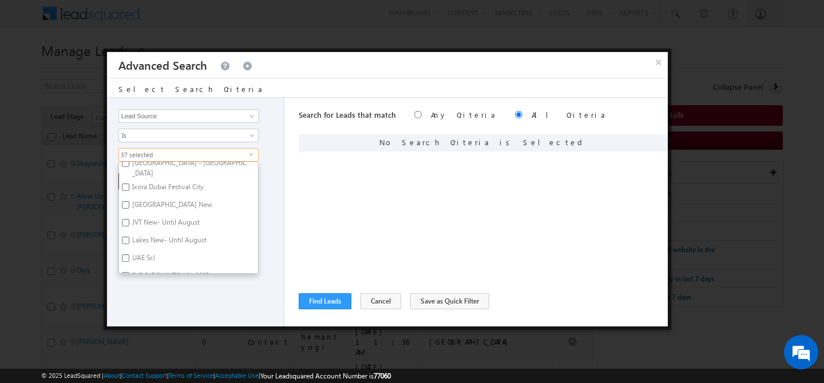
scroll to position [1000, 0]
click at [149, 194] on label "[GEOGRAPHIC_DATA] New" at bounding box center [171, 203] width 105 height 18
click at [129, 197] on input "[GEOGRAPHIC_DATA] New" at bounding box center [125, 200] width 7 height 7
click at [143, 200] on label "Sobha" at bounding box center [140, 209] width 43 height 18
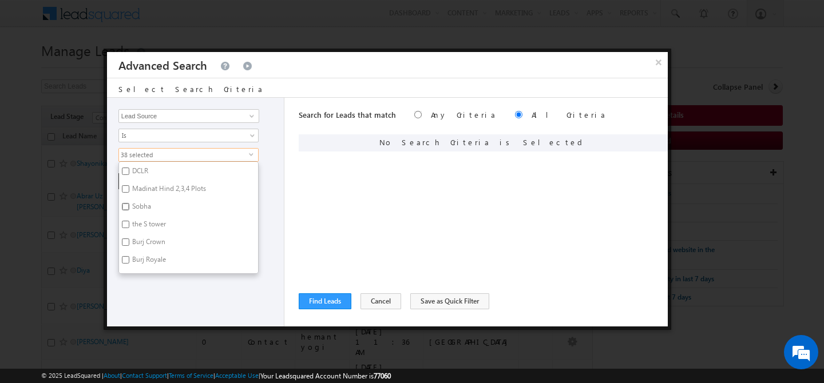
click at [129, 203] on input "Sobha" at bounding box center [125, 206] width 7 height 7
click at [162, 298] on div "Opportunity Type Lead Activity Task Sales Group Prospect Id Address 1 Address 2…" at bounding box center [195, 212] width 177 height 229
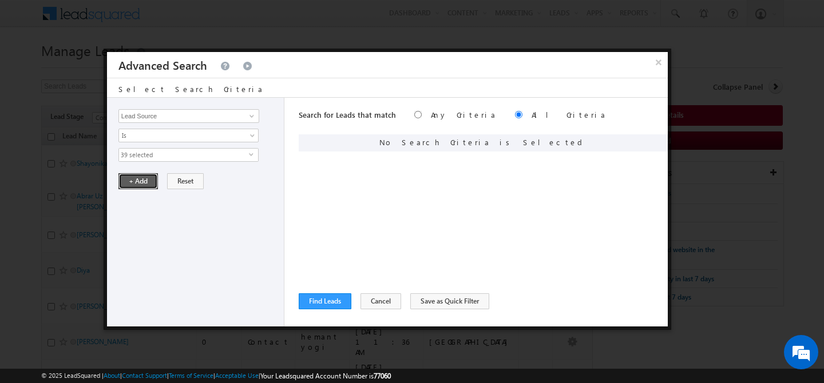
click at [137, 184] on button "+ Add" at bounding box center [137, 181] width 39 height 16
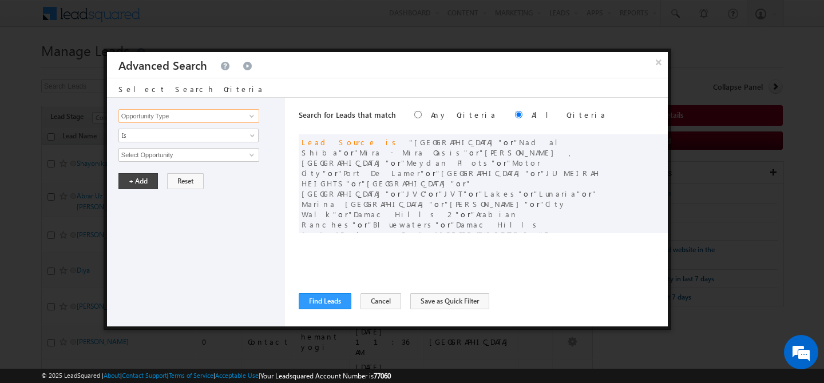
click at [187, 114] on input "Opportunity Type" at bounding box center [188, 116] width 141 height 14
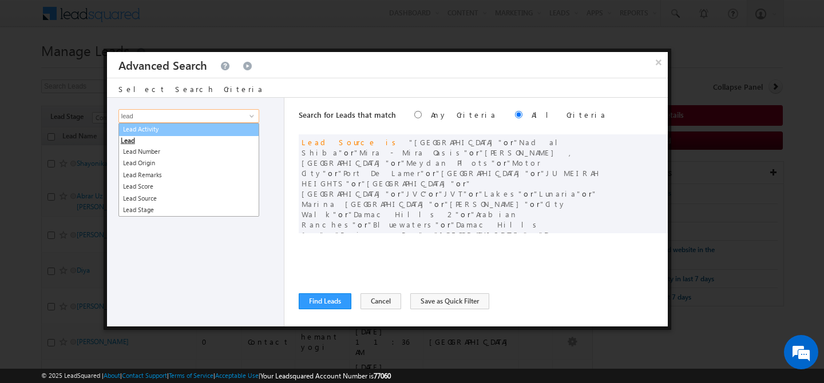
click at [209, 132] on link "Lead Activity" at bounding box center [188, 129] width 141 height 13
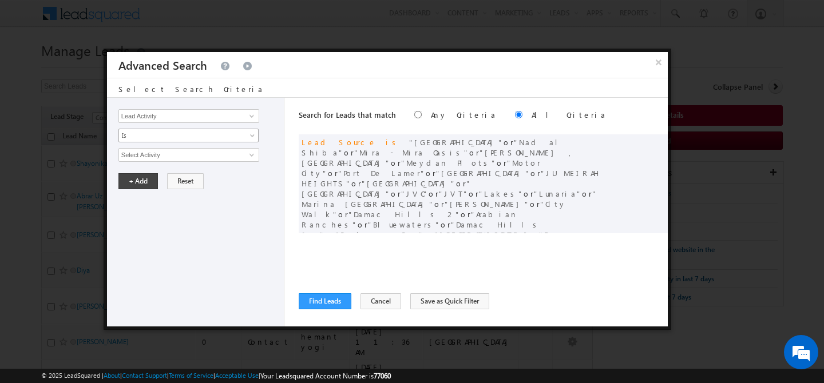
click at [188, 135] on span "Is" at bounding box center [181, 135] width 124 height 10
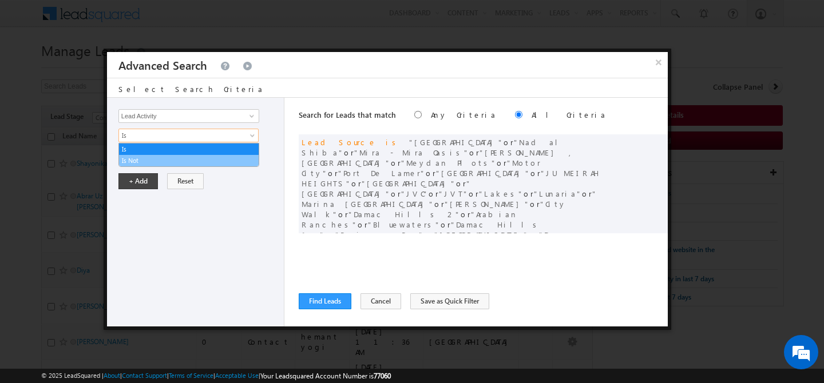
click at [157, 161] on link "Is Not" at bounding box center [189, 161] width 140 height 10
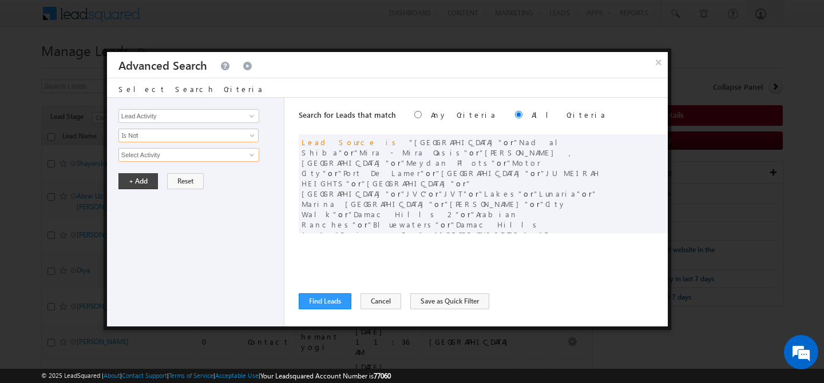
click at [171, 158] on input "Select Activity" at bounding box center [188, 155] width 141 height 14
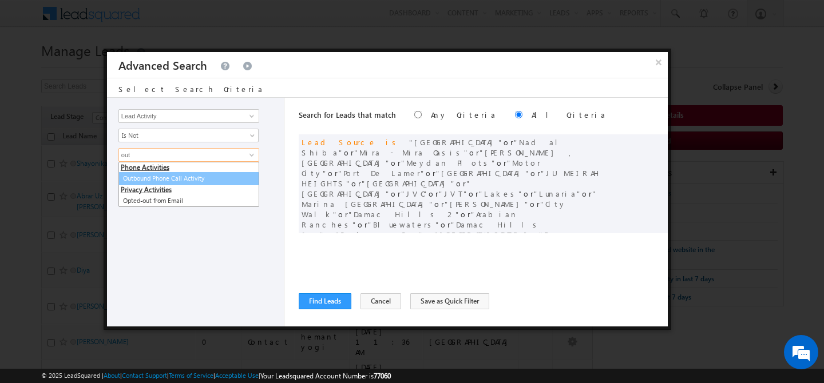
click at [200, 182] on link "Outbound Phone Call Activity" at bounding box center [188, 178] width 141 height 13
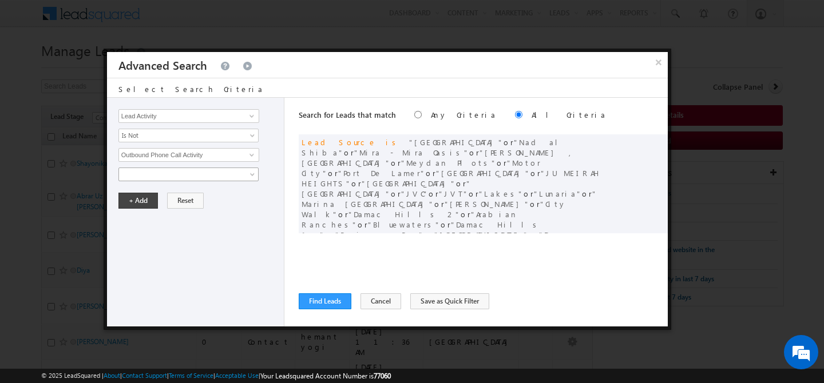
click at [227, 179] on span at bounding box center [181, 174] width 124 height 10
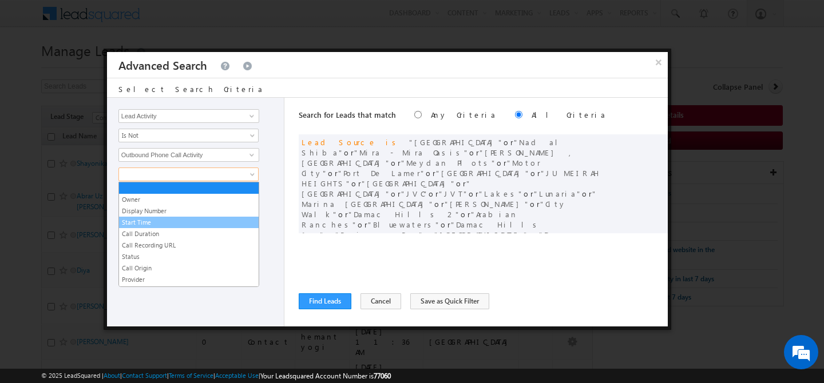
click at [157, 222] on link "Start Time" at bounding box center [189, 222] width 140 height 10
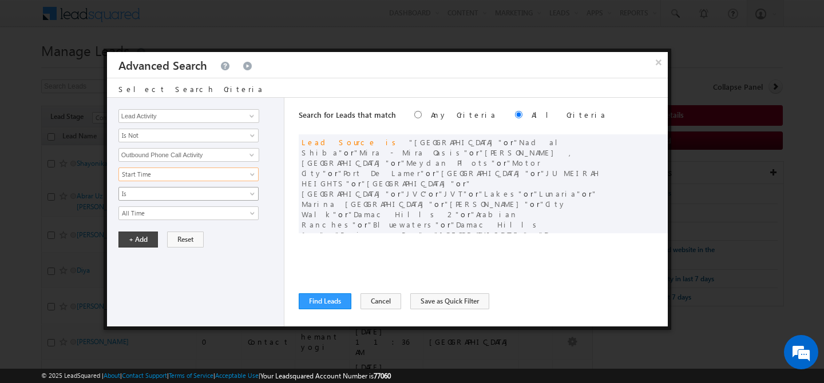
click at [154, 195] on span "Is" at bounding box center [181, 194] width 124 height 10
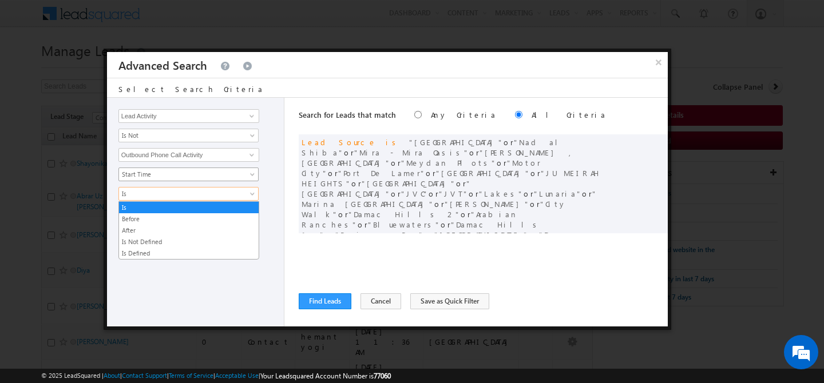
click at [237, 177] on span "Start Time" at bounding box center [181, 174] width 124 height 10
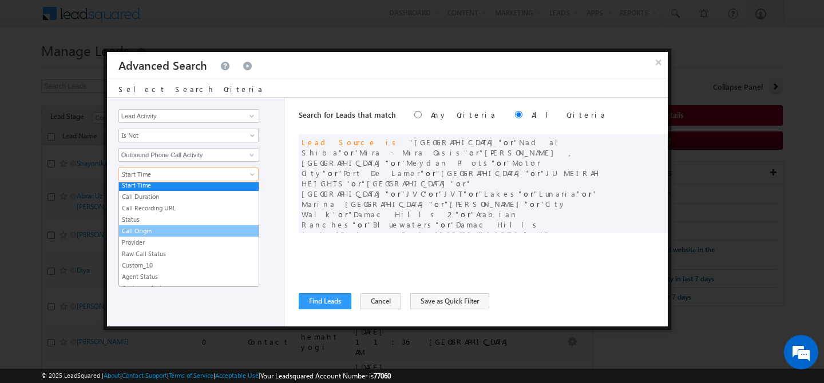
scroll to position [45, 0]
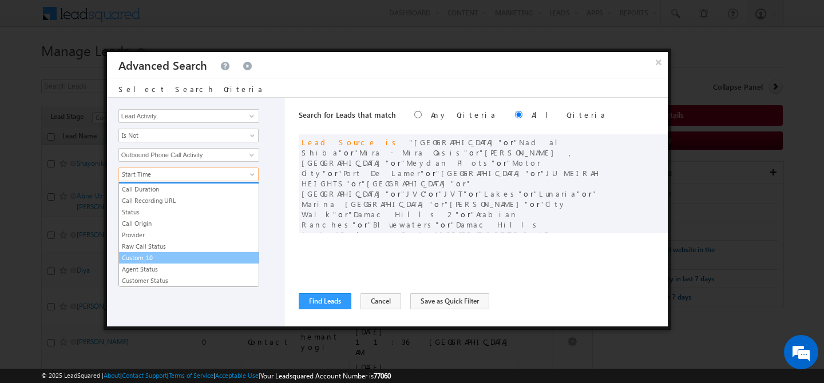
click at [155, 258] on link "Custom_10" at bounding box center [189, 258] width 140 height 10
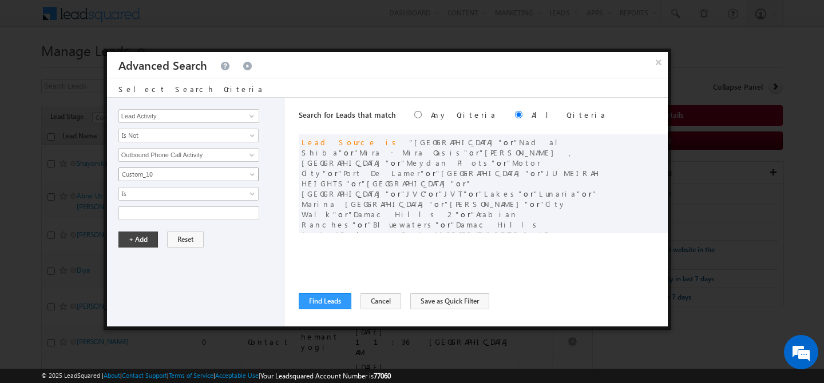
click at [247, 172] on link "Custom_10" at bounding box center [188, 175] width 140 height 14
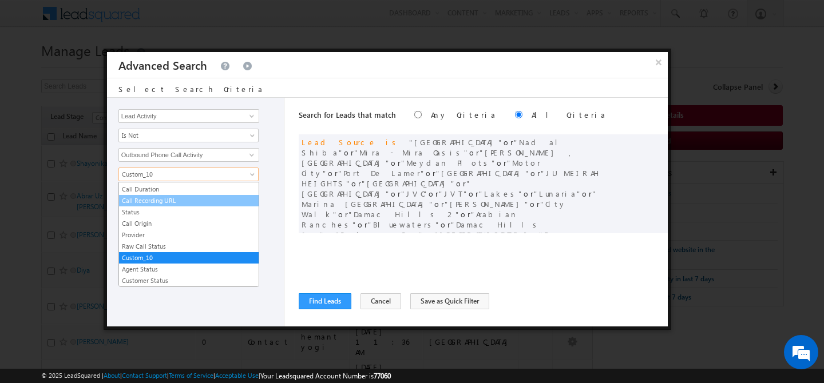
scroll to position [0, 0]
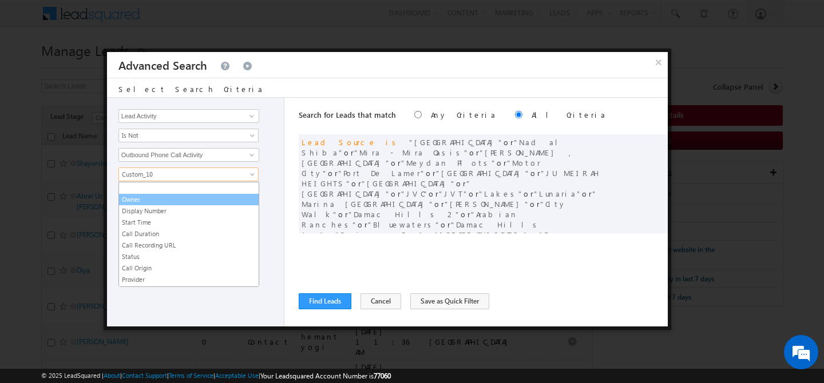
click at [177, 196] on link "Owner" at bounding box center [189, 200] width 140 height 10
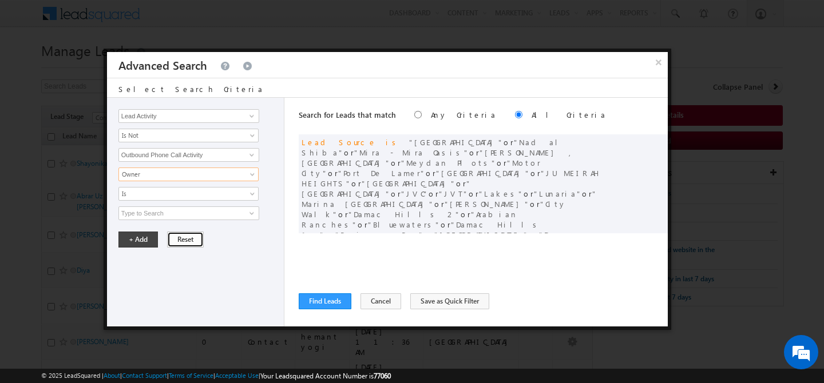
click at [179, 246] on button "Reset" at bounding box center [185, 240] width 37 height 16
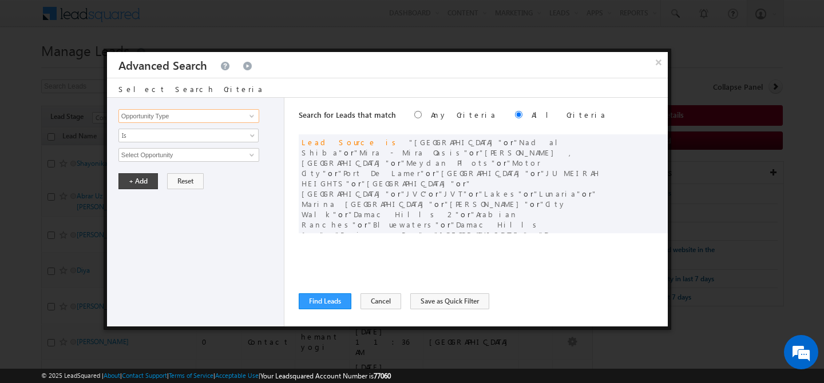
click at [227, 120] on input "Opportunity Type" at bounding box center [188, 116] width 141 height 14
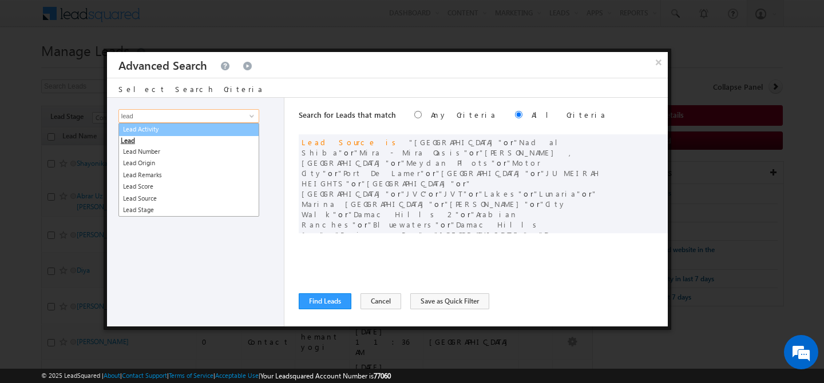
click at [236, 131] on link "Lead Activity" at bounding box center [188, 129] width 141 height 13
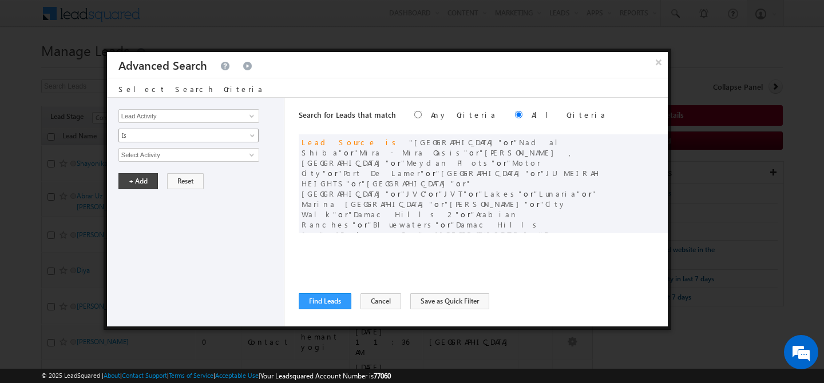
click at [193, 138] on span "Is" at bounding box center [181, 135] width 124 height 10
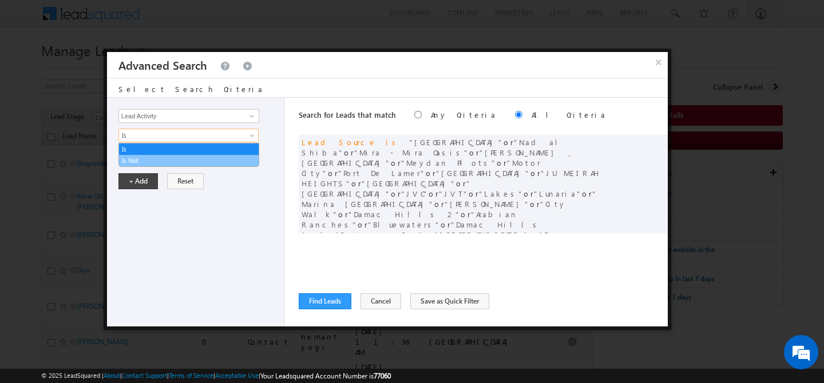
click at [165, 162] on link "Is Not" at bounding box center [189, 161] width 140 height 10
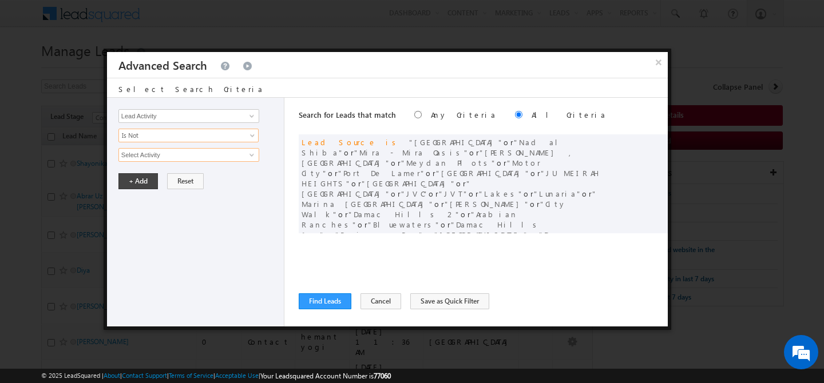
click at [176, 155] on input "Select Activity" at bounding box center [188, 155] width 141 height 14
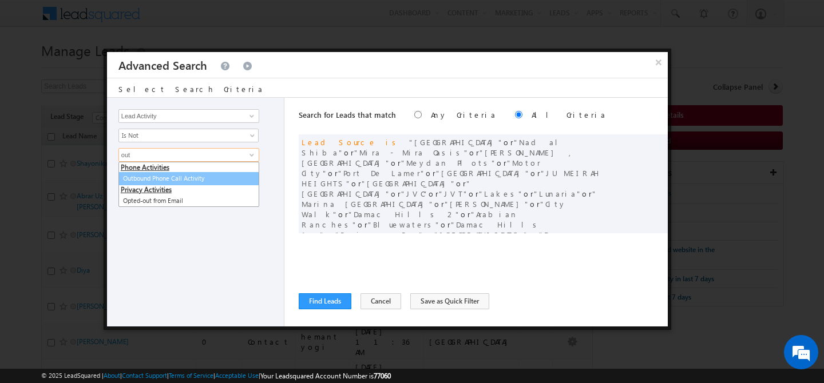
click at [195, 181] on link "Outbound Phone Call Activity" at bounding box center [188, 178] width 141 height 13
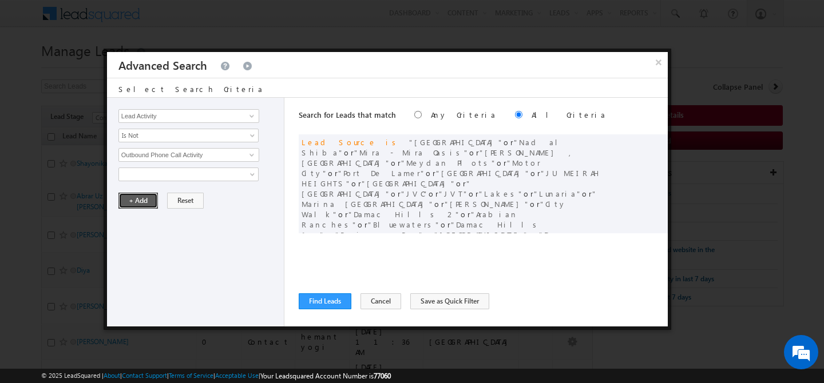
click at [136, 204] on button "+ Add" at bounding box center [137, 201] width 39 height 16
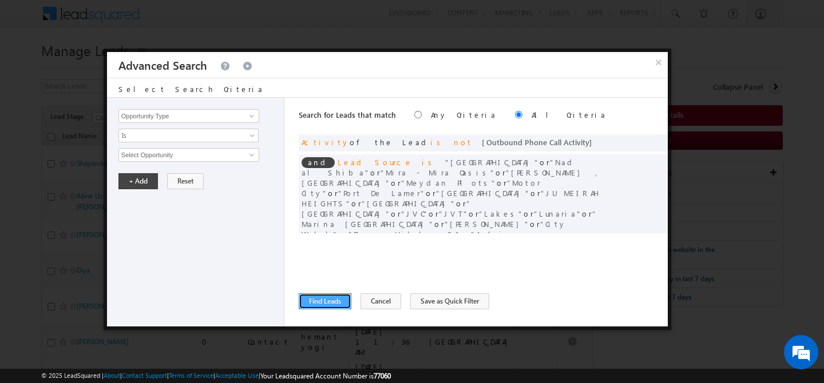
click at [318, 304] on button "Find Leads" at bounding box center [325, 302] width 53 height 16
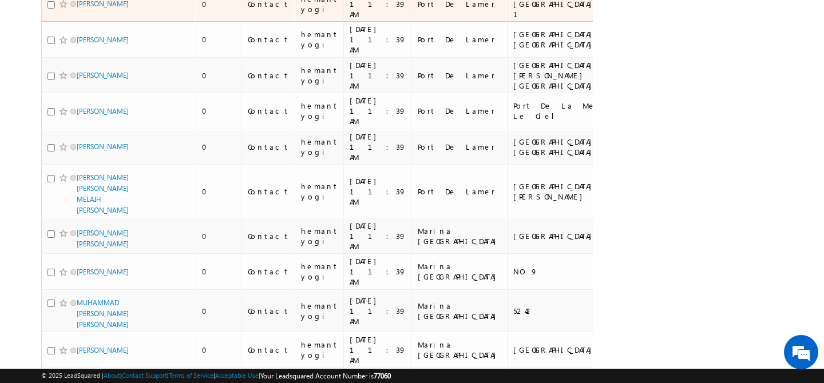
scroll to position [2817, 0]
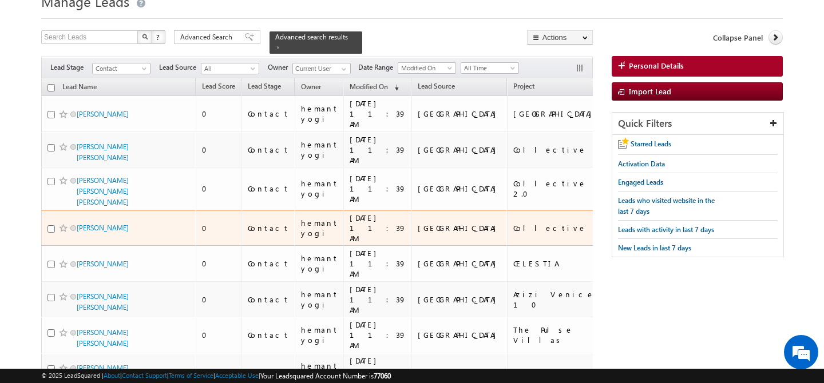
scroll to position [0, 0]
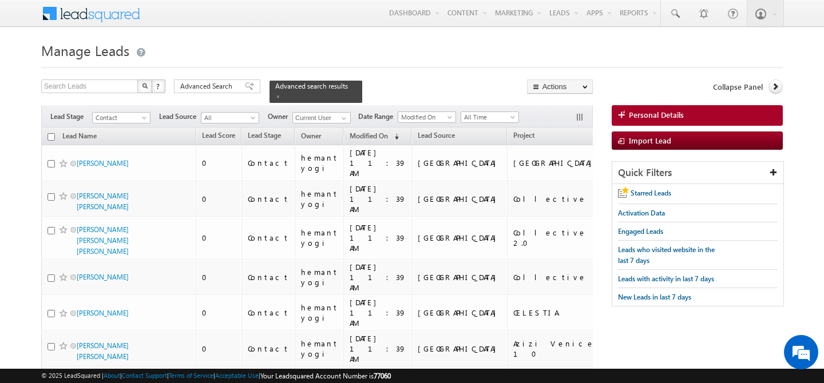
click at [50, 133] on input "checkbox" at bounding box center [51, 136] width 7 height 7
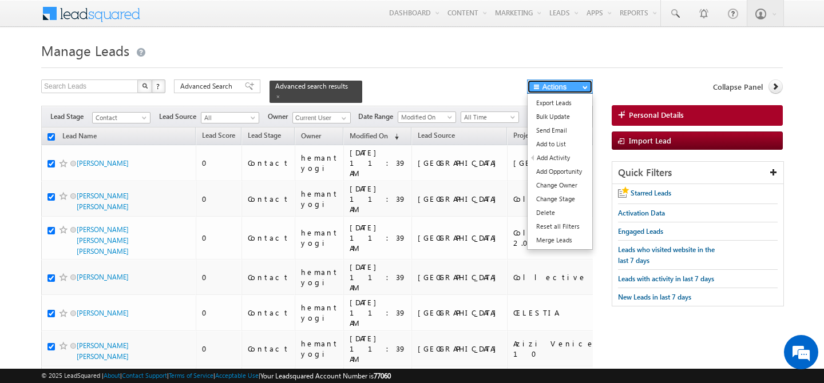
click at [588, 88] on button "Actions" at bounding box center [560, 87] width 66 height 14
click at [553, 185] on link "Change Owner" at bounding box center [560, 186] width 65 height 14
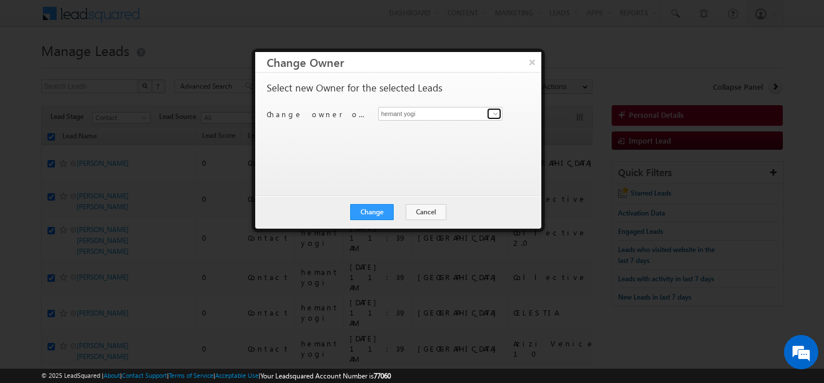
click at [490, 114] on link at bounding box center [494, 113] width 14 height 11
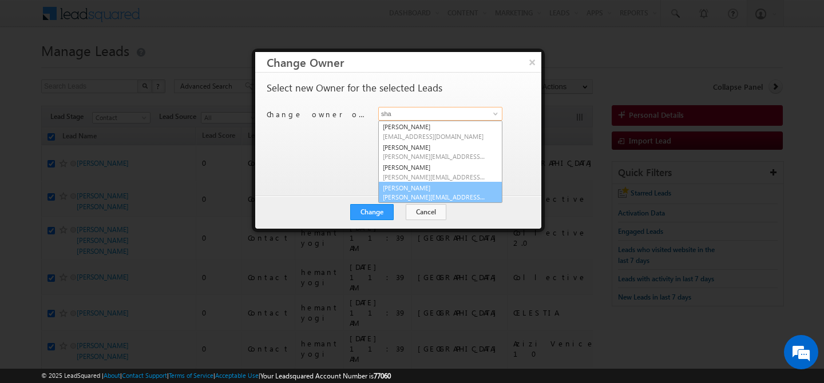
click at [432, 185] on link "[PERSON_NAME] [PERSON_NAME][EMAIL_ADDRESS][DOMAIN_NAME]" at bounding box center [440, 193] width 124 height 22
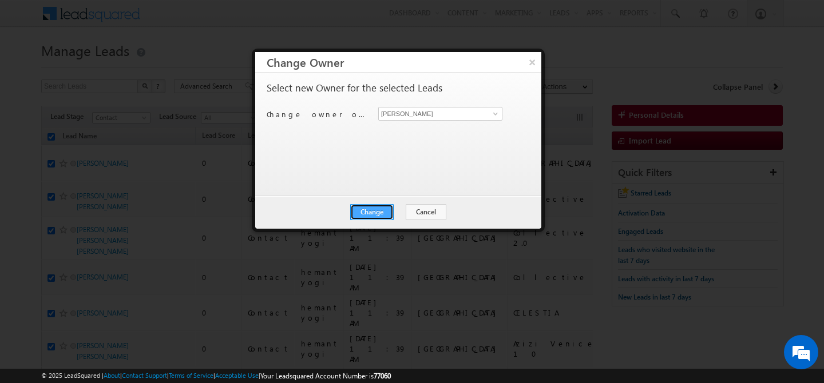
click at [369, 209] on button "Change" at bounding box center [371, 212] width 43 height 16
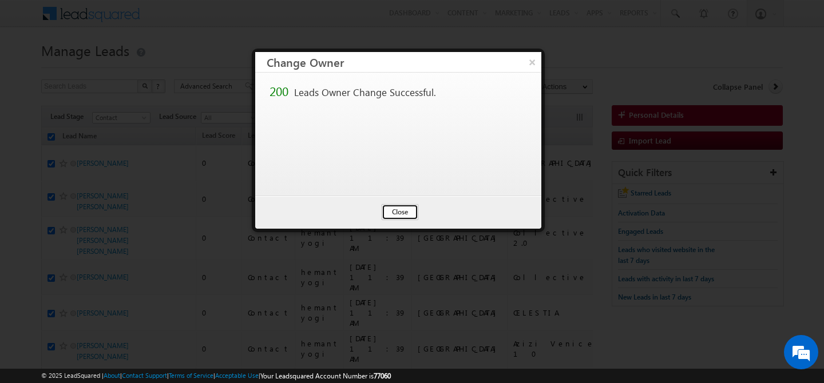
click at [410, 211] on button "Close" at bounding box center [400, 212] width 37 height 16
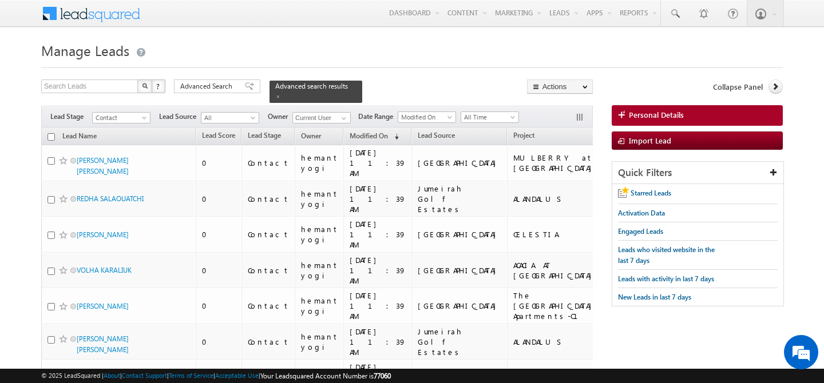
click at [53, 133] on input "checkbox" at bounding box center [51, 136] width 7 height 7
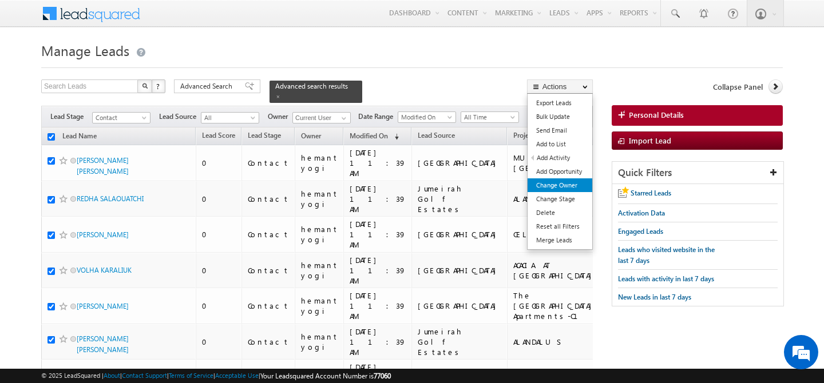
click at [571, 186] on link "Change Owner" at bounding box center [560, 186] width 65 height 14
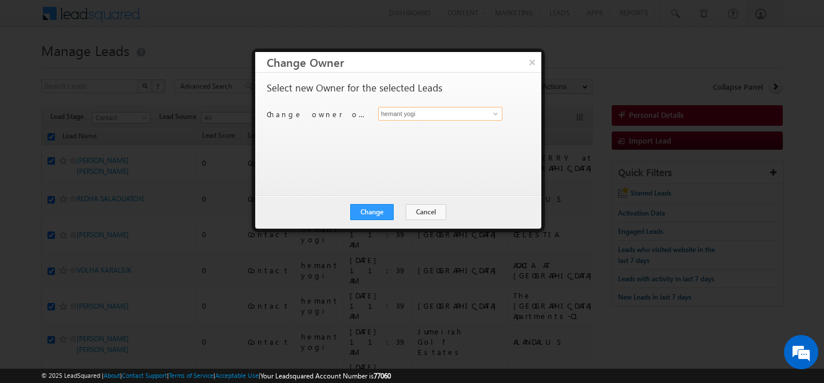
click at [485, 112] on input "hemant yogi" at bounding box center [440, 114] width 124 height 14
click at [492, 114] on span at bounding box center [495, 113] width 9 height 9
click at [442, 129] on link "[PERSON_NAME] [PERSON_NAME][EMAIL_ADDRESS][DOMAIN_NAME]" at bounding box center [440, 132] width 124 height 22
click at [365, 212] on button "Change" at bounding box center [371, 212] width 43 height 16
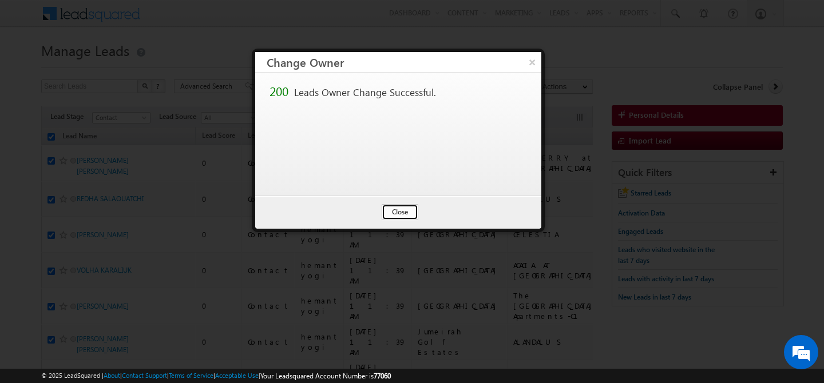
click at [401, 215] on button "Close" at bounding box center [400, 212] width 37 height 16
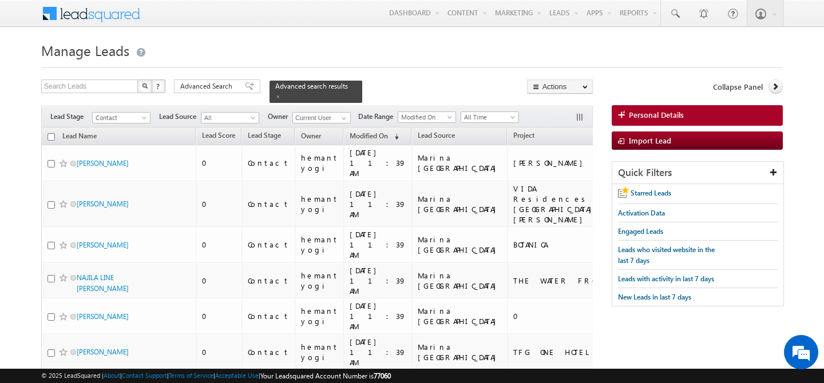
click at [54, 134] on input "checkbox" at bounding box center [51, 136] width 7 height 7
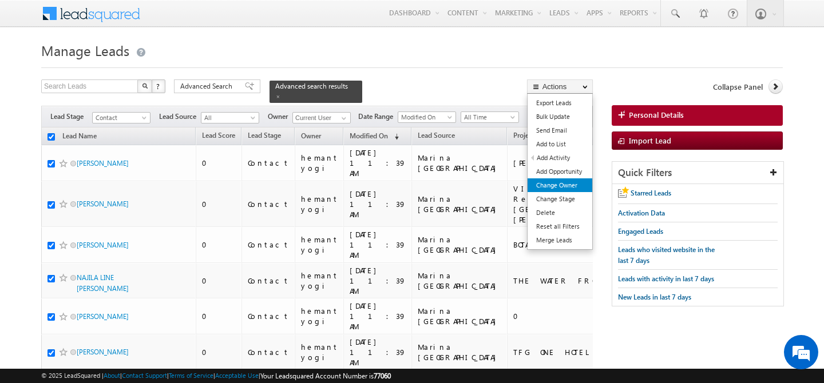
click at [565, 183] on link "Change Owner" at bounding box center [560, 186] width 65 height 14
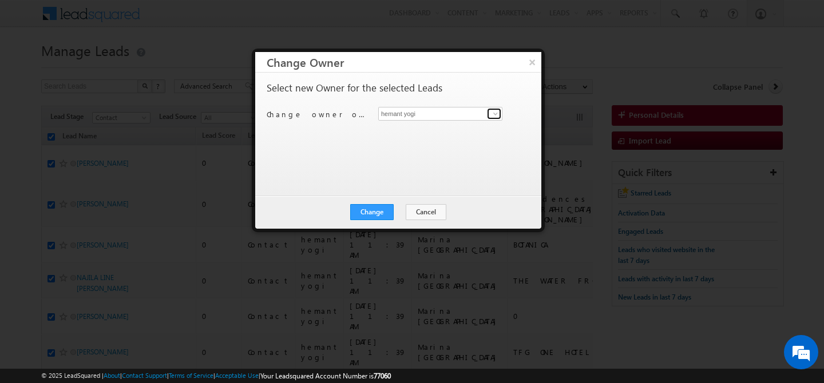
click at [495, 116] on span at bounding box center [495, 113] width 9 height 9
click at [534, 61] on button "×" at bounding box center [532, 62] width 19 height 20
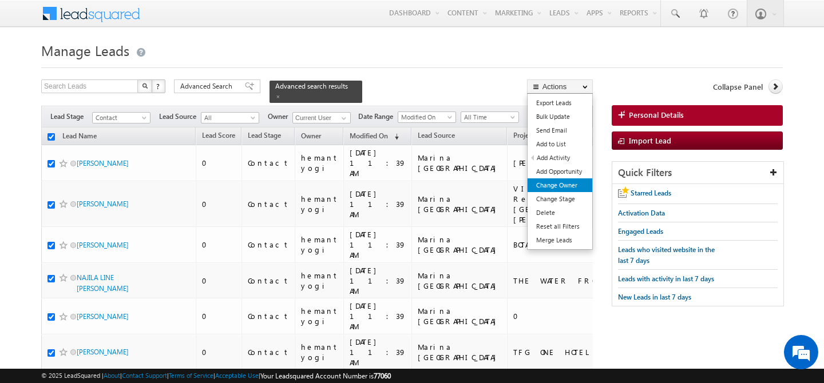
click at [569, 181] on link "Change Owner" at bounding box center [560, 186] width 65 height 14
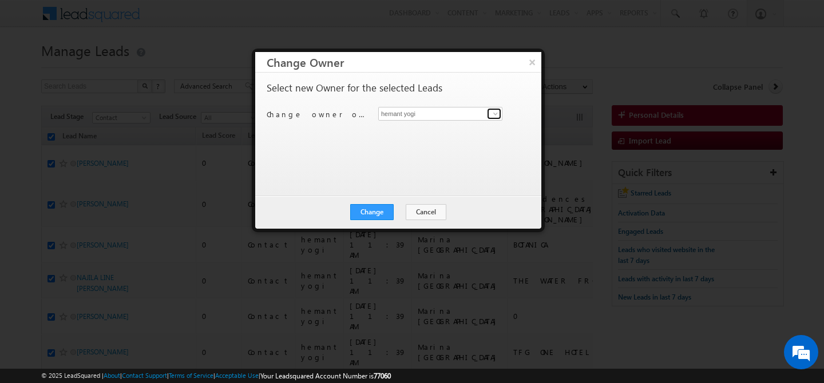
click at [496, 113] on span at bounding box center [495, 113] width 9 height 9
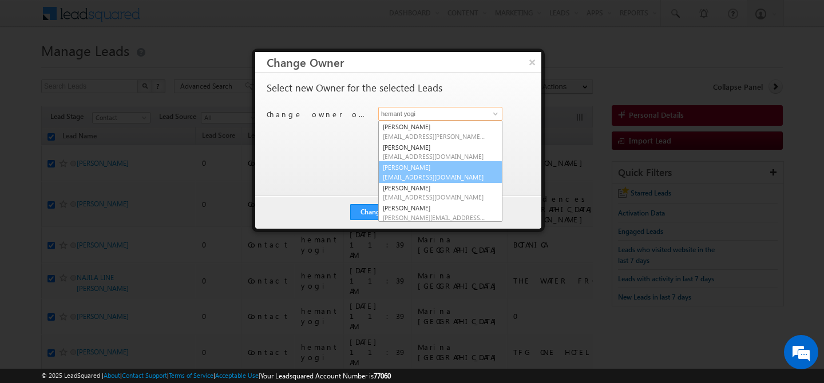
click at [432, 171] on link "[PERSON_NAME] [PERSON_NAME][EMAIL_ADDRESS][DOMAIN_NAME]" at bounding box center [440, 172] width 124 height 22
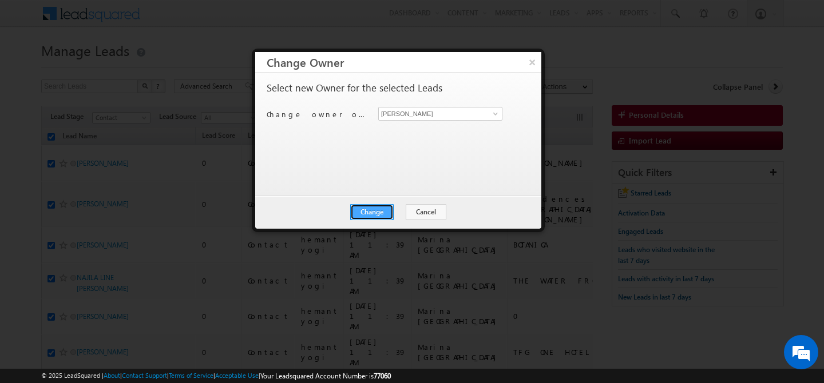
click at [377, 209] on button "Change" at bounding box center [371, 212] width 43 height 16
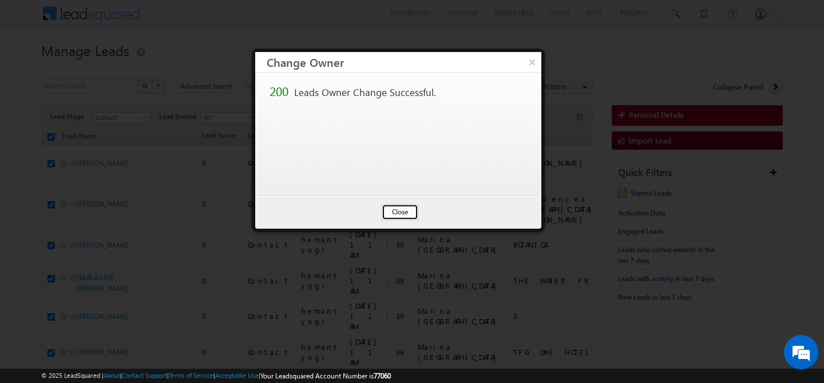
click at [392, 208] on button "Close" at bounding box center [400, 212] width 37 height 16
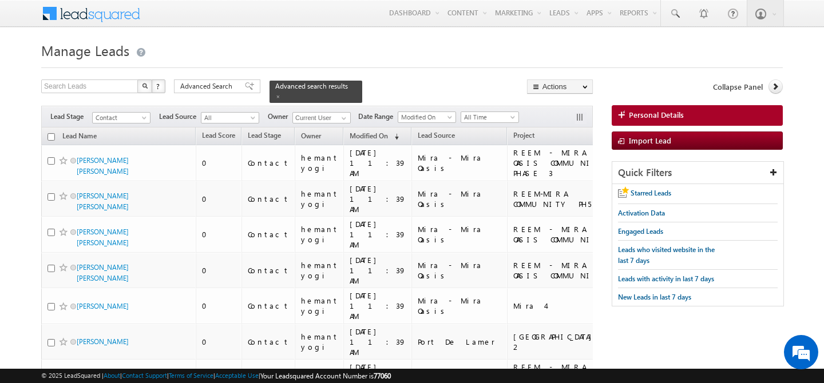
click at [48, 133] on input "checkbox" at bounding box center [51, 136] width 7 height 7
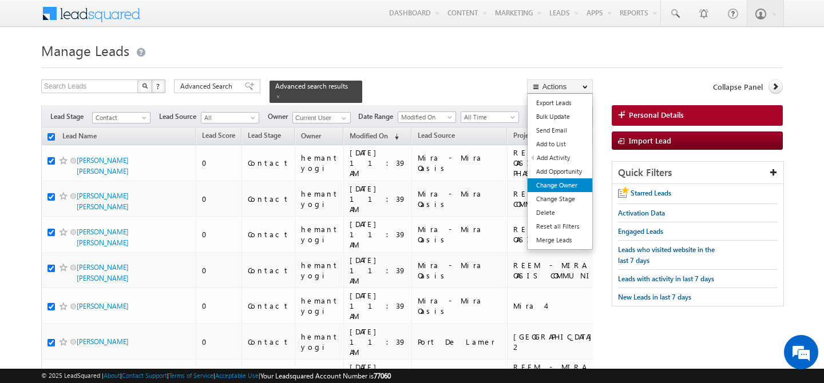
click at [550, 185] on link "Change Owner" at bounding box center [560, 186] width 65 height 14
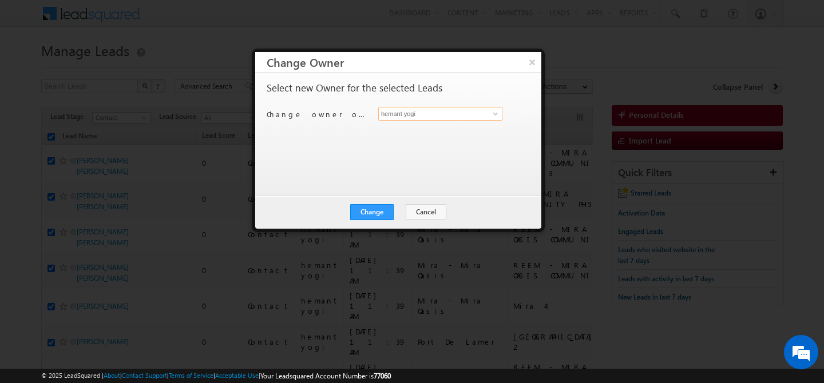
click at [419, 118] on input "hemant yogi" at bounding box center [440, 114] width 124 height 14
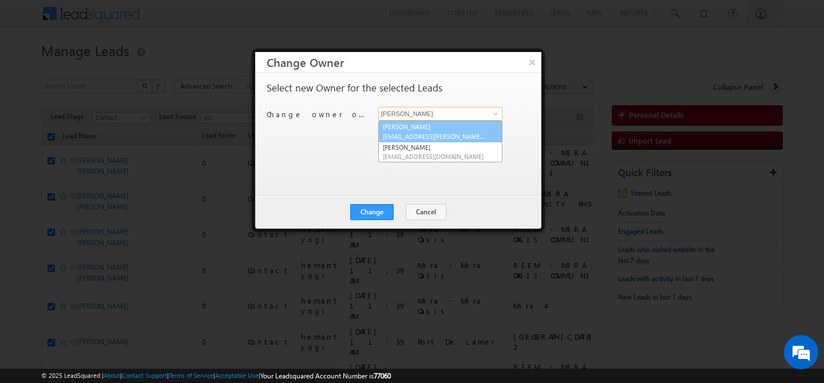
click at [429, 133] on span "[EMAIL_ADDRESS][PERSON_NAME][DOMAIN_NAME]" at bounding box center [434, 136] width 103 height 9
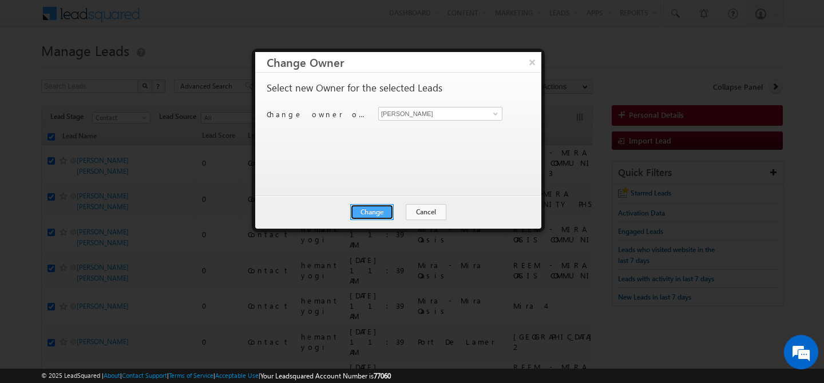
click at [379, 211] on button "Change" at bounding box center [371, 212] width 43 height 16
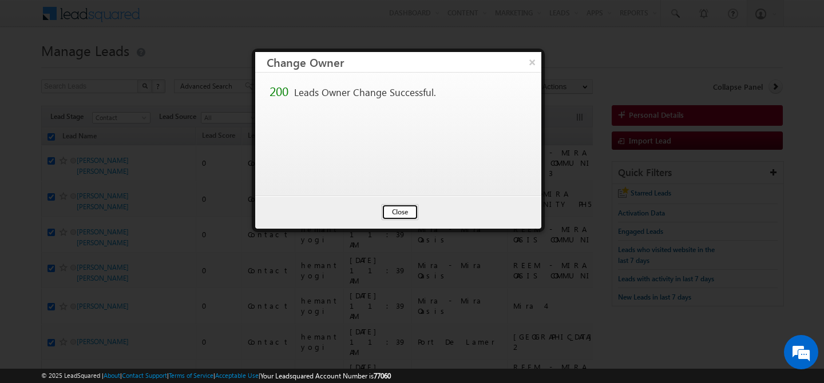
click at [410, 207] on button "Close" at bounding box center [400, 212] width 37 height 16
